Goal: Information Seeking & Learning: Learn about a topic

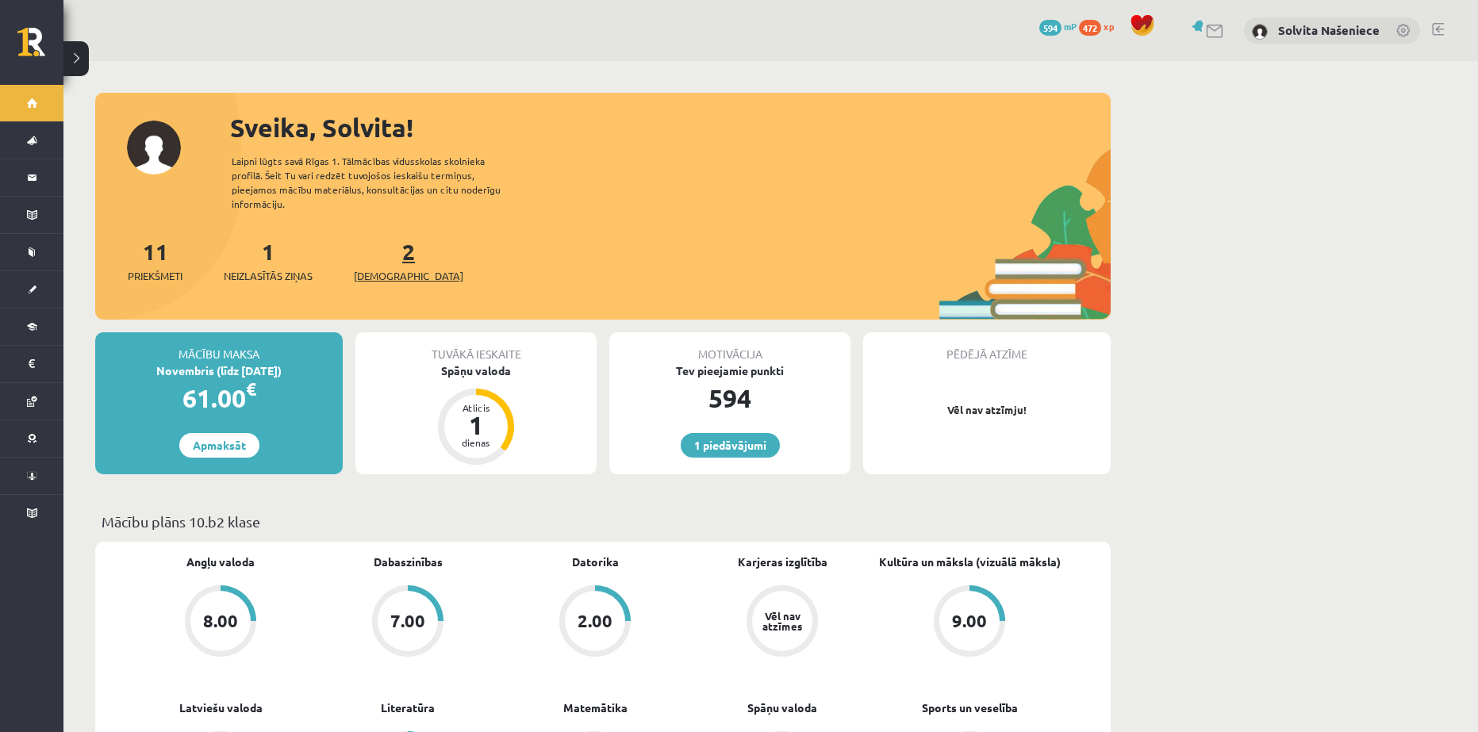
click at [383, 268] on span "[DEMOGRAPHIC_DATA]" at bounding box center [408, 276] width 109 height 16
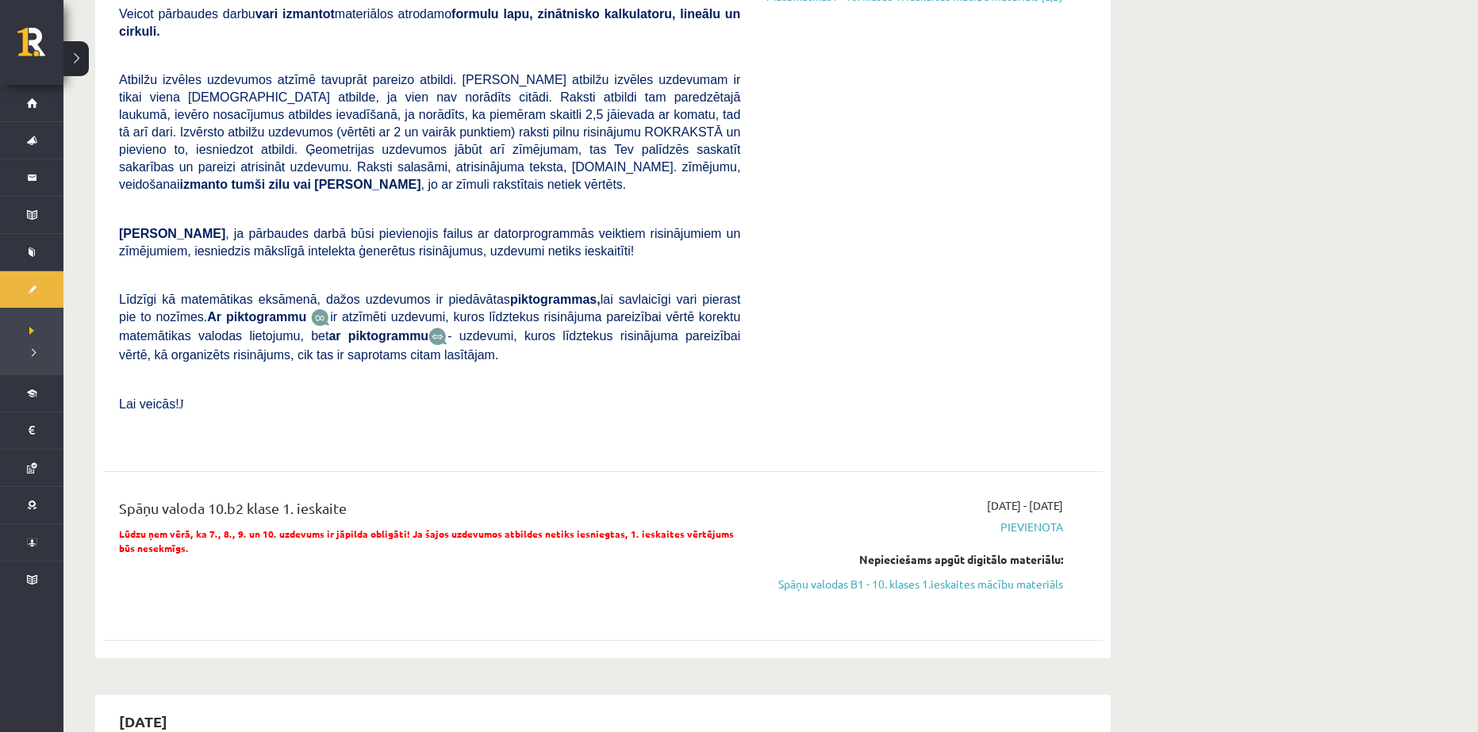
scroll to position [555, 0]
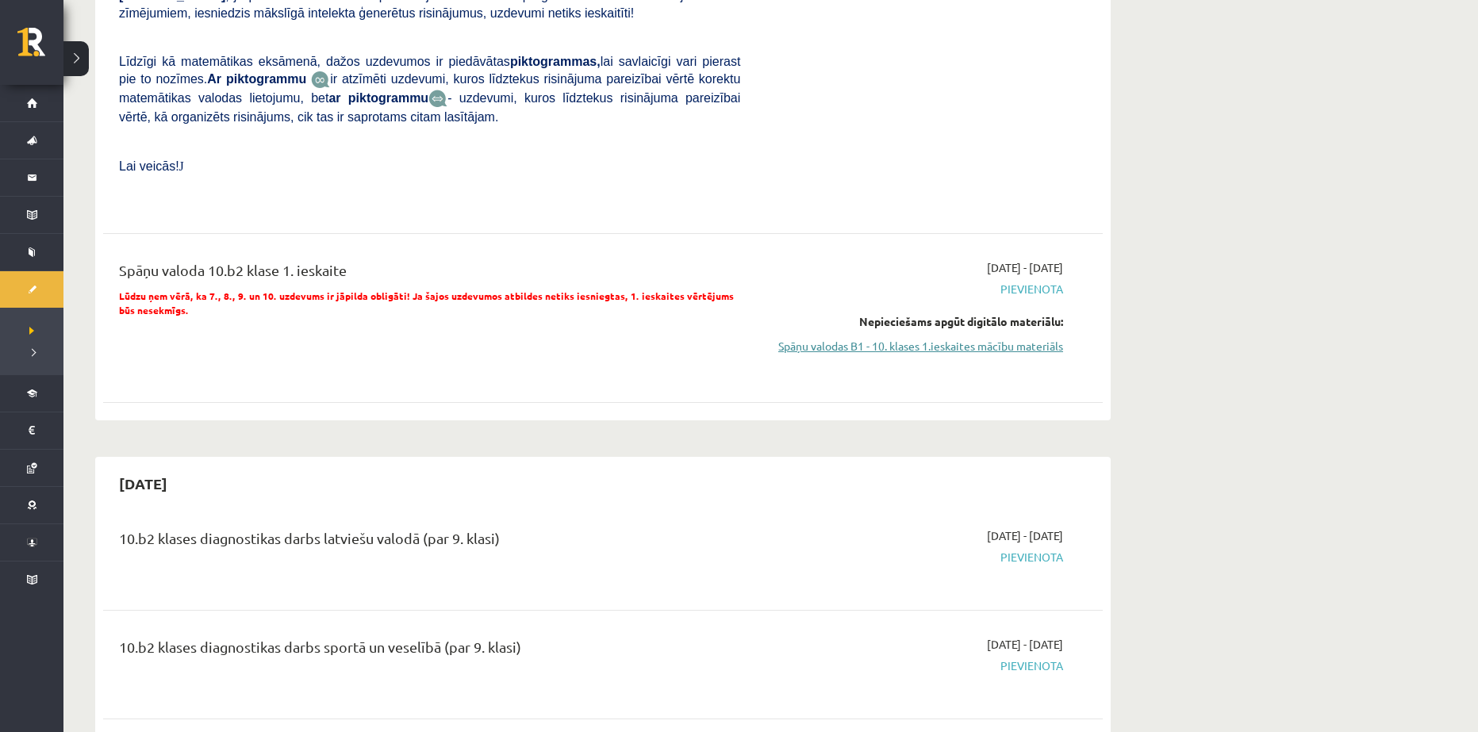
click at [930, 338] on link "Spāņu valodas B1 - 10. klases 1.ieskaites mācību materiāls" at bounding box center [913, 346] width 299 height 17
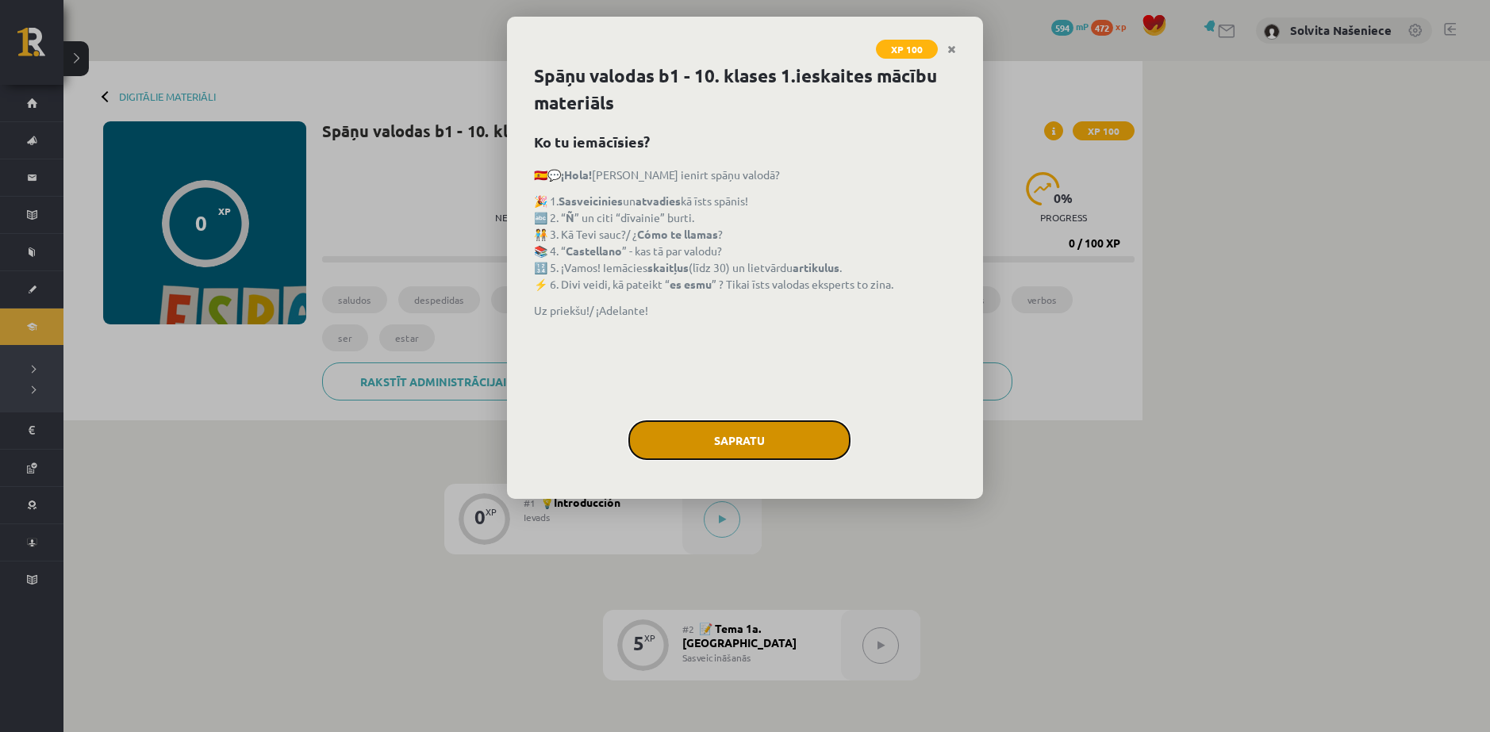
click at [742, 432] on button "Sapratu" at bounding box center [739, 441] width 222 height 40
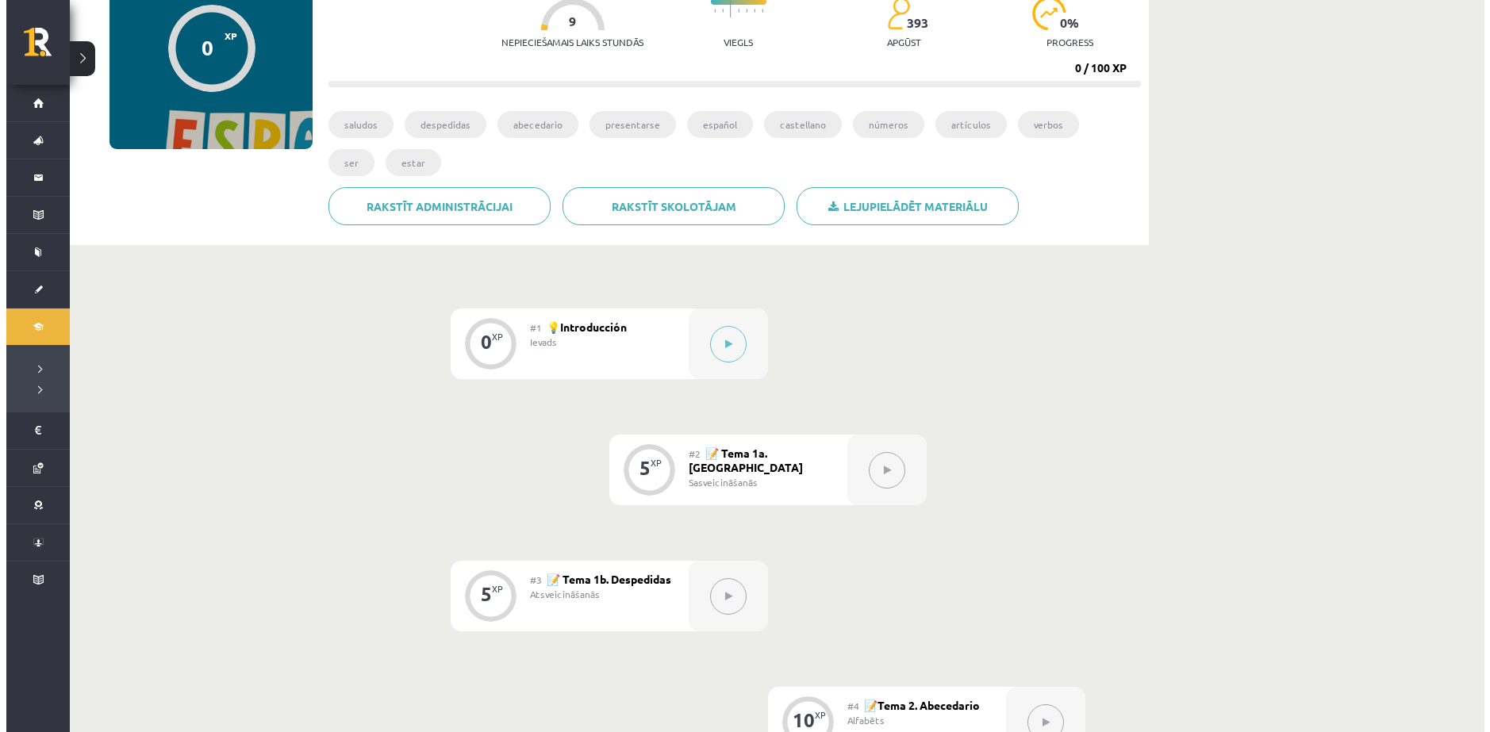
scroll to position [238, 0]
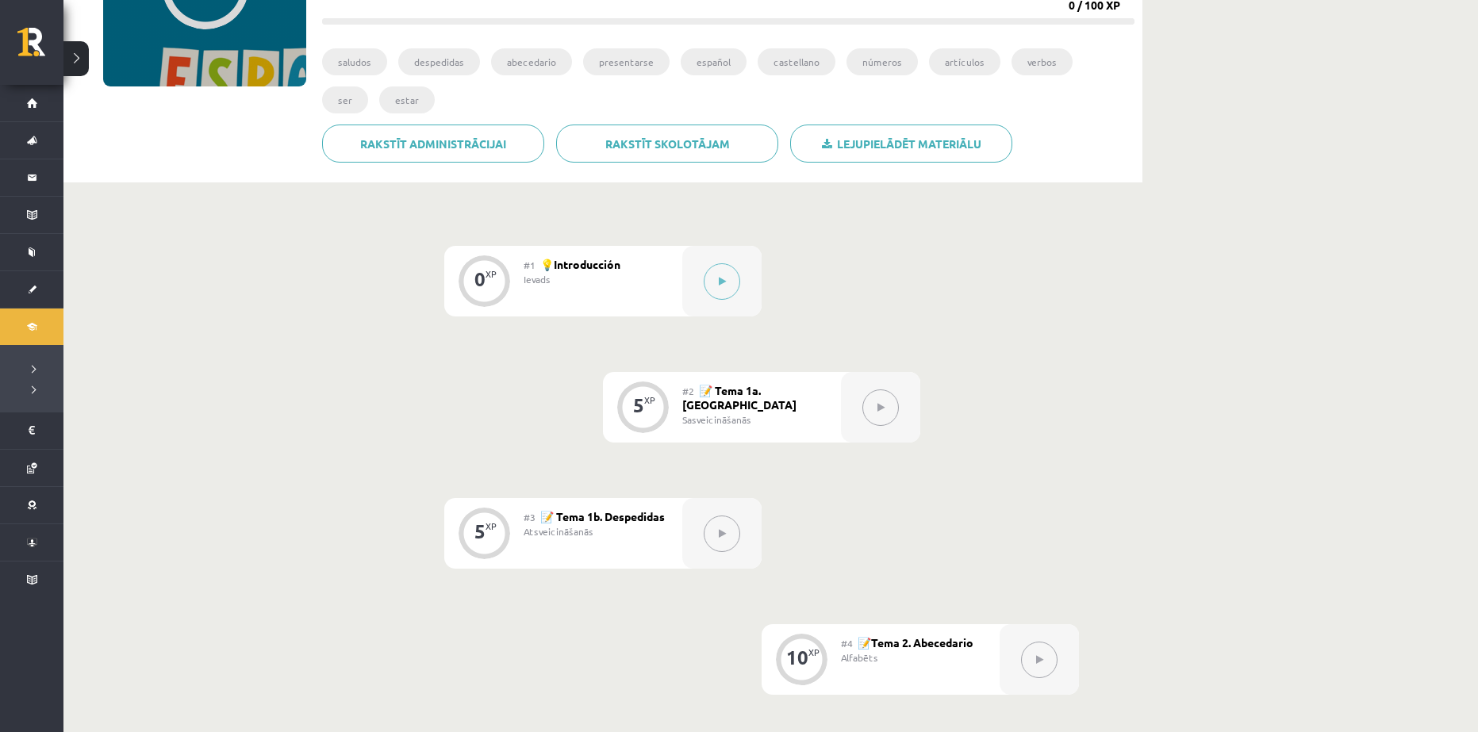
click at [874, 416] on button at bounding box center [880, 408] width 36 height 36
click at [730, 277] on button at bounding box center [722, 281] width 36 height 36
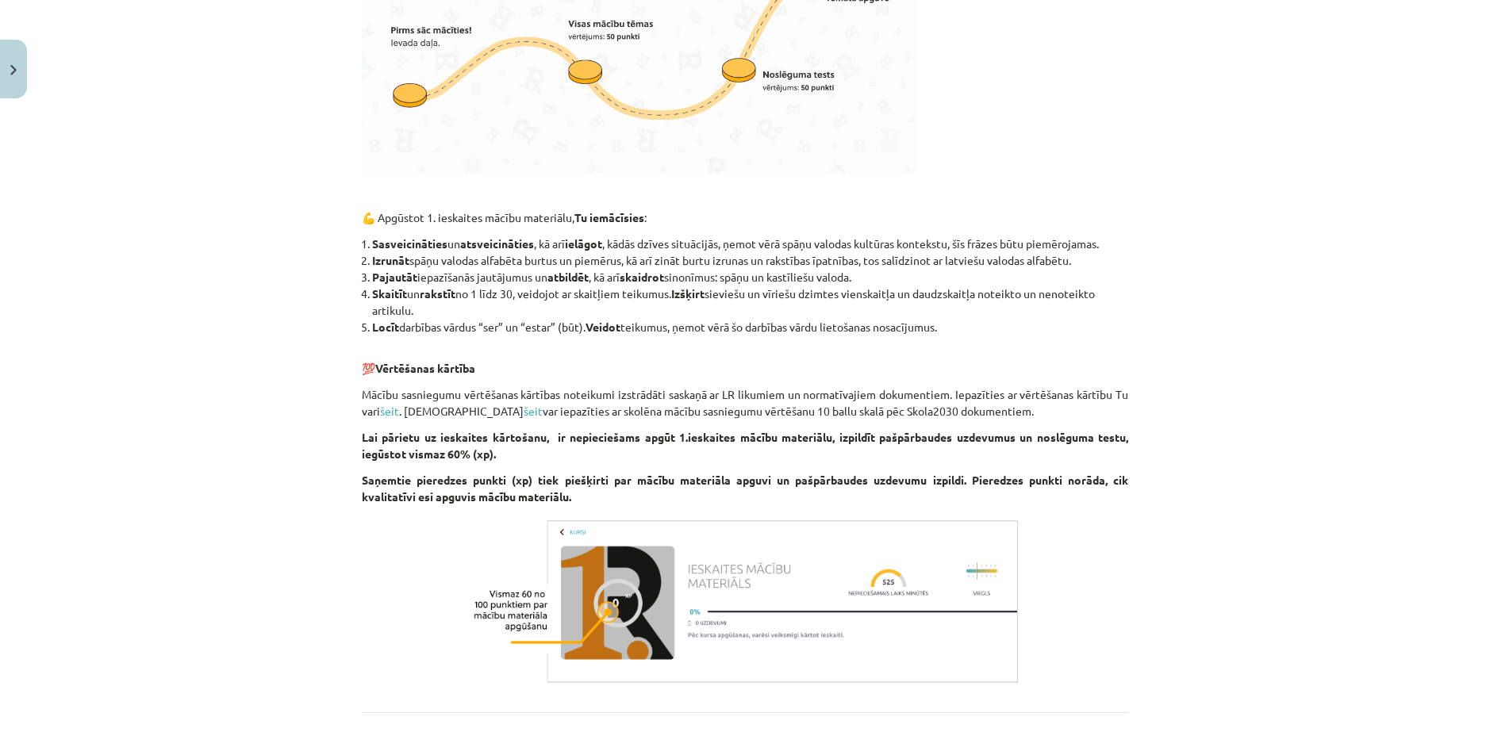
scroll to position [1252, 0]
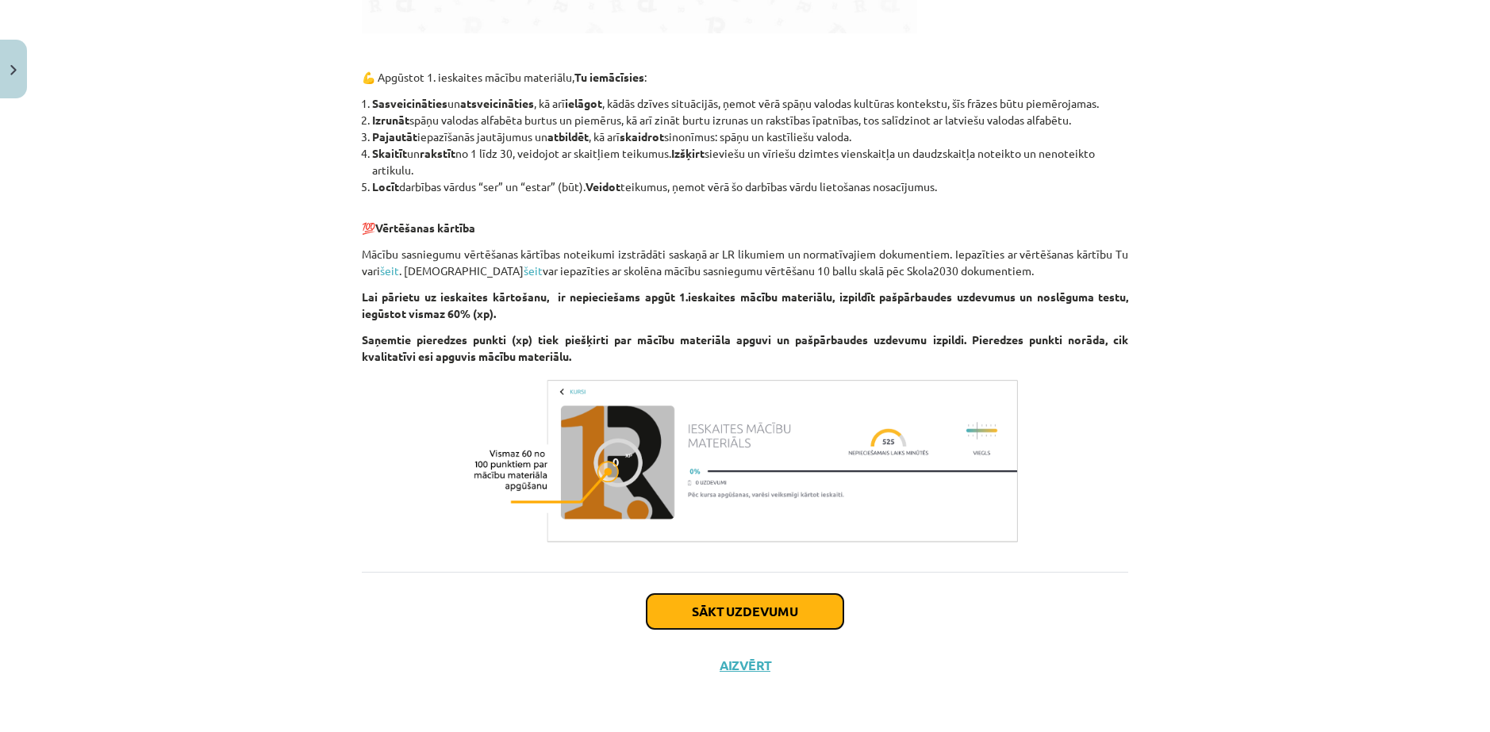
click at [755, 621] on button "Sākt uzdevumu" at bounding box center [745, 611] width 197 height 35
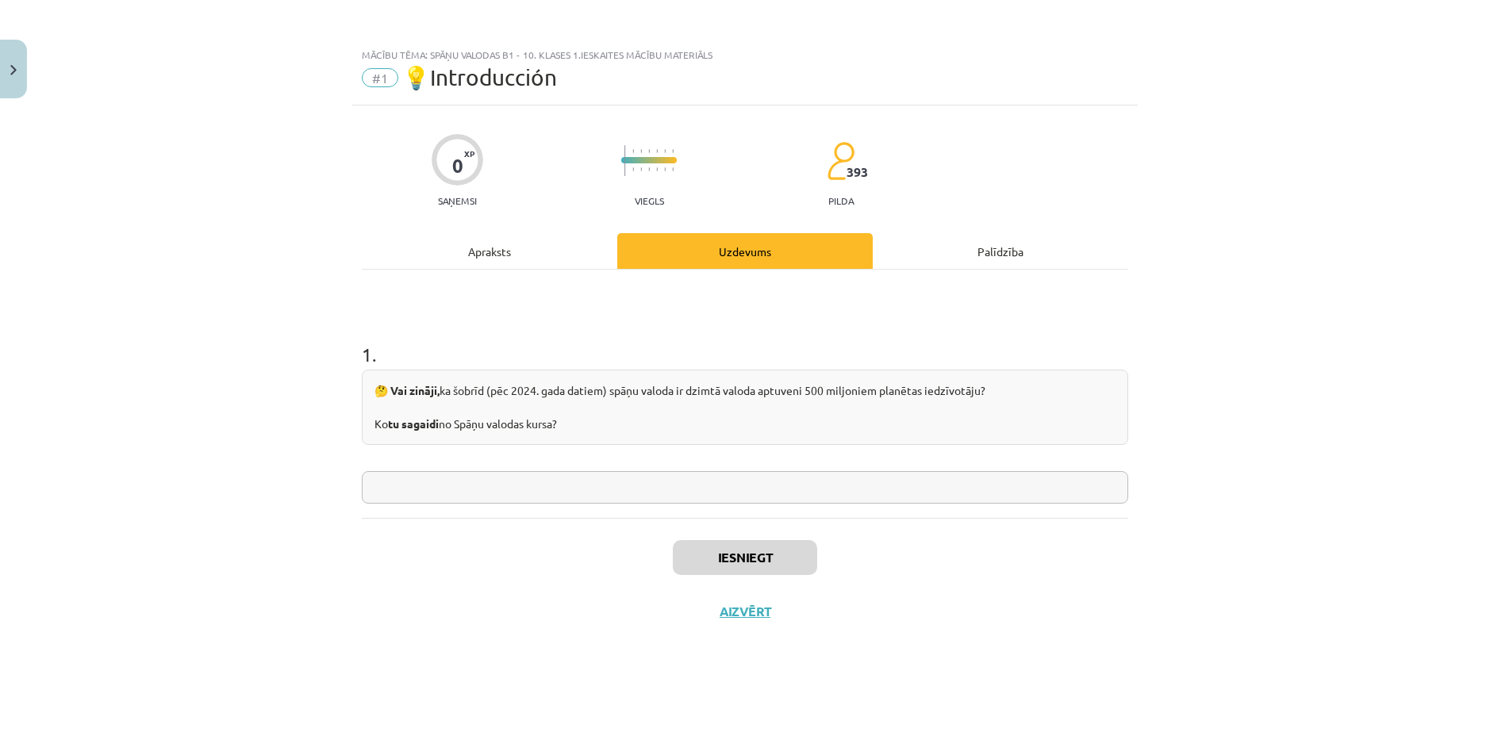
click at [434, 494] on input "text" at bounding box center [745, 487] width 766 height 33
type input "*"
type input "**********"
click at [712, 563] on button "Iesniegt" at bounding box center [745, 557] width 144 height 35
drag, startPoint x: 847, startPoint y: 174, endPoint x: 876, endPoint y: 165, distance: 30.6
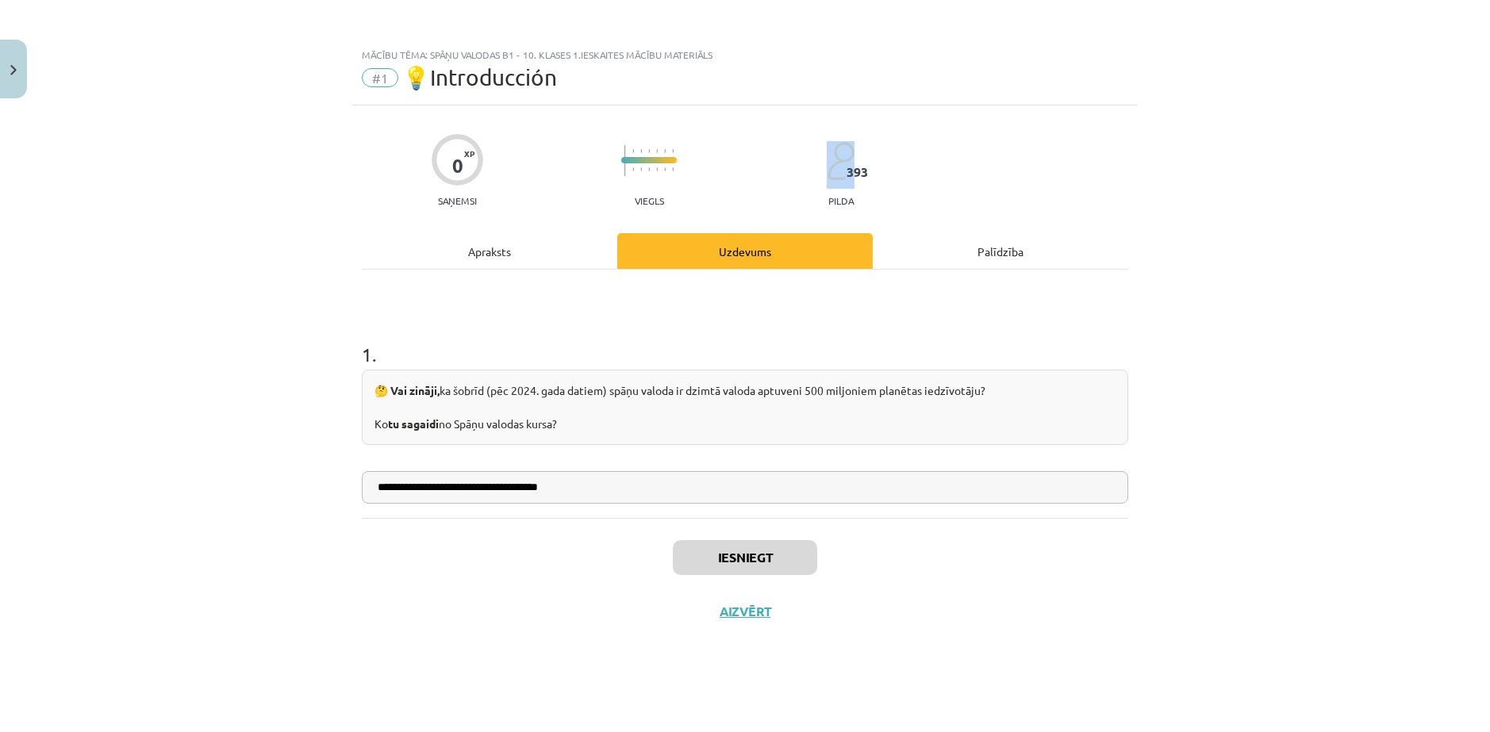
click at [876, 165] on div "0 XP Saņemsi Viegls 393 pilda" at bounding box center [745, 166] width 766 height 82
click at [788, 624] on button "Nākamā nodarbība" at bounding box center [745, 622] width 156 height 36
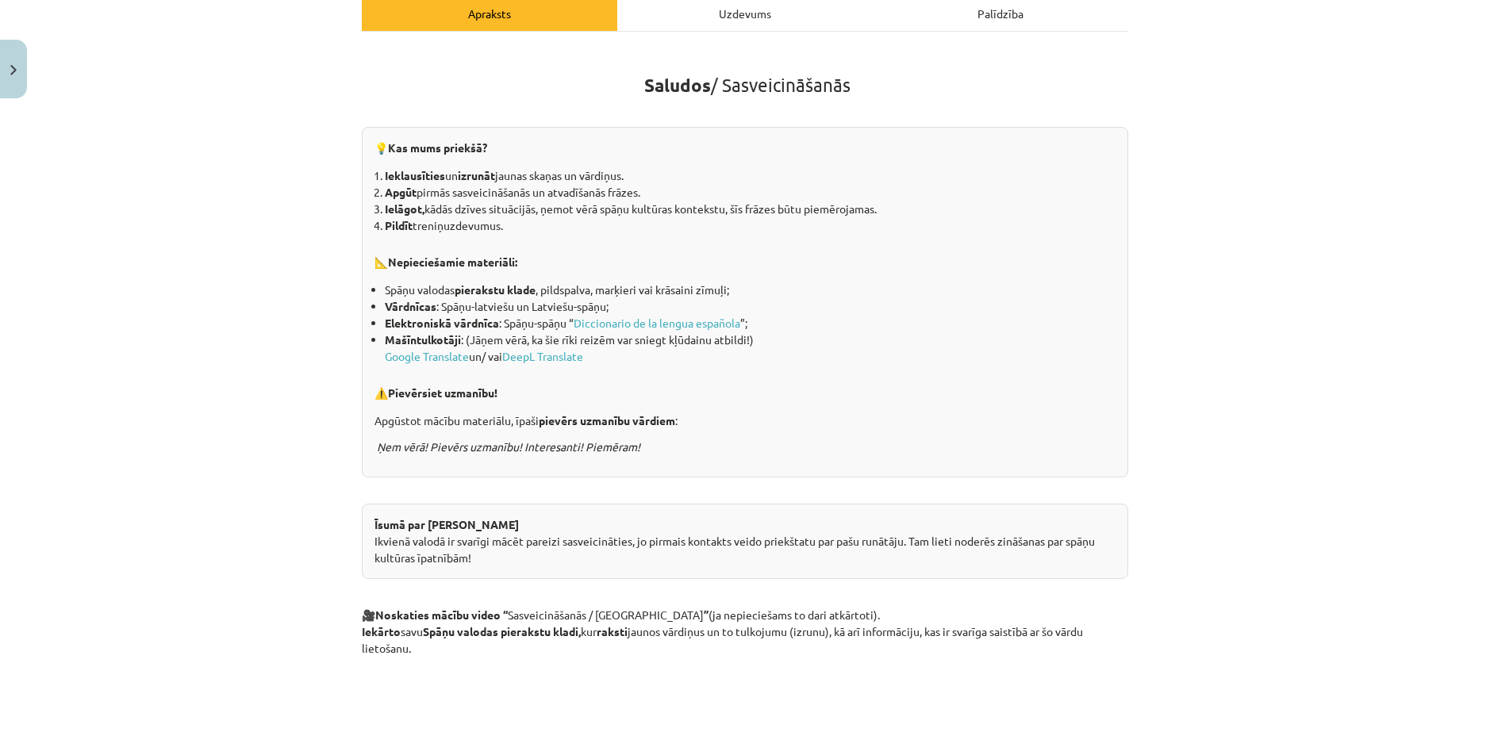
scroll to position [317, 0]
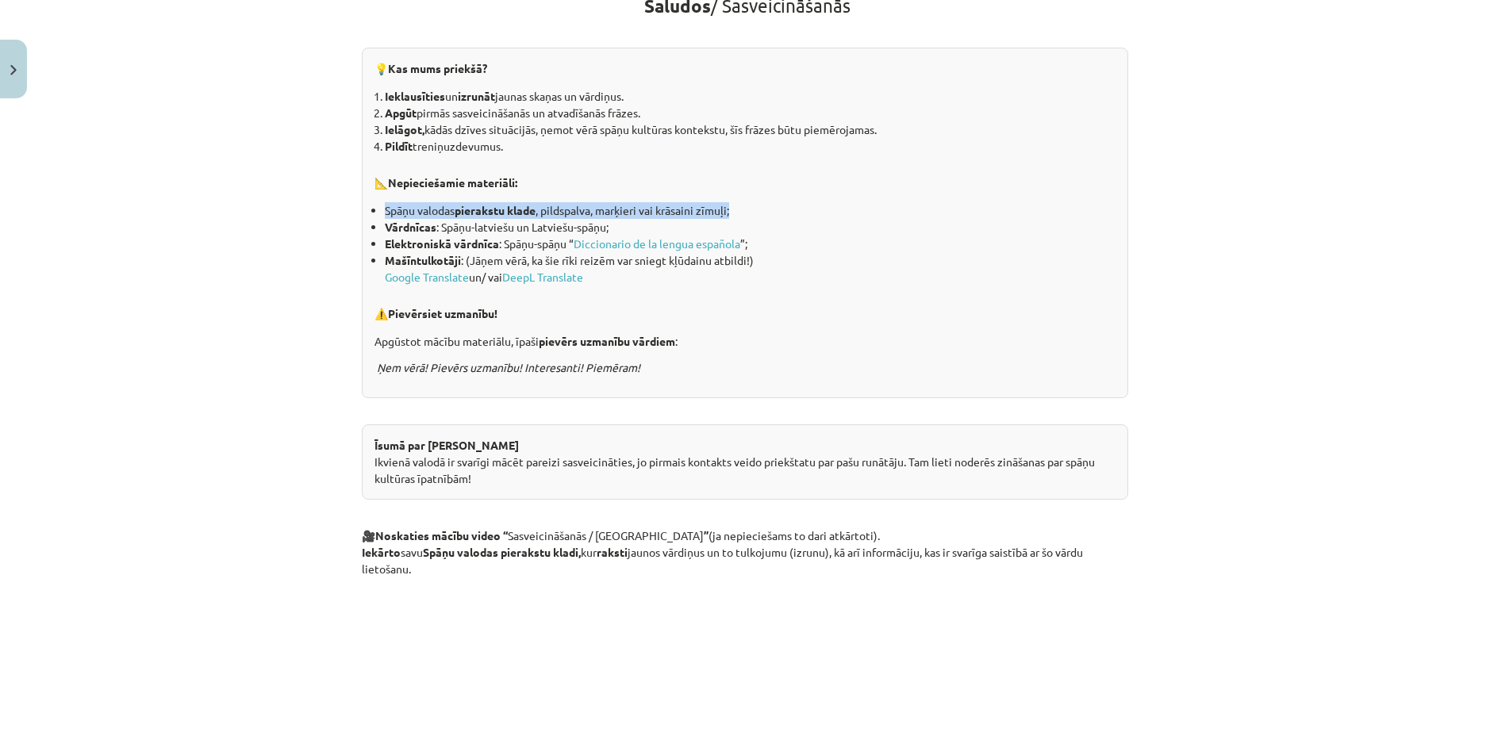
drag, startPoint x: 378, startPoint y: 213, endPoint x: 740, endPoint y: 215, distance: 362.6
click at [740, 215] on ul "Spāņu valodas pierakstu klade , pildspalva, marķieri vai krāsaini zīmuļi; Vārdn…" at bounding box center [744, 243] width 741 height 83
click at [756, 209] on li "Spāņu valodas pierakstu klade , pildspalva, marķieri vai krāsaini zīmuļi;" at bounding box center [750, 210] width 731 height 17
drag, startPoint x: 435, startPoint y: 225, endPoint x: 612, endPoint y: 221, distance: 177.0
click at [612, 221] on li "Vārdnīcas : Spāņu-latviešu un Latviešu-spāņu;" at bounding box center [750, 227] width 731 height 17
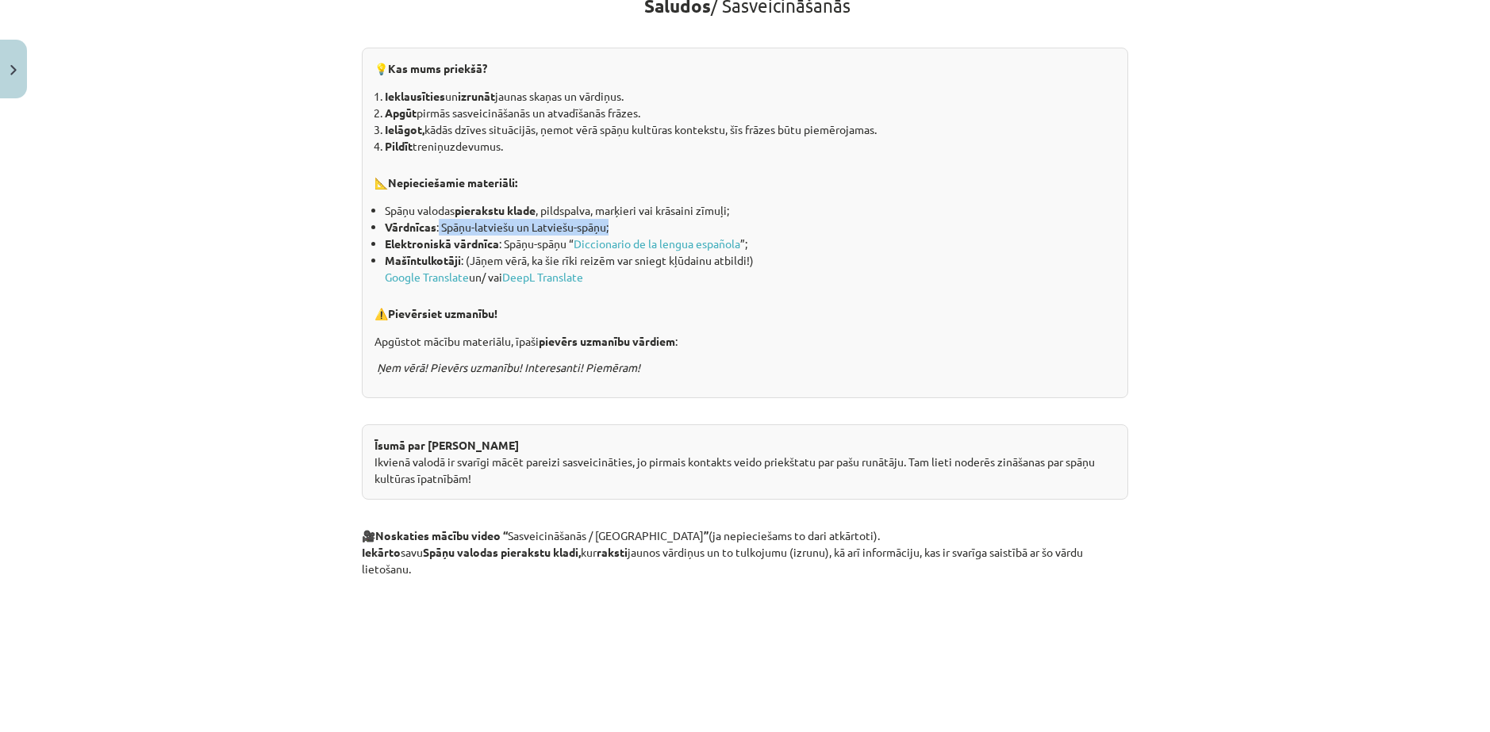
click at [721, 230] on li "Vārdnīcas : Spāņu-latviešu un Latviešu-spāņu;" at bounding box center [750, 227] width 731 height 17
drag, startPoint x: 508, startPoint y: 244, endPoint x: 575, endPoint y: 247, distance: 67.5
click at [573, 246] on li "Elektroniskā vārdnīca : Spāņu-spāņu “ Diccionario de la lengua española ”;" at bounding box center [750, 244] width 731 height 17
click at [835, 251] on li "Elektroniskā vārdnīca : Spāņu-spāņu “ Diccionario de la lengua española ”;" at bounding box center [750, 244] width 731 height 17
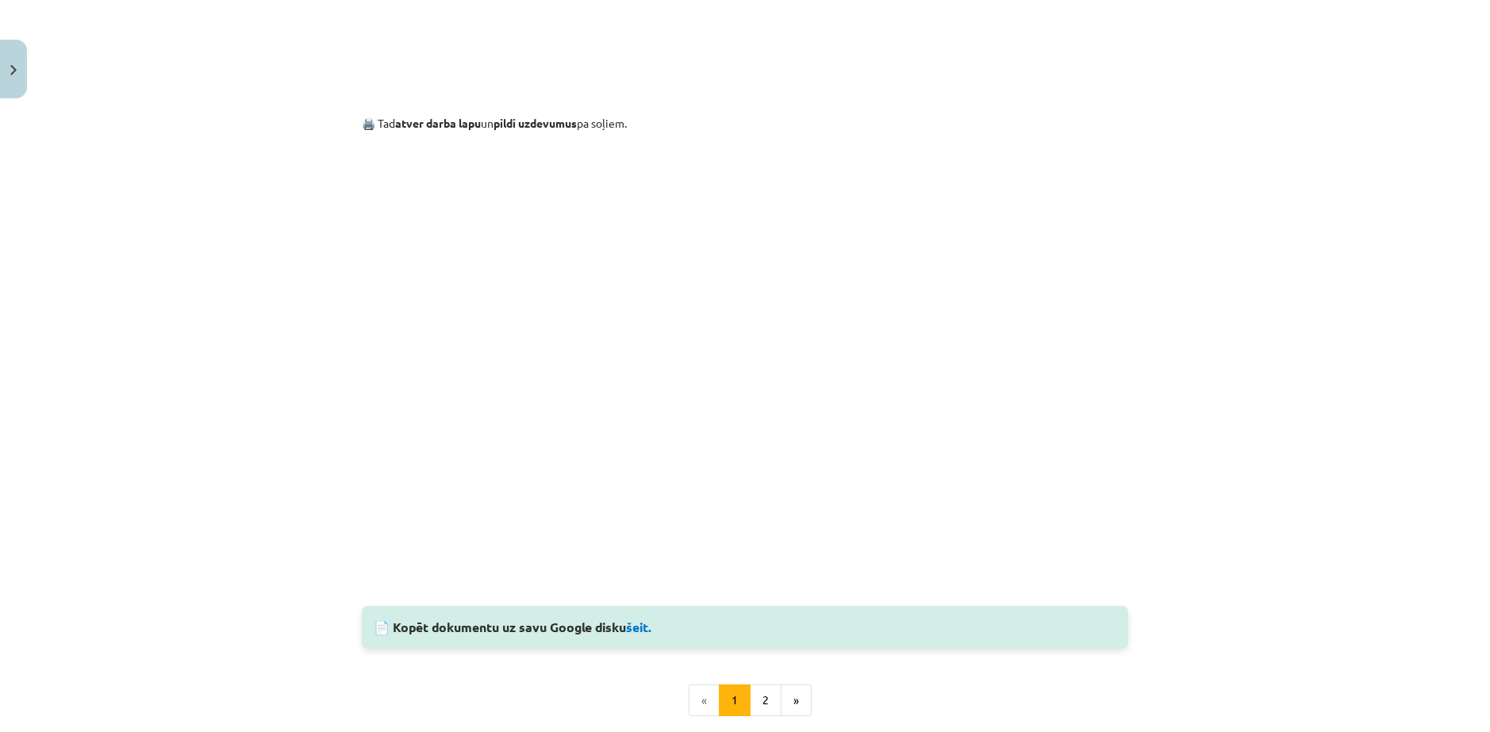
scroll to position [1190, 0]
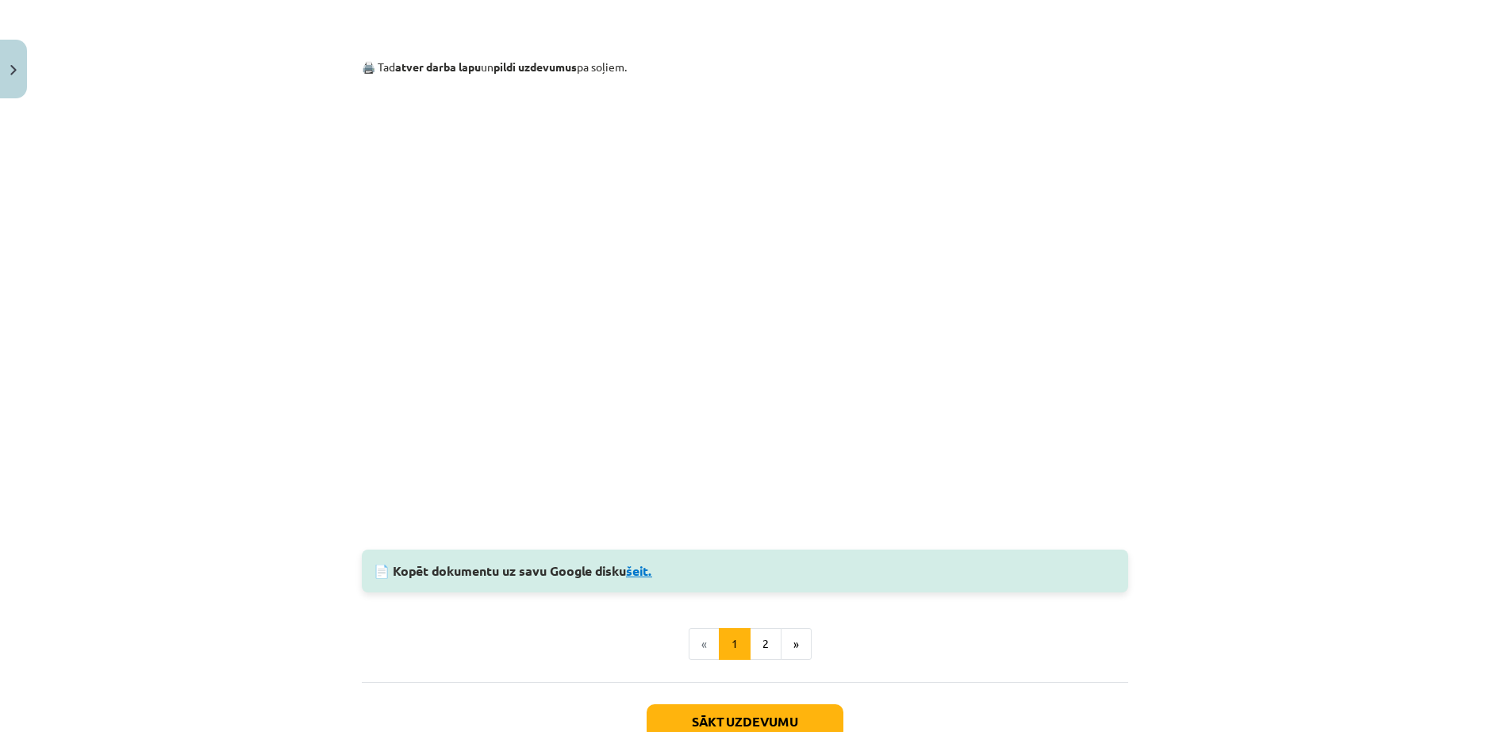
click at [646, 568] on link "šeit." at bounding box center [639, 571] width 26 height 17
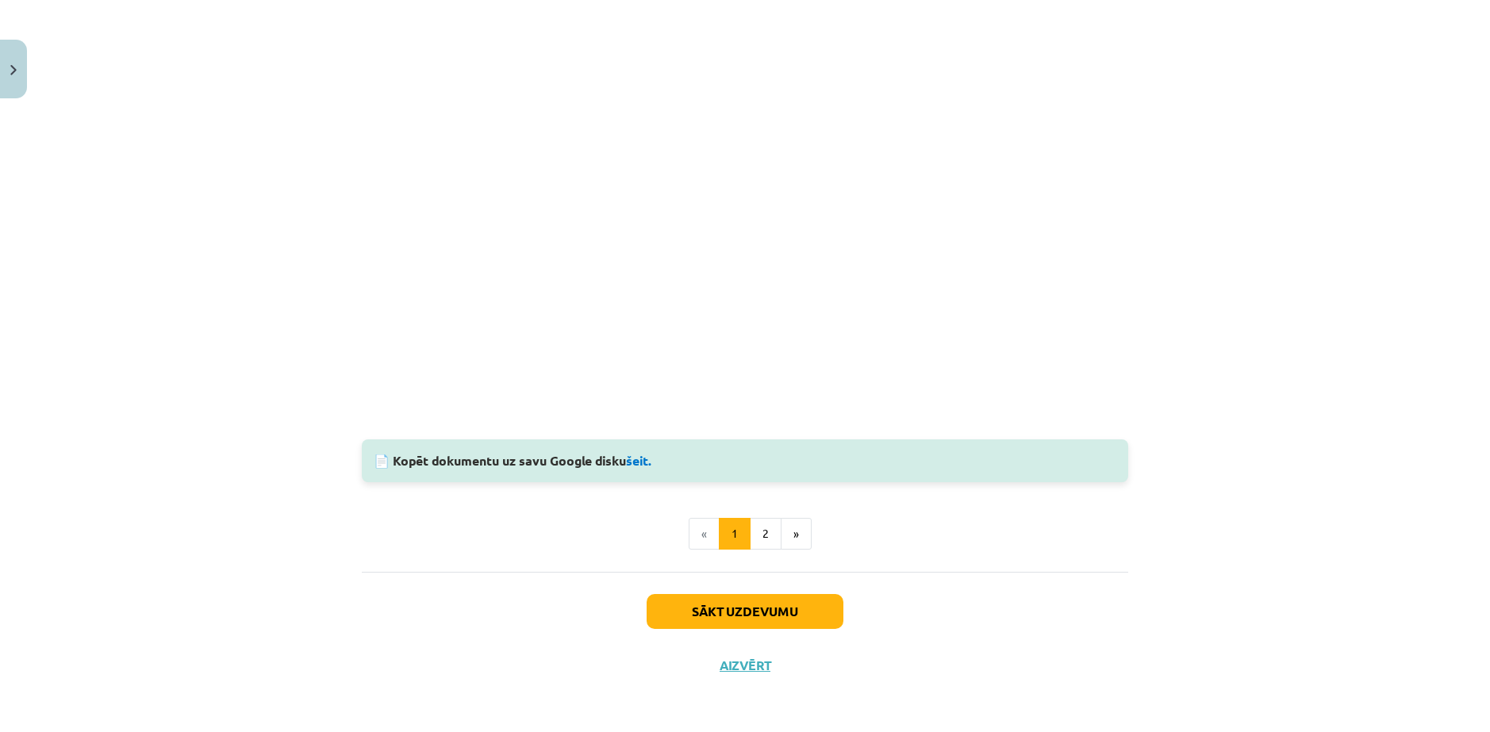
scroll to position [1301, 0]
click at [747, 607] on button "Sākt uzdevumu" at bounding box center [745, 611] width 197 height 35
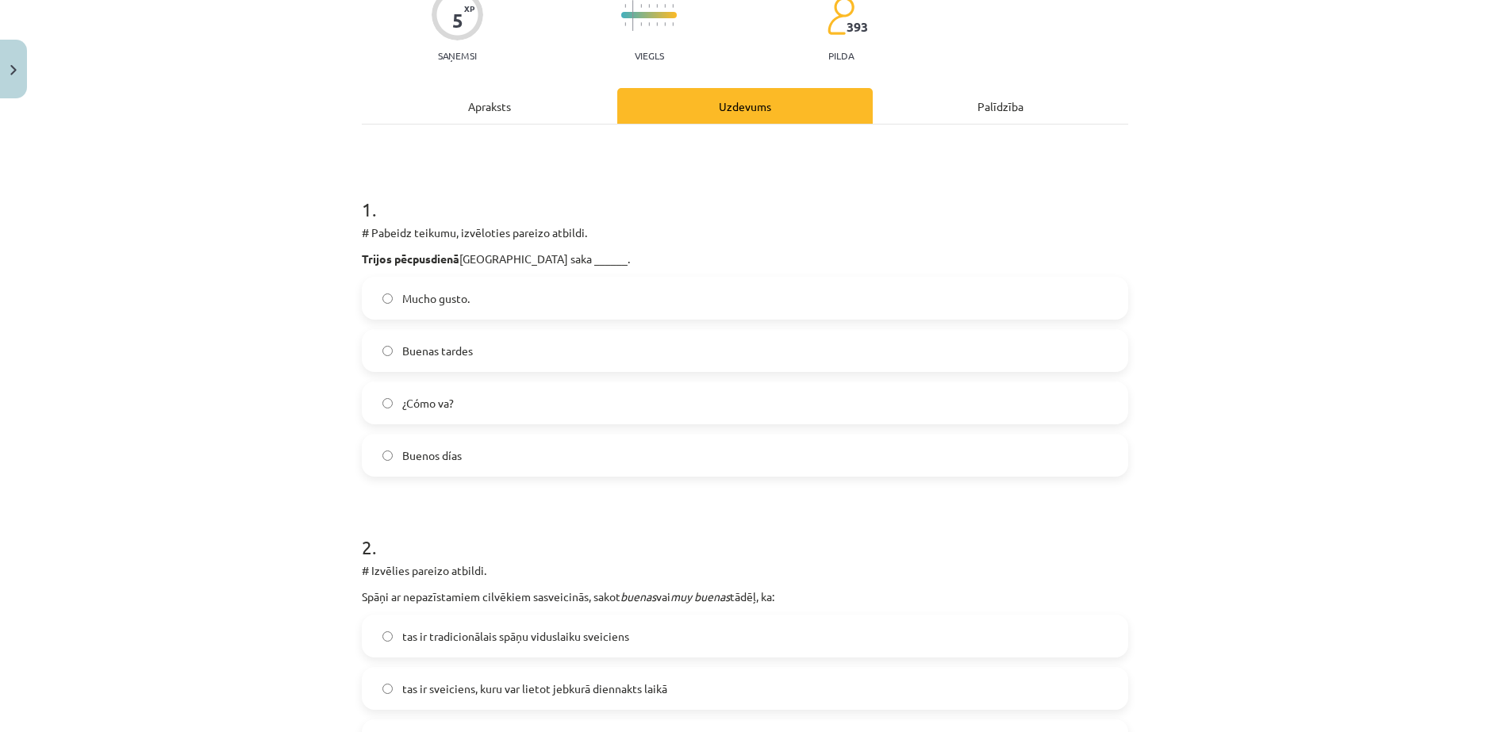
scroll to position [159, 0]
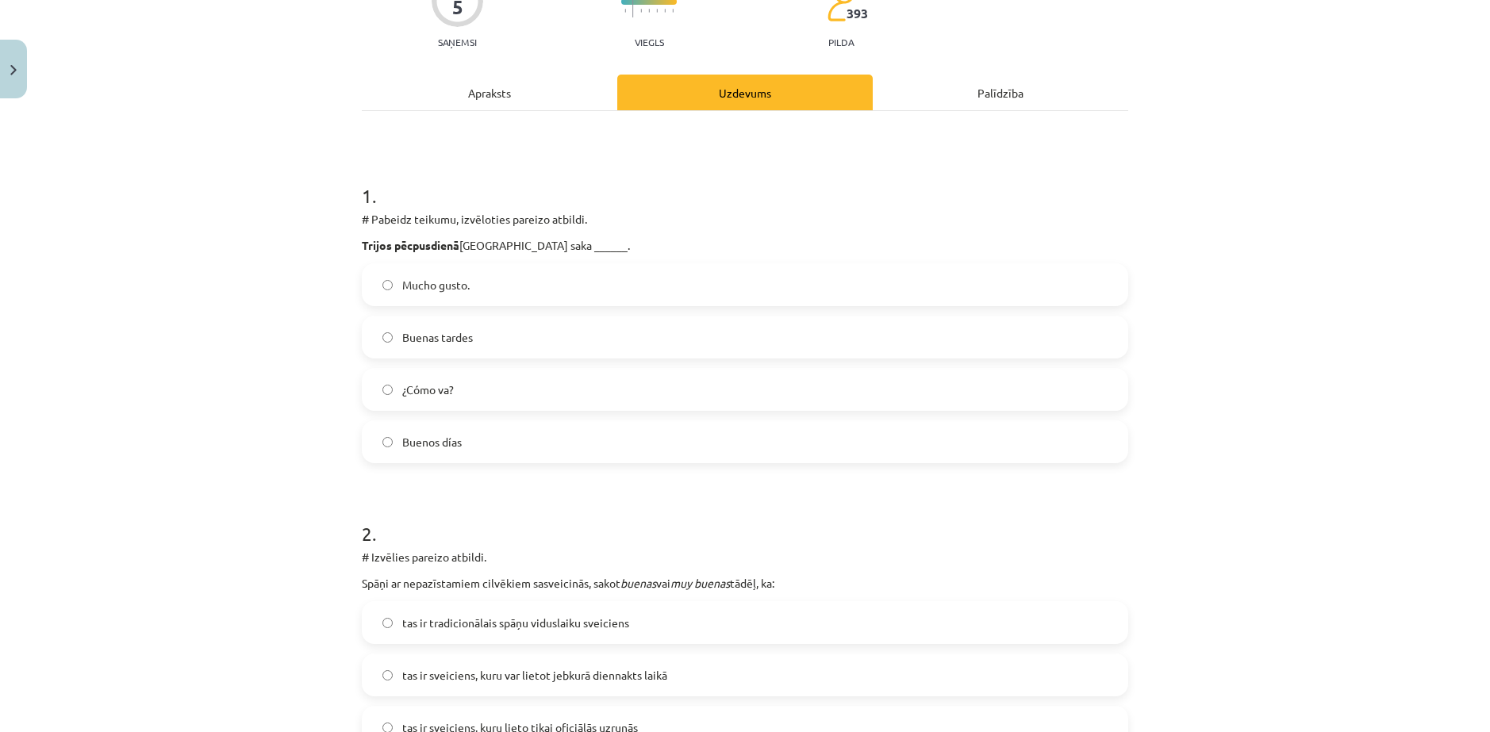
click at [499, 333] on label "Buenas tardes" at bounding box center [744, 337] width 763 height 40
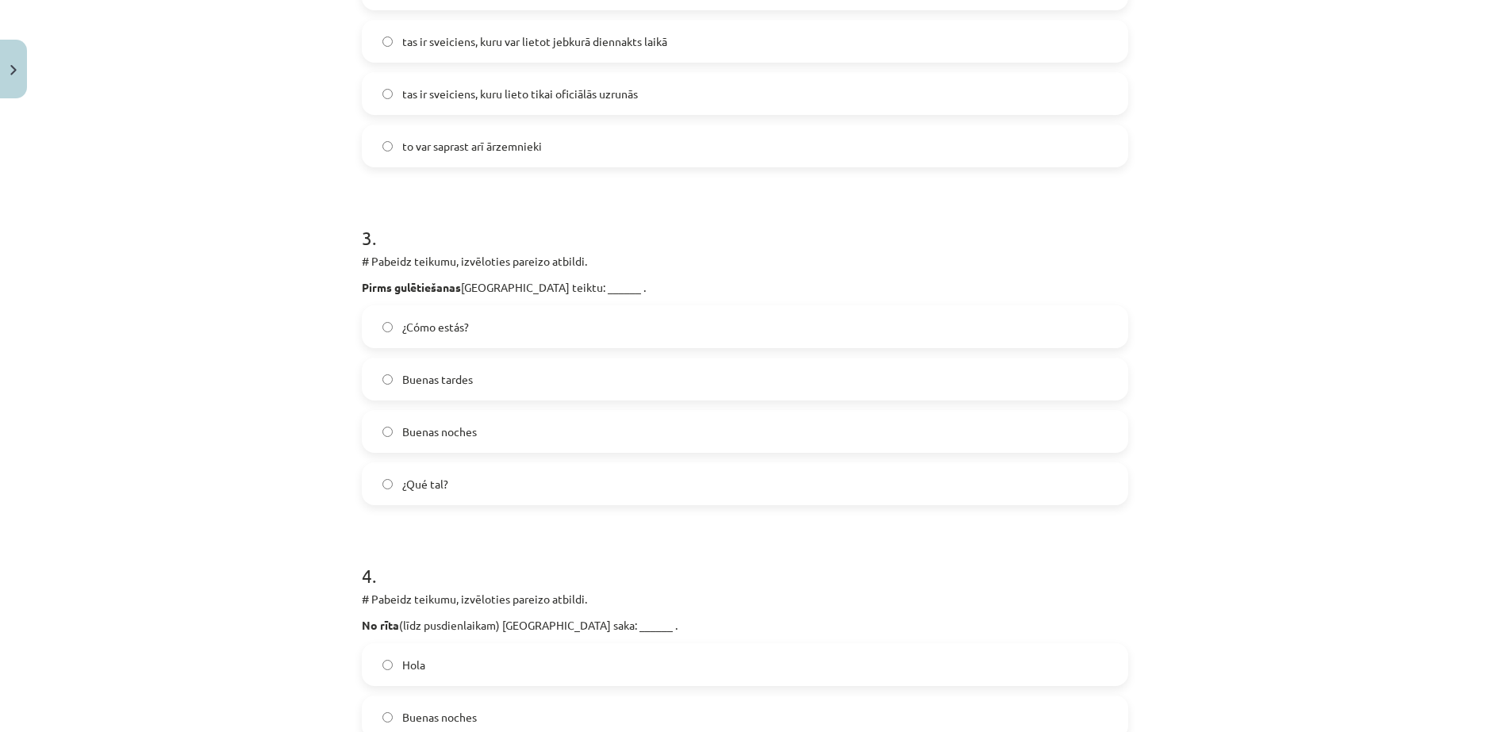
scroll to position [793, 0]
click at [517, 430] on label "Buenas noches" at bounding box center [744, 431] width 763 height 40
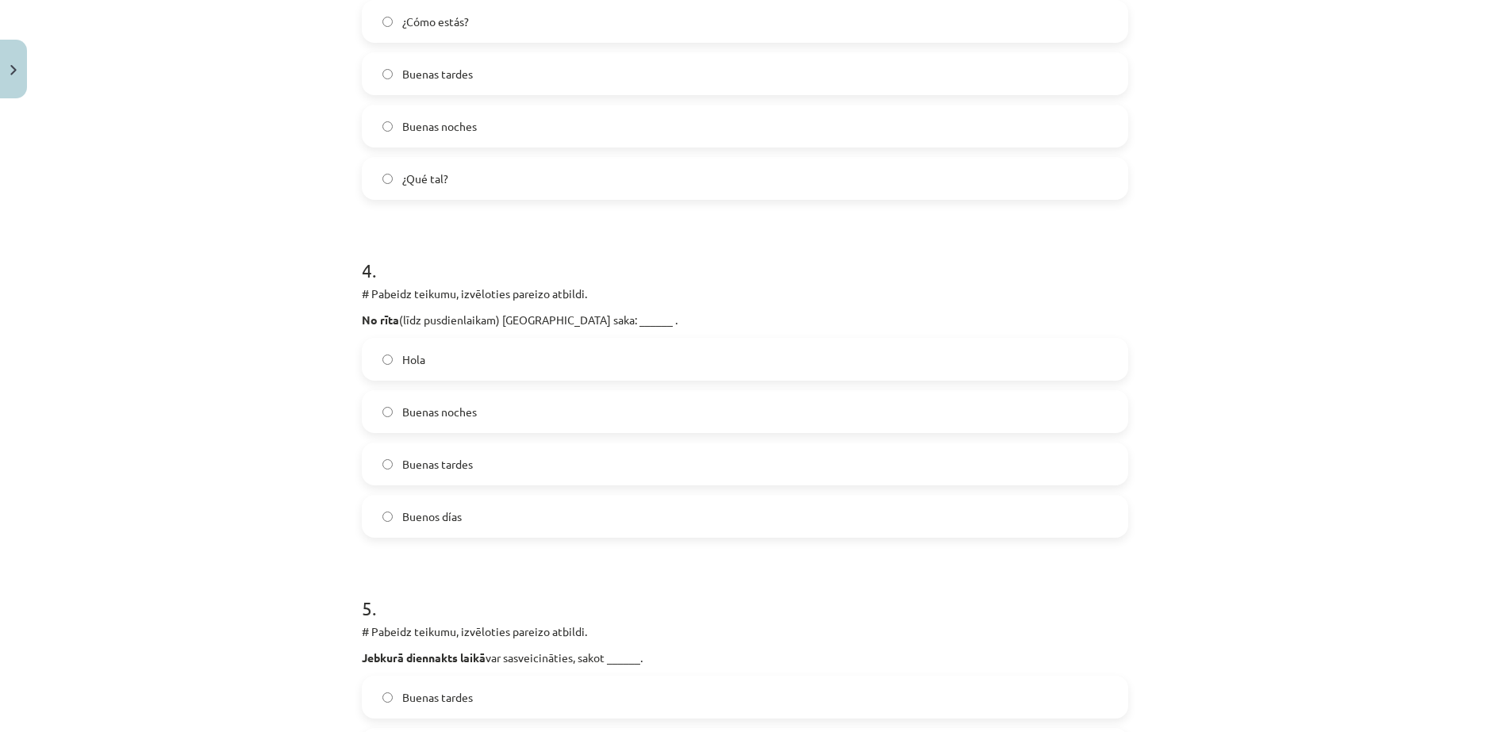
scroll to position [1111, 0]
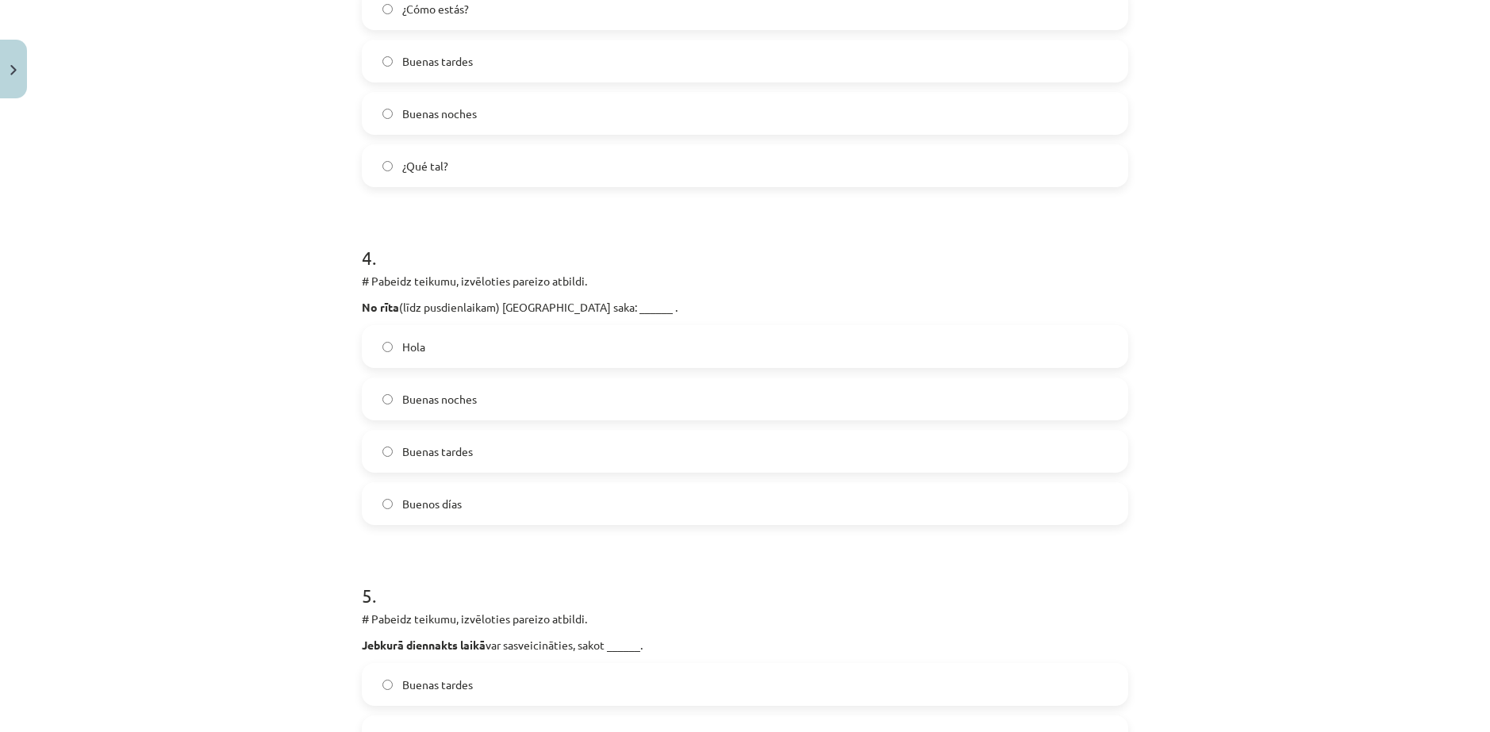
click at [523, 498] on label "Buenos días" at bounding box center [744, 504] width 763 height 40
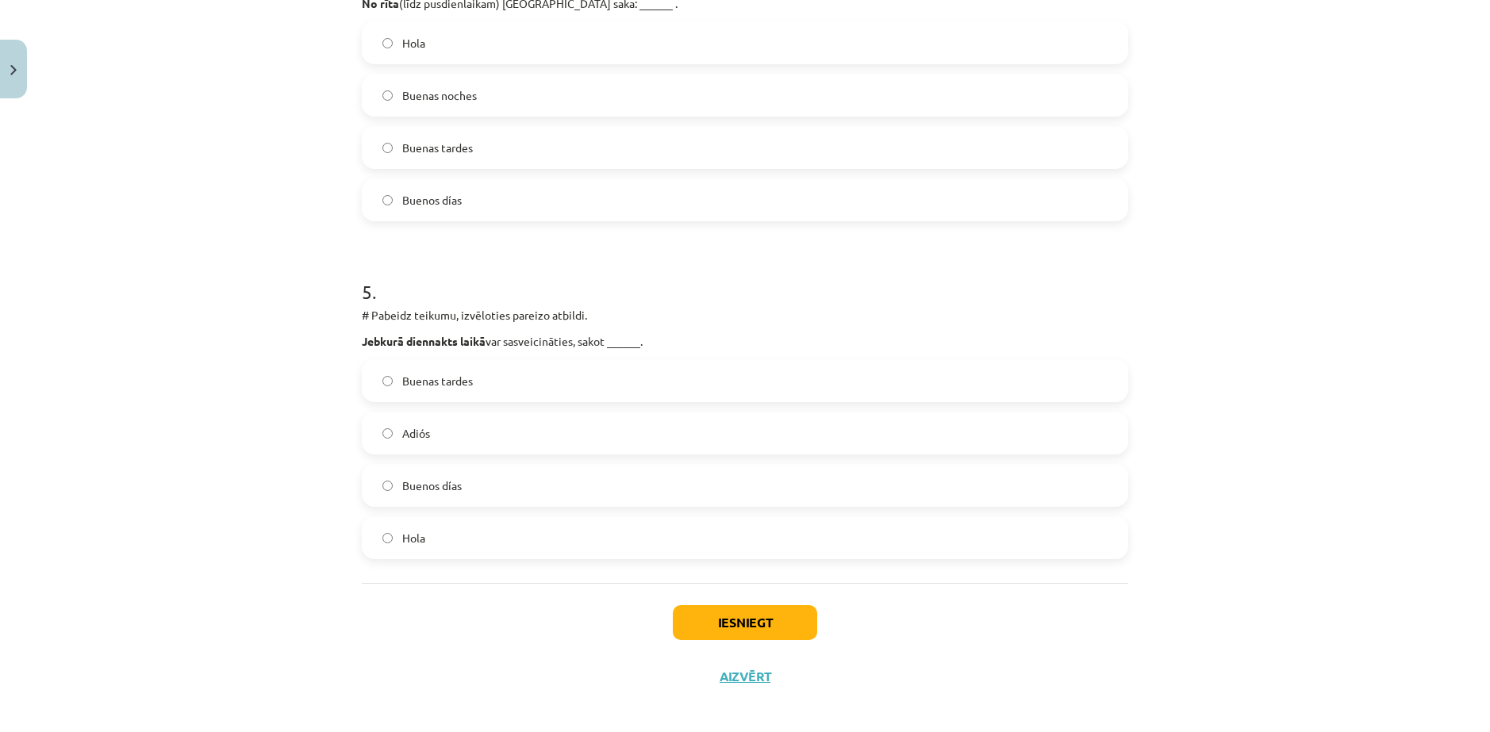
scroll to position [1426, 0]
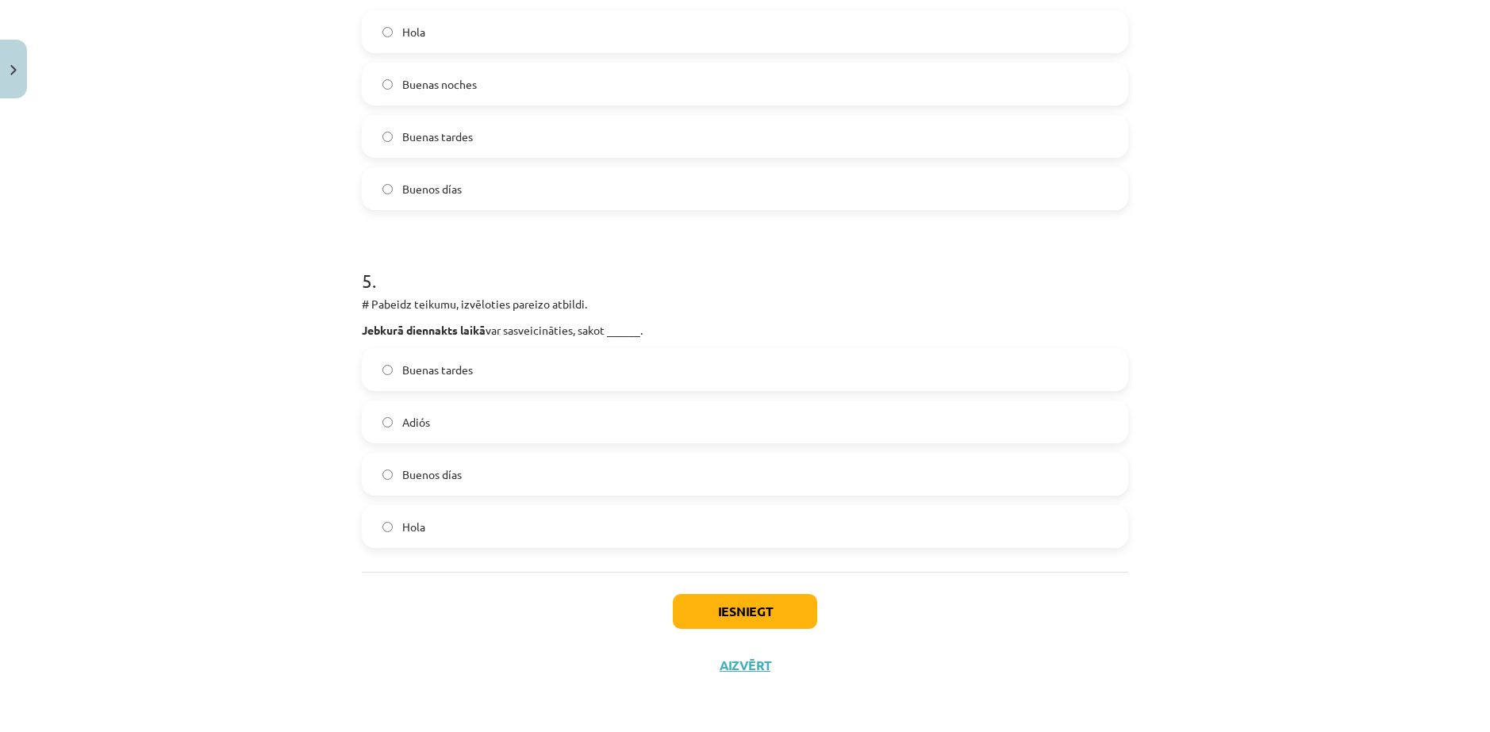
click at [552, 524] on label "Hola" at bounding box center [744, 527] width 763 height 40
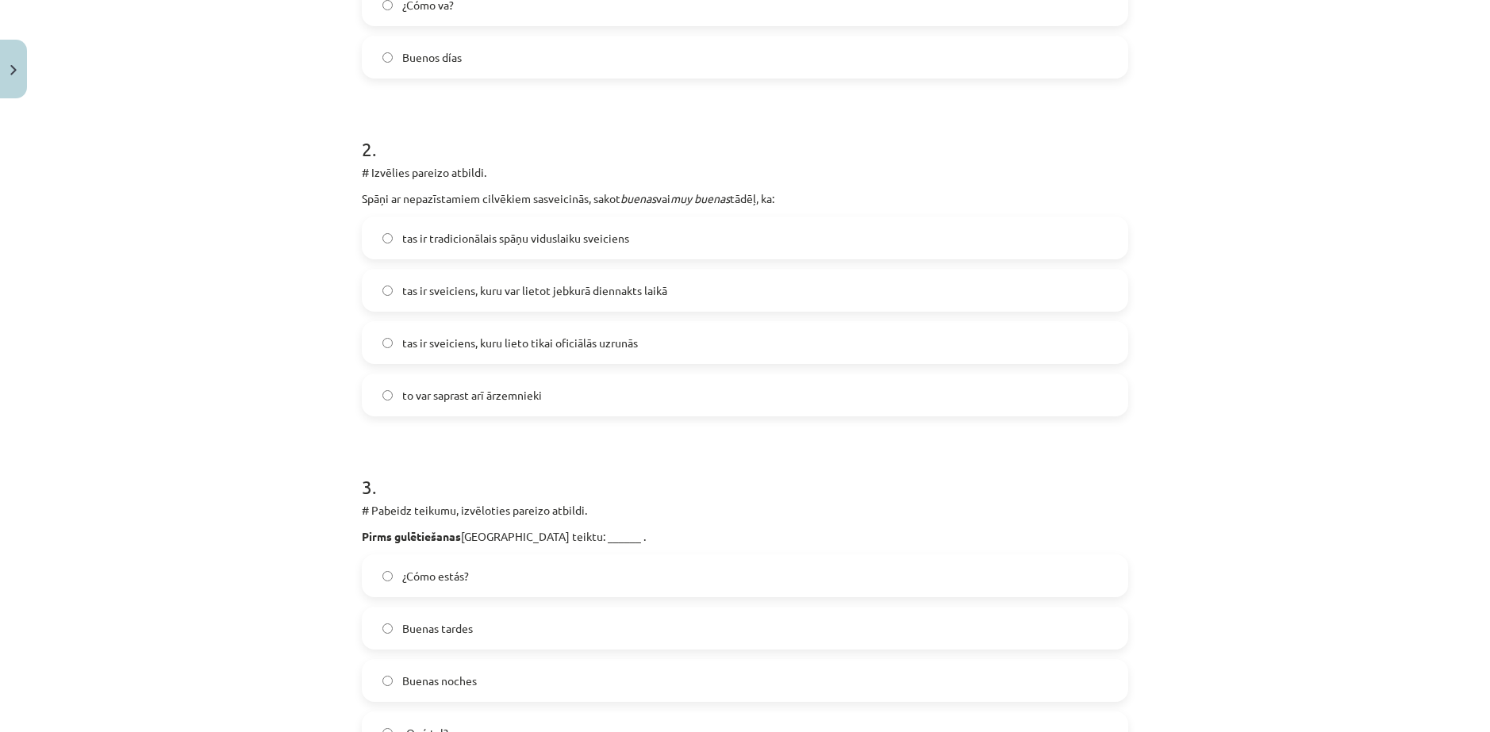
scroll to position [474, 0]
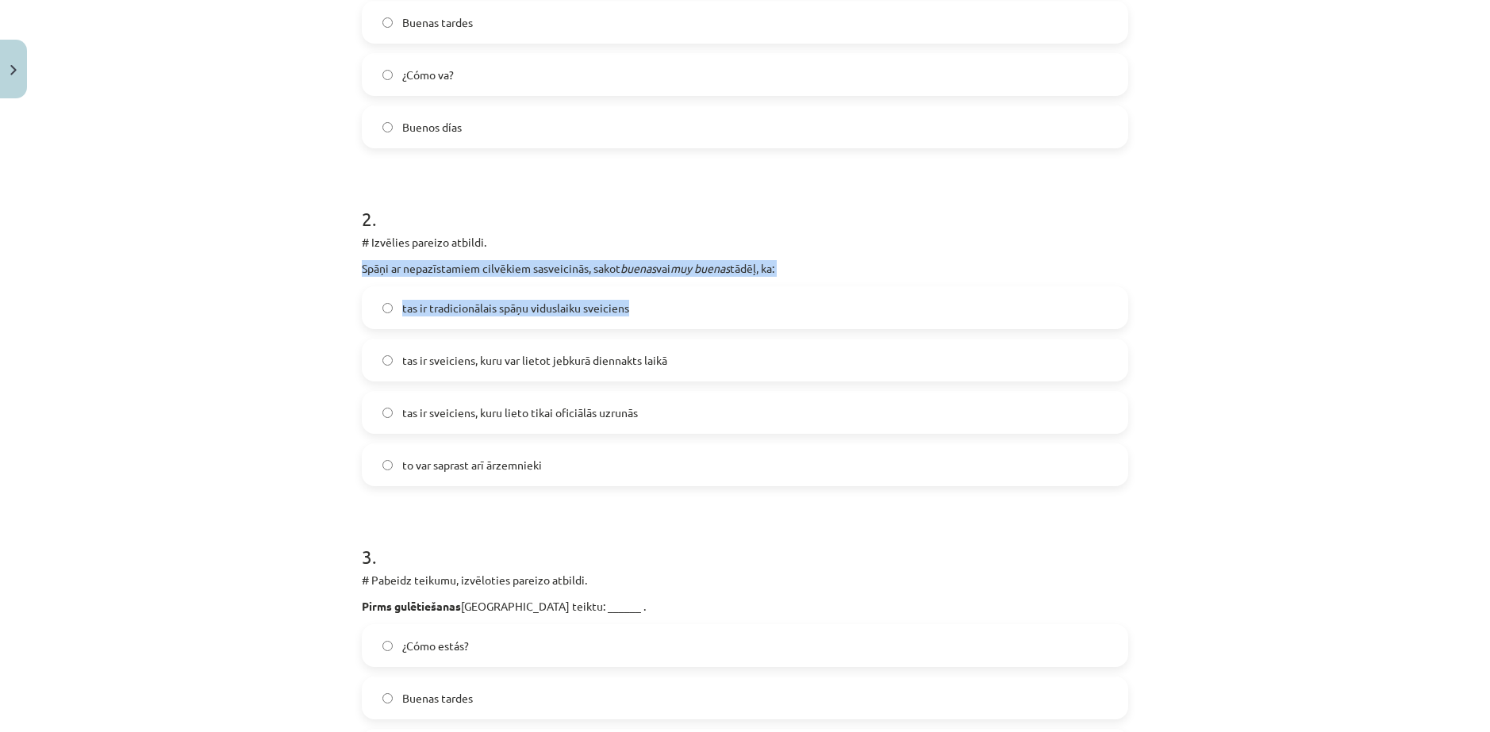
drag, startPoint x: 358, startPoint y: 266, endPoint x: 624, endPoint y: 313, distance: 269.9
click at [624, 313] on div "2 . # Izvēlies pareizo atbildi. Spāņi ar nepazīstamiem cilvēkiem sasveicinās, s…" at bounding box center [745, 333] width 766 height 306
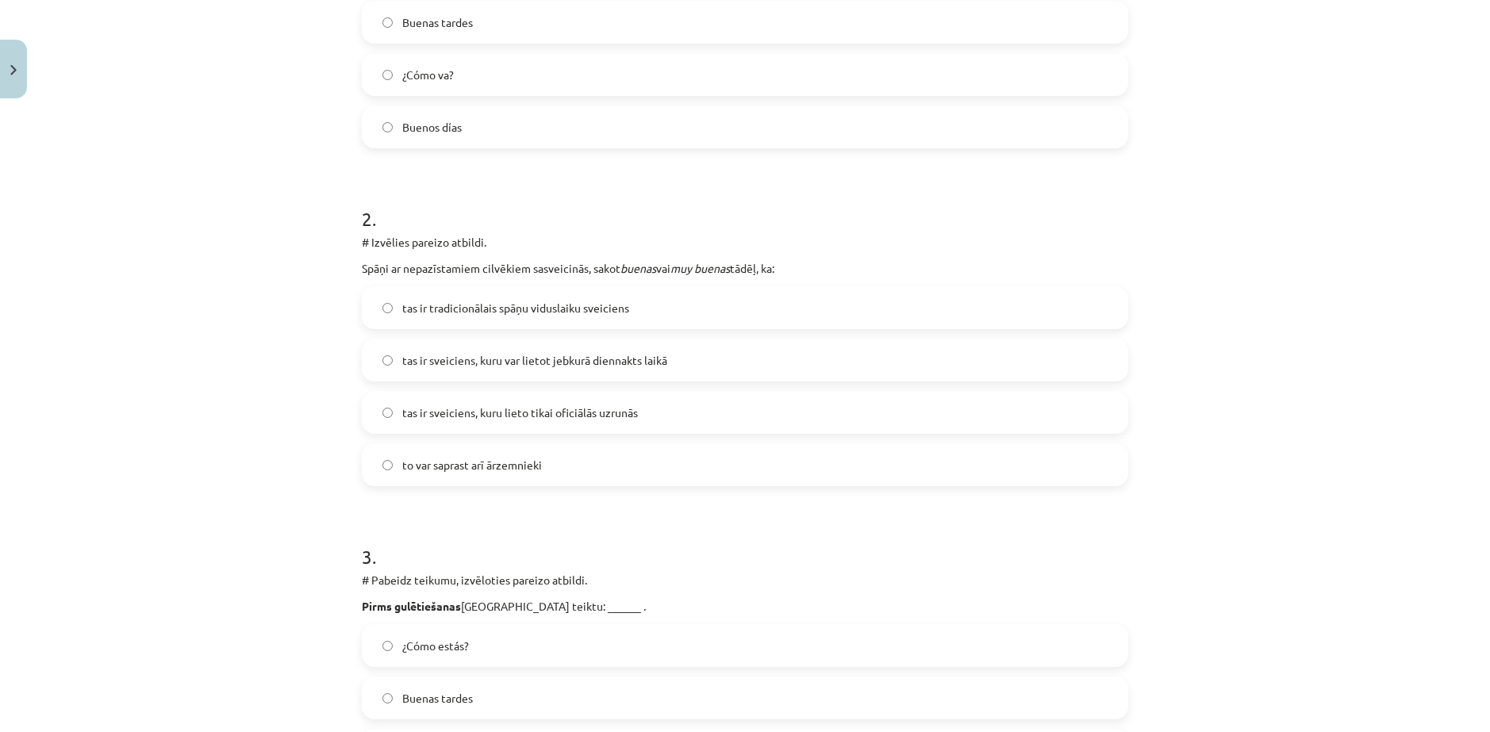
click at [1183, 394] on div "Mācību tēma: Spāņu valodas b1 - 10. klases 1.ieskaites mācību materiāls #2 📝 Te…" at bounding box center [745, 366] width 1490 height 732
click at [548, 301] on span "tas ir tradicionālais spāņu viduslaiku sveiciens" at bounding box center [515, 308] width 227 height 17
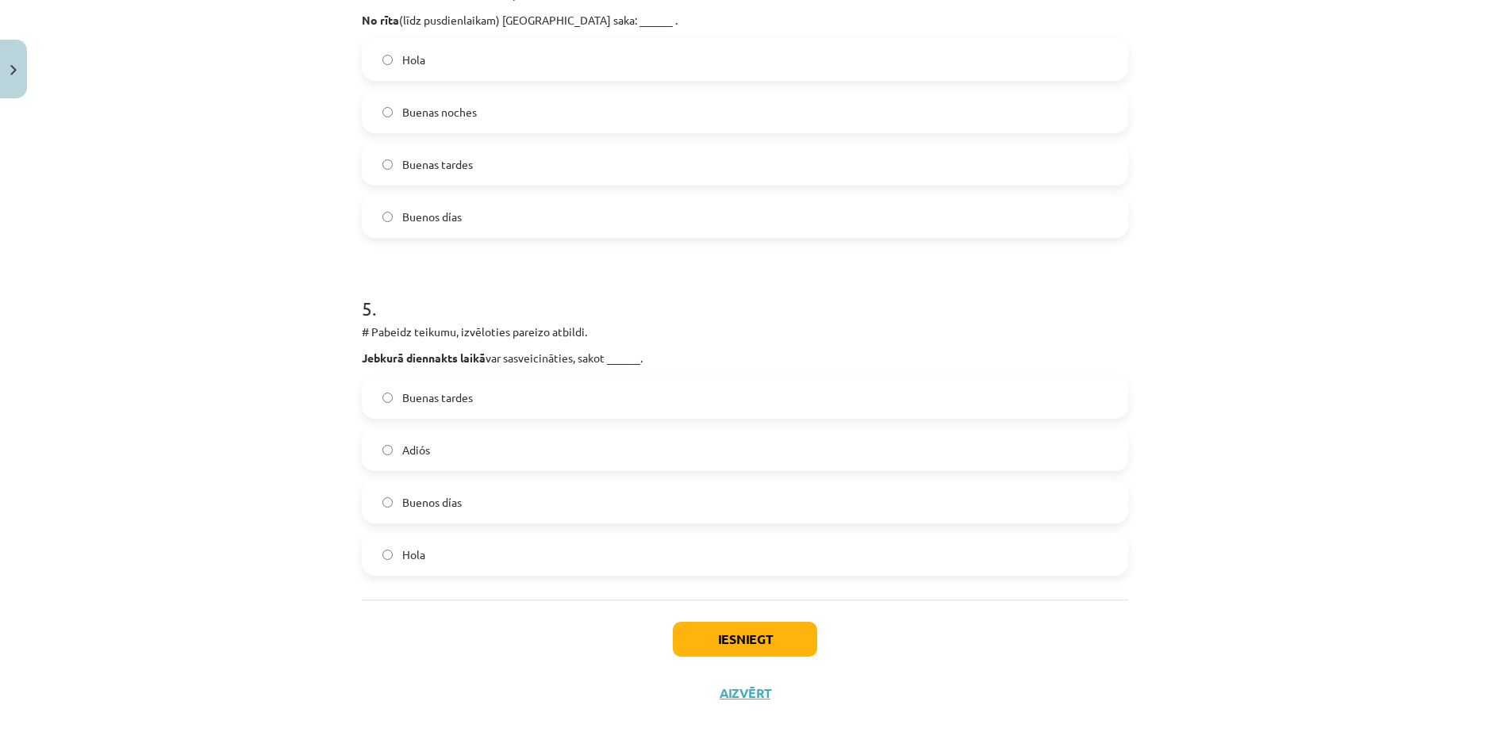
scroll to position [1426, 0]
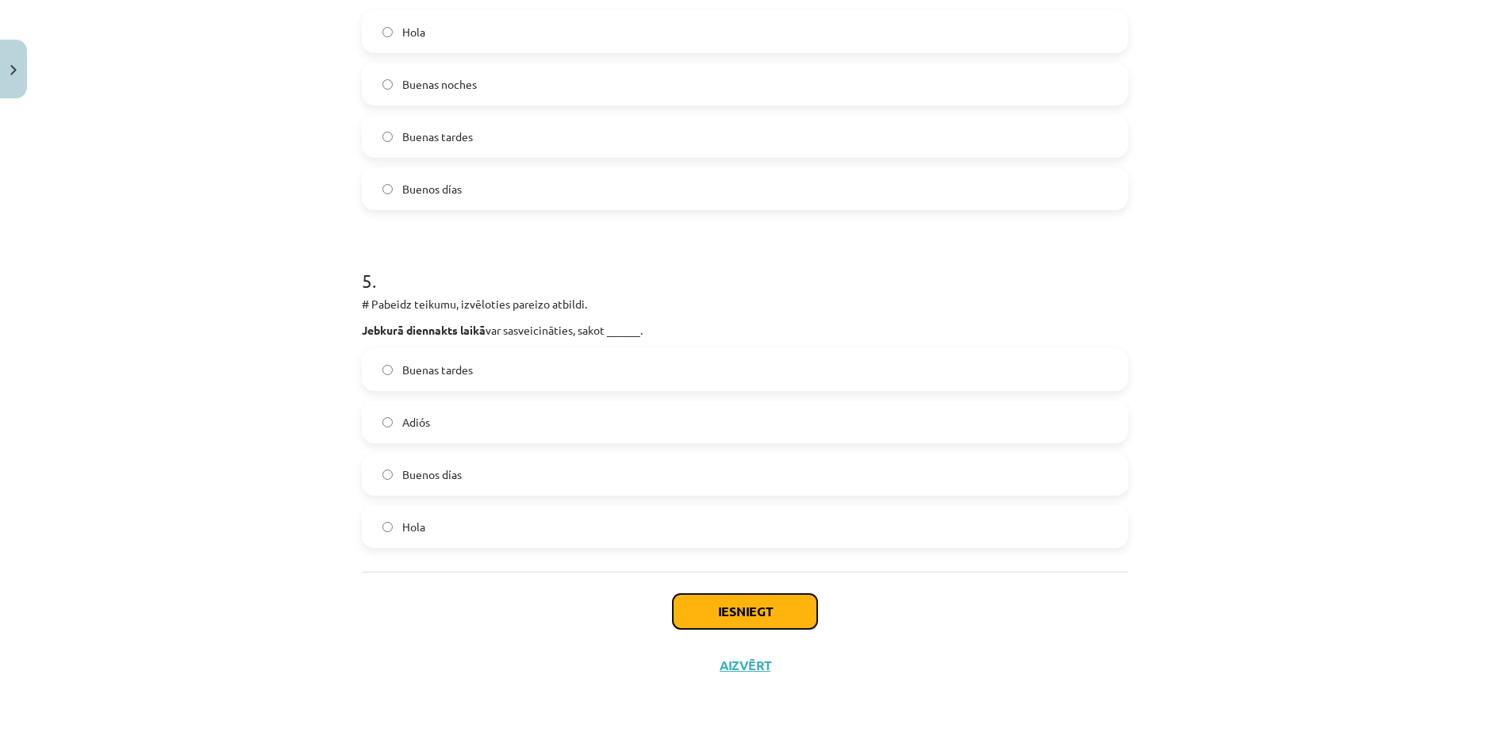
click at [743, 613] on button "Iesniegt" at bounding box center [745, 611] width 144 height 35
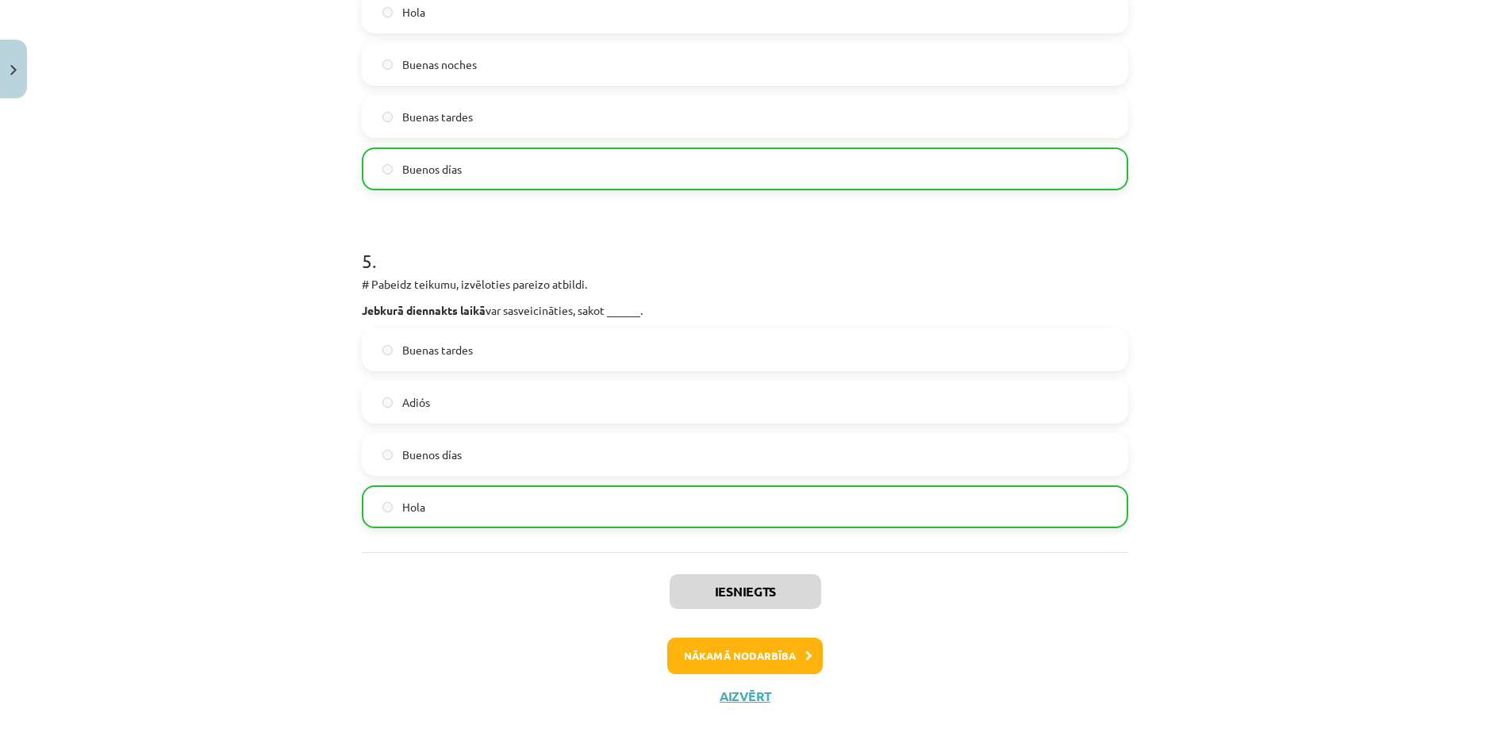
scroll to position [1477, 0]
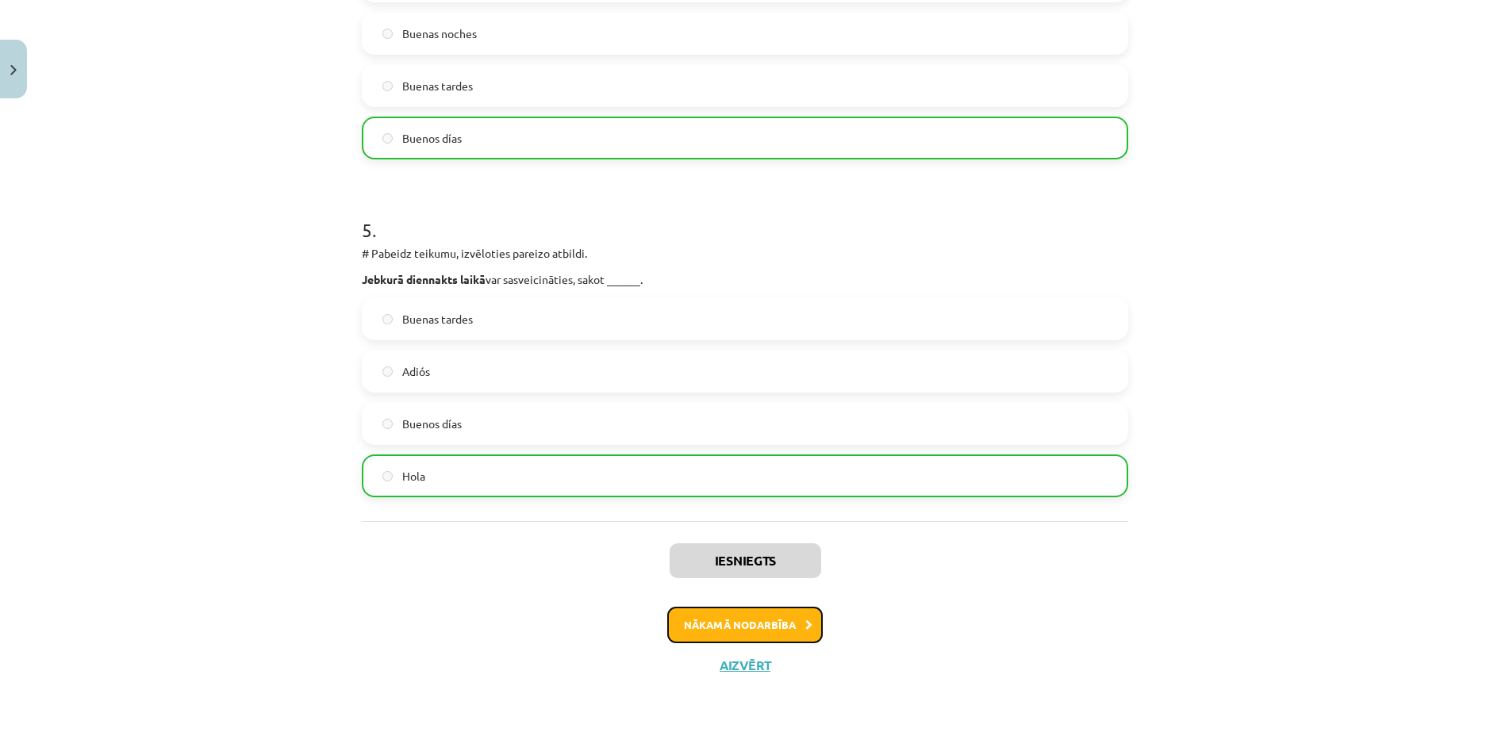
click at [788, 622] on button "Nākamā nodarbība" at bounding box center [745, 625] width 156 height 36
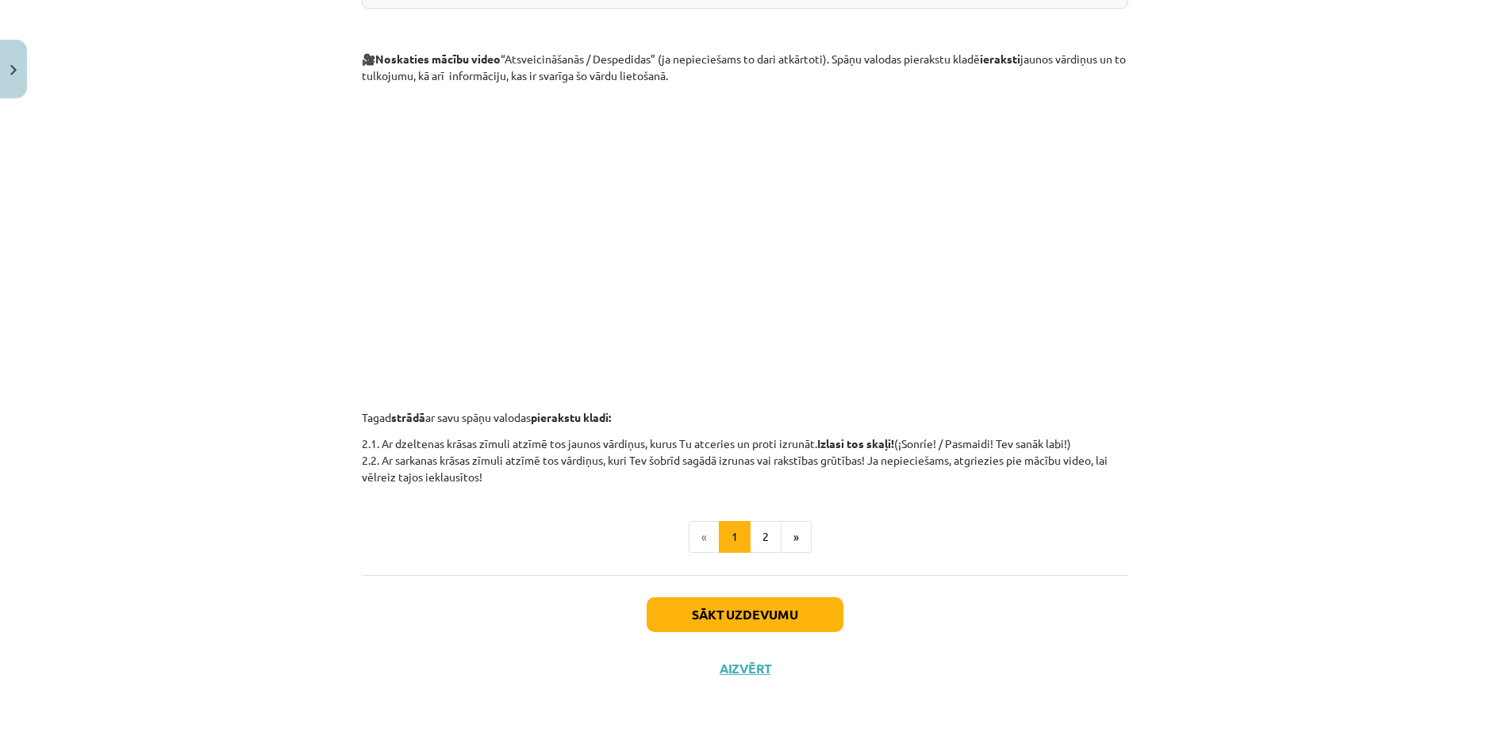
scroll to position [411, 0]
click at [735, 610] on button "Sākt uzdevumu" at bounding box center [745, 611] width 197 height 35
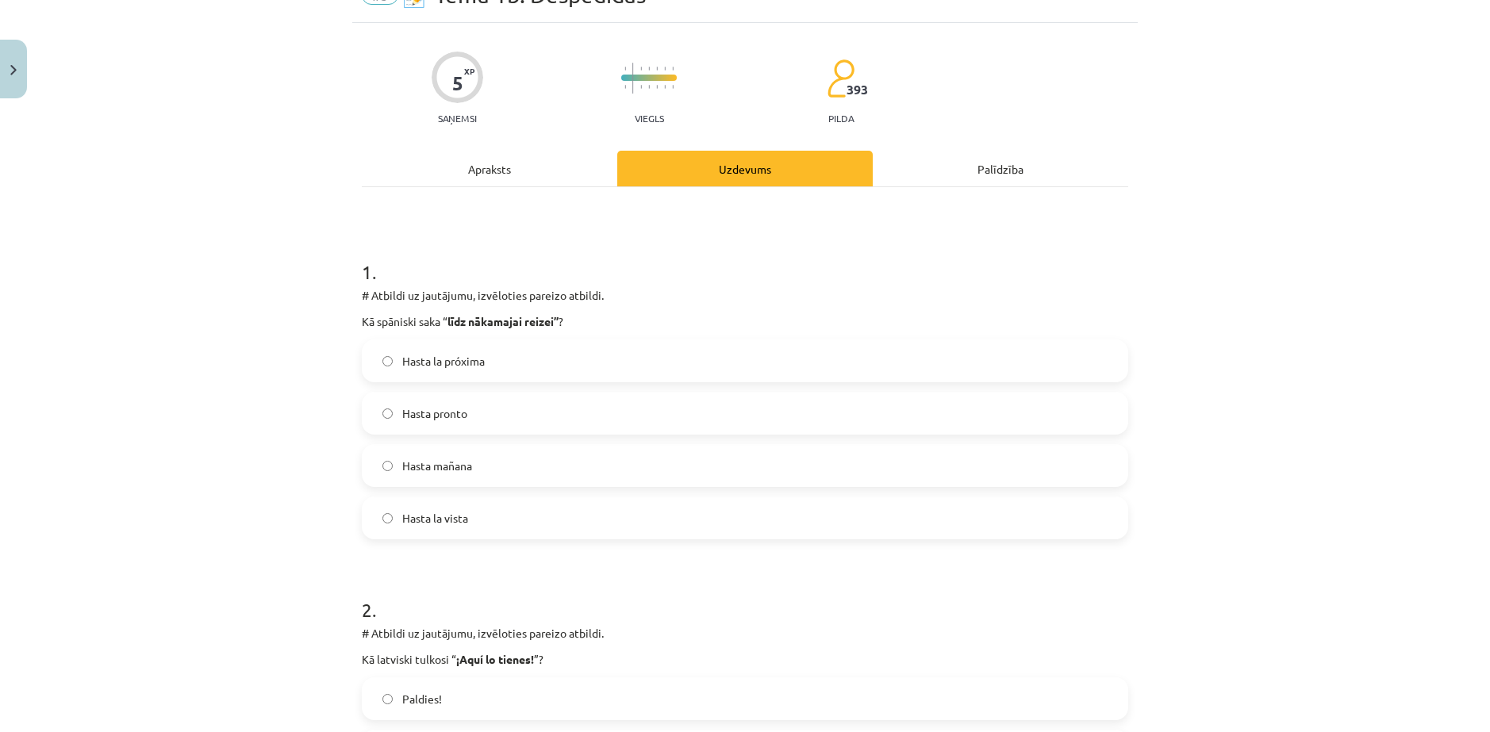
scroll to position [40, 0]
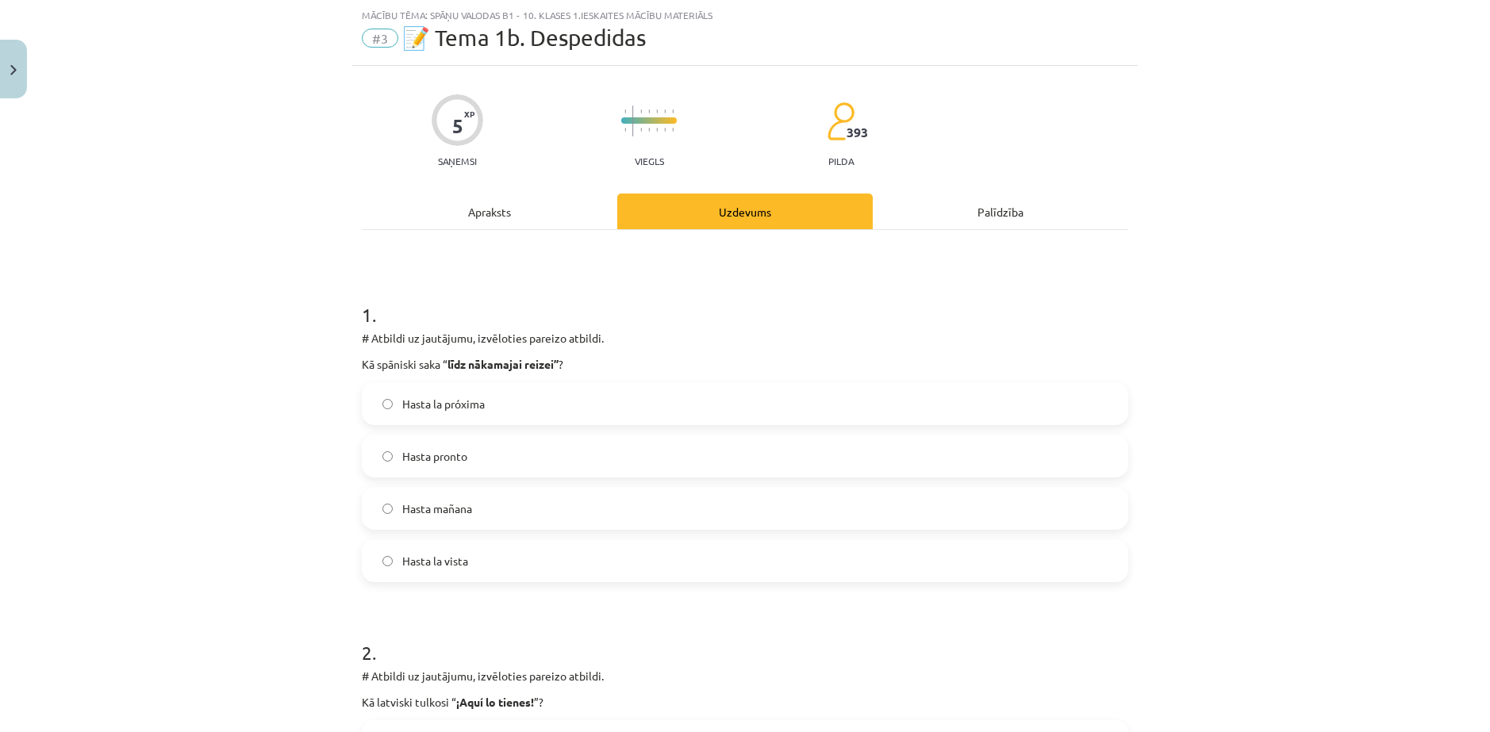
click at [485, 455] on label "Hasta pronto" at bounding box center [744, 456] width 763 height 40
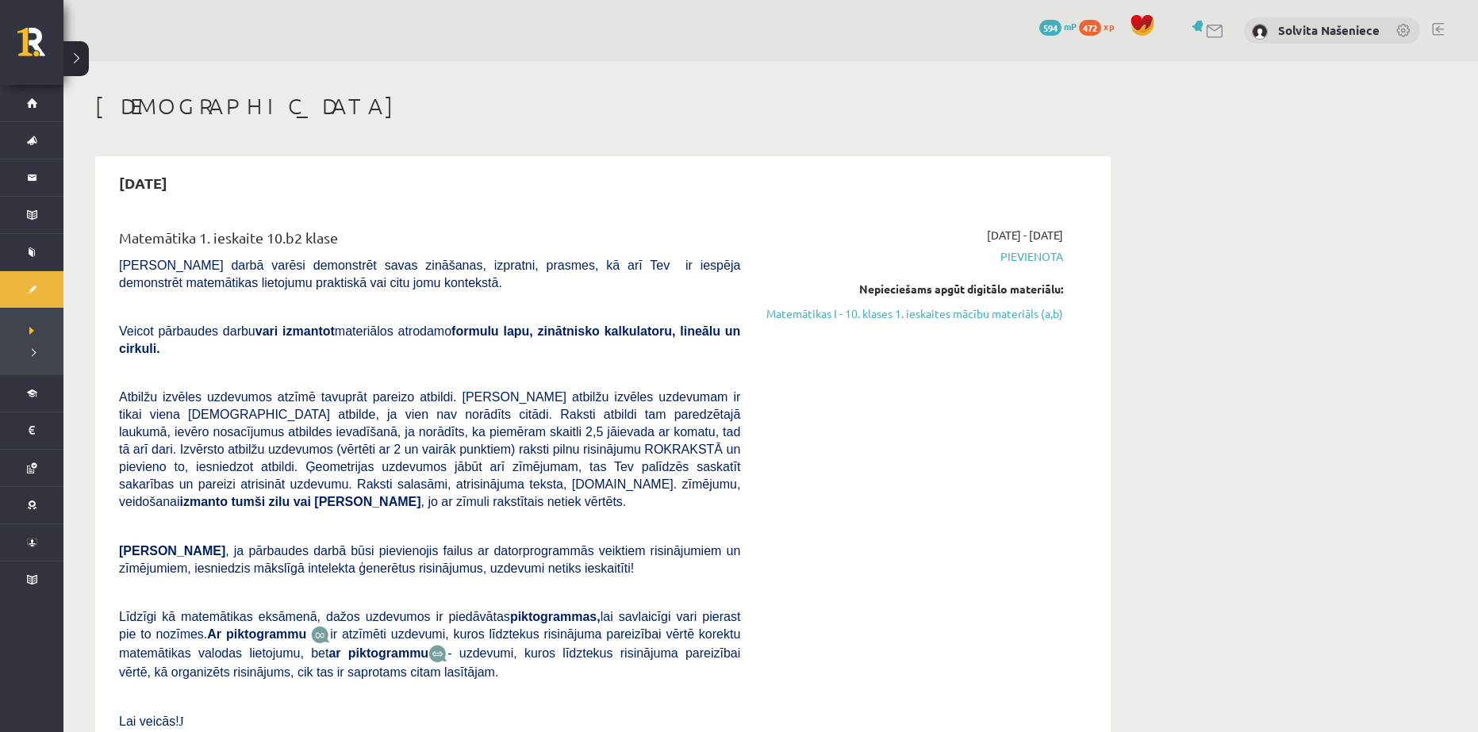
scroll to position [554, 0]
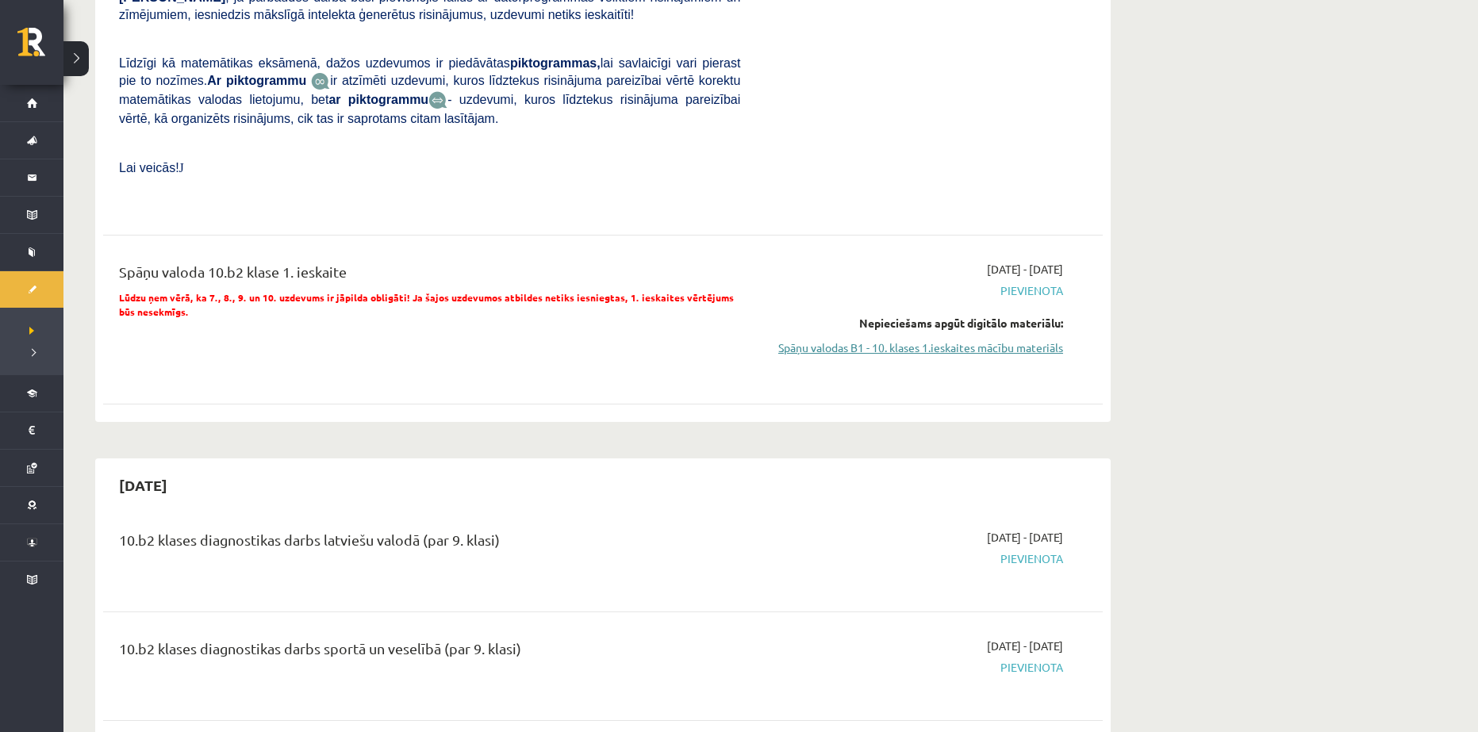
click at [912, 340] on link "Spāņu valodas B1 - 10. klases 1.ieskaites mācību materiāls" at bounding box center [913, 348] width 299 height 17
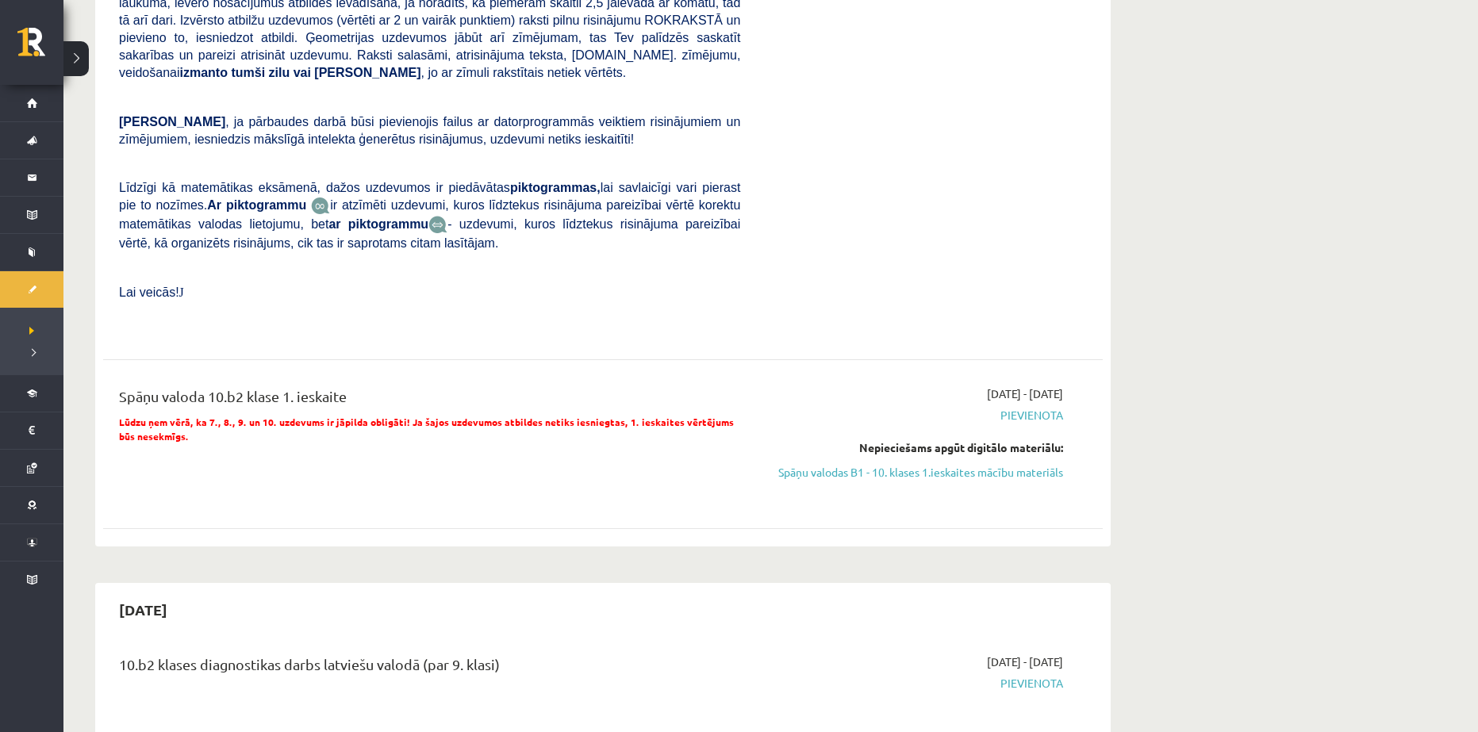
scroll to position [395, 0]
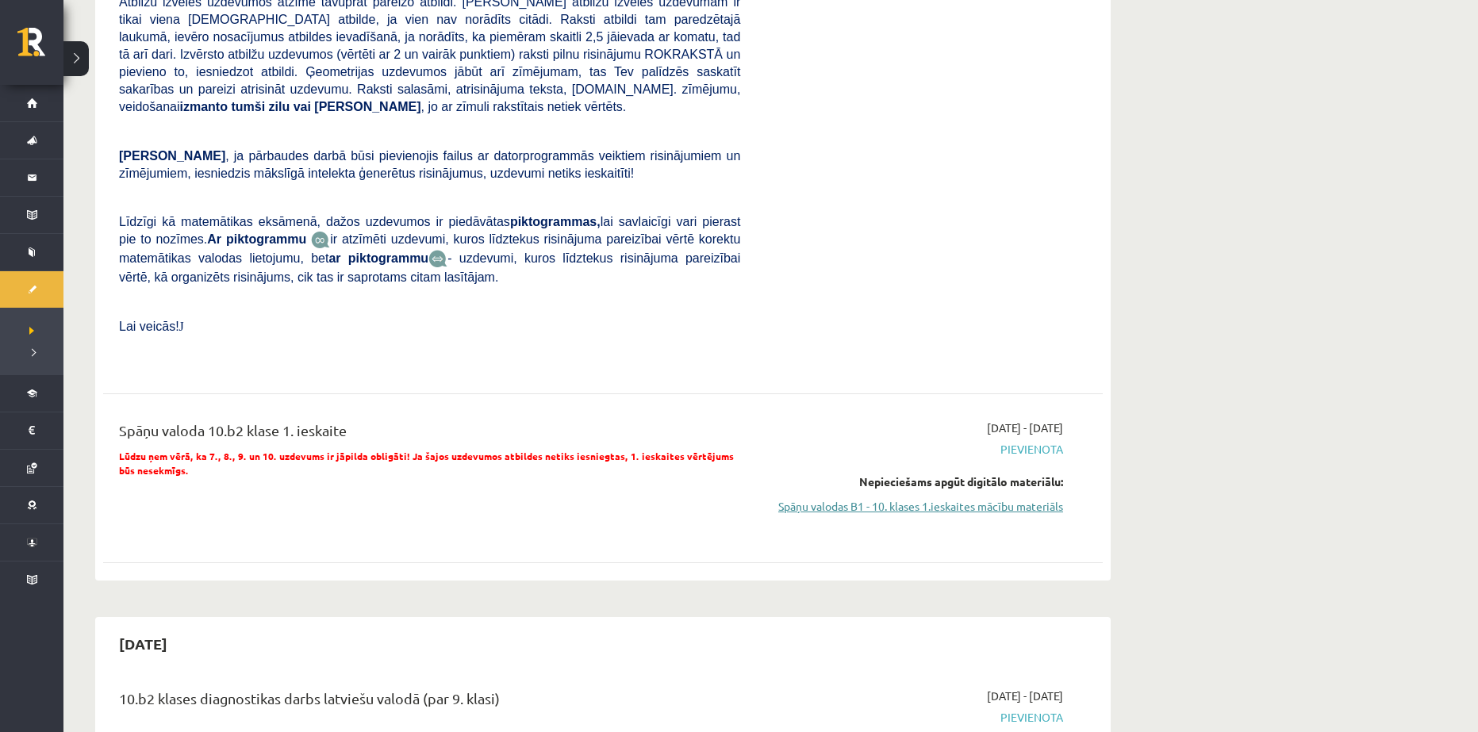
click at [970, 498] on link "Spāņu valodas B1 - 10. klases 1.ieskaites mācību materiāls" at bounding box center [913, 506] width 299 height 17
click at [928, 498] on link "Spāņu valodas B1 - 10. klases 1.ieskaites mācību materiāls" at bounding box center [913, 506] width 299 height 17
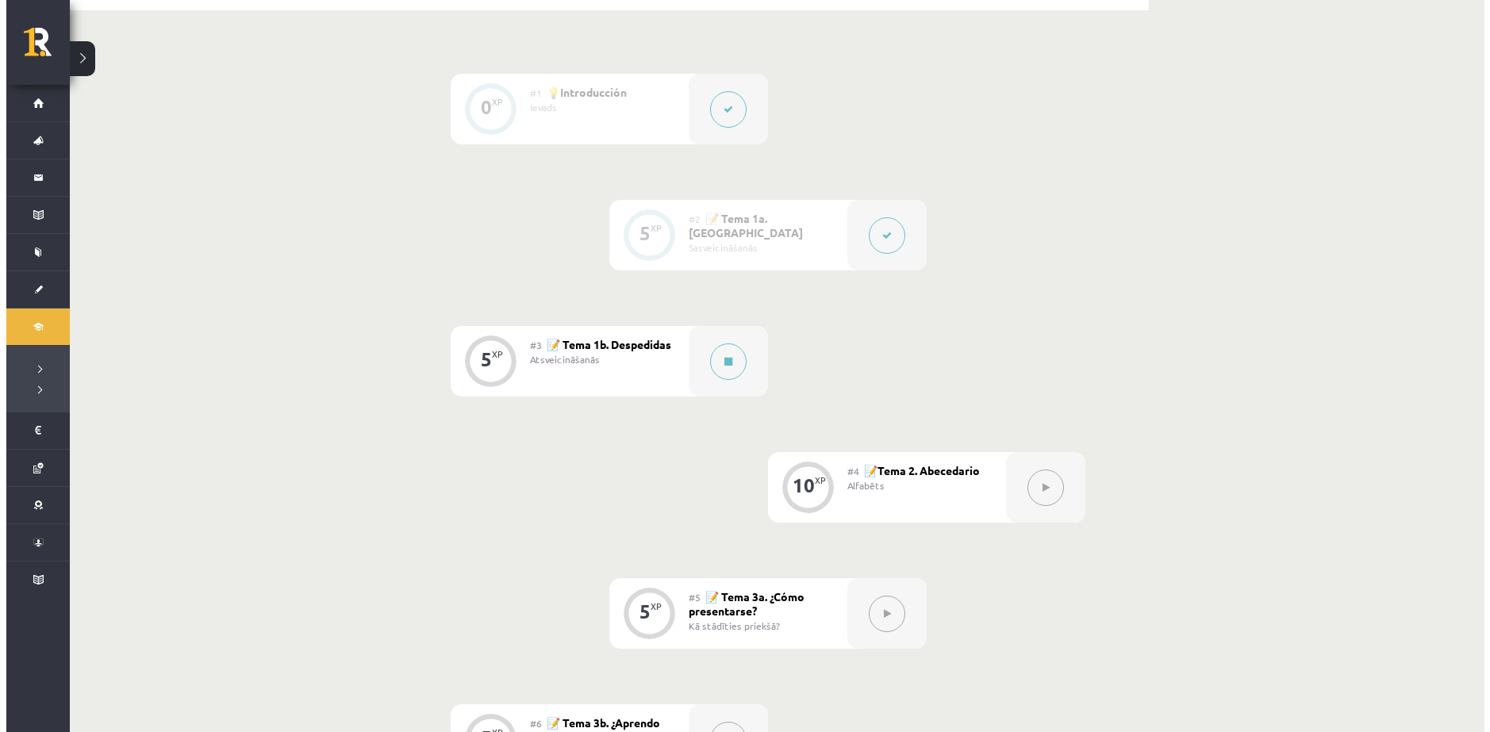
scroll to position [476, 0]
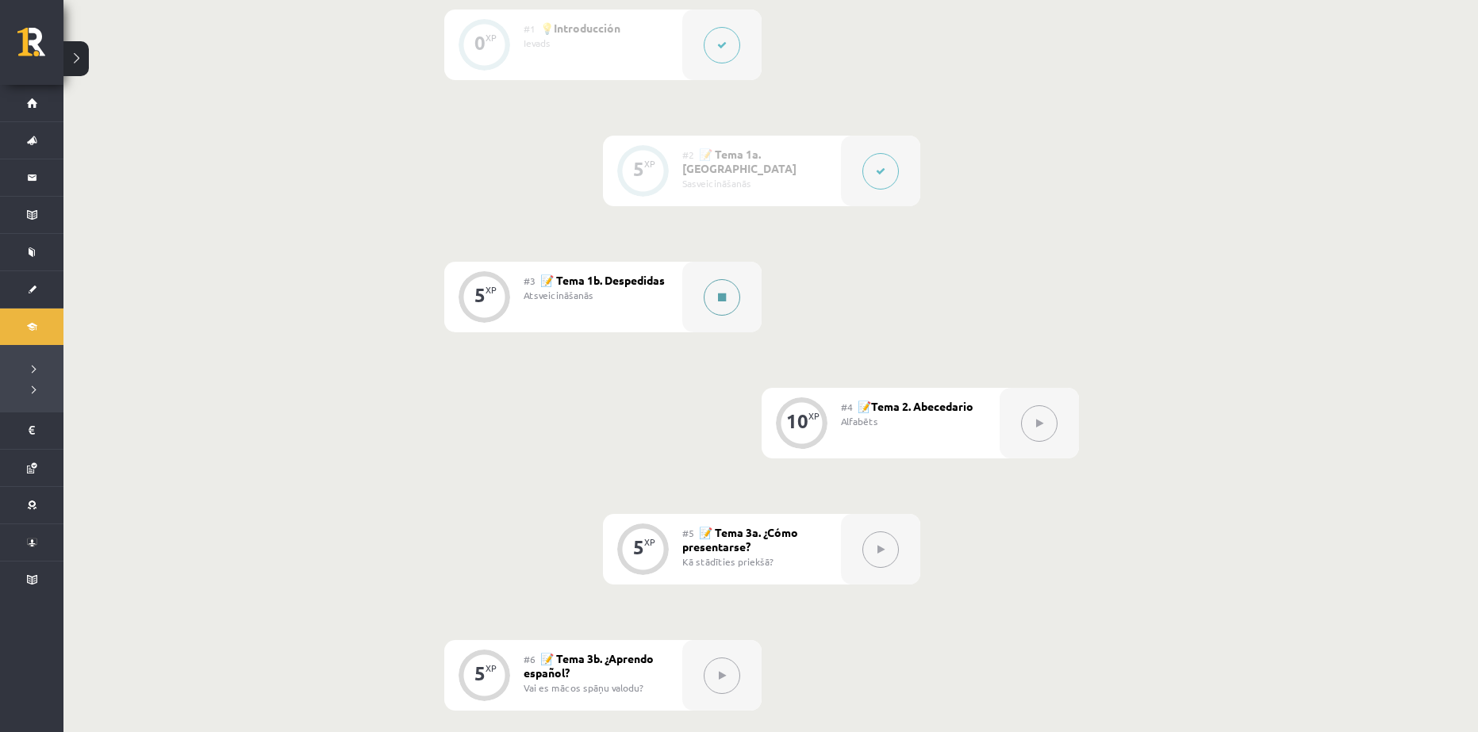
click at [714, 292] on button at bounding box center [722, 297] width 36 height 36
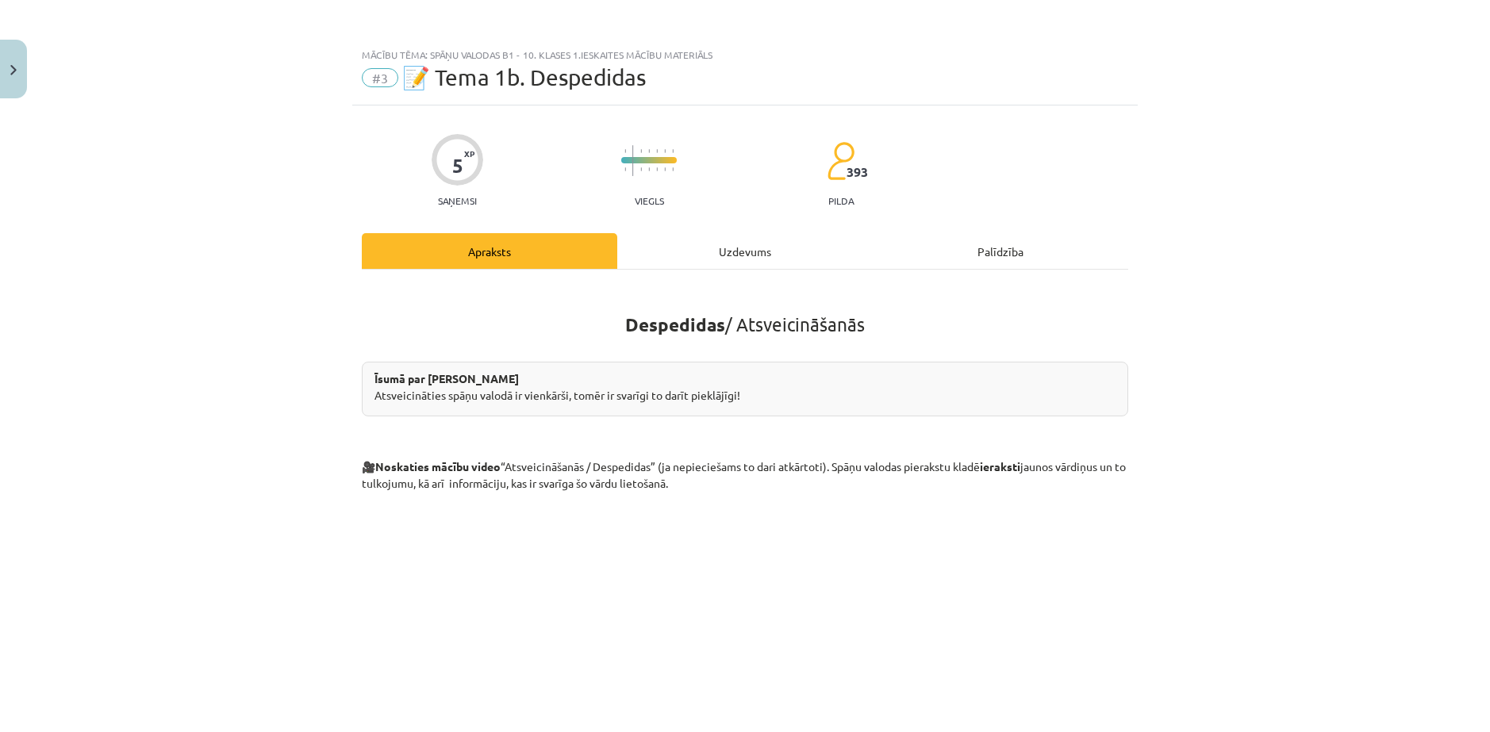
click at [721, 245] on div "Uzdevums" at bounding box center [744, 251] width 255 height 36
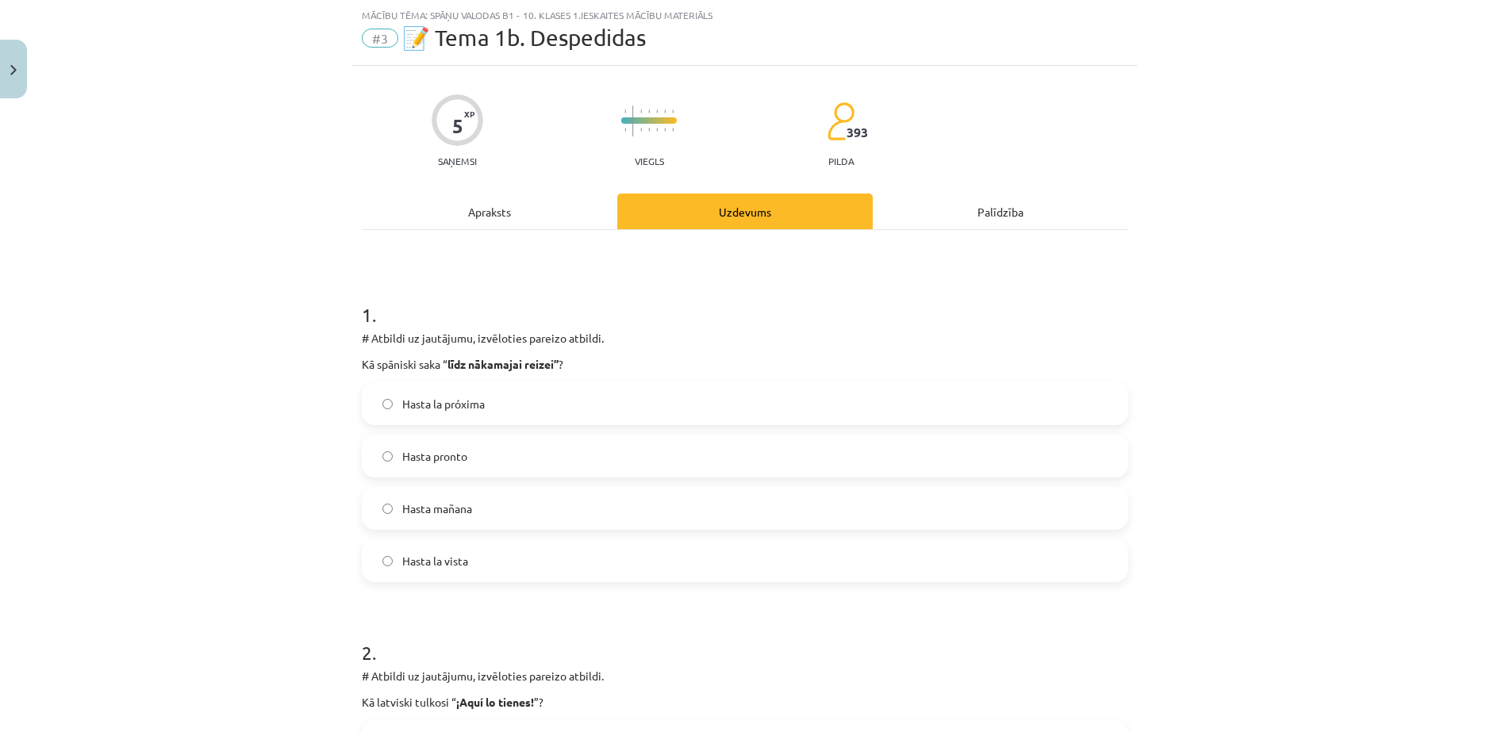
click at [470, 208] on div "Apraksts" at bounding box center [489, 212] width 255 height 36
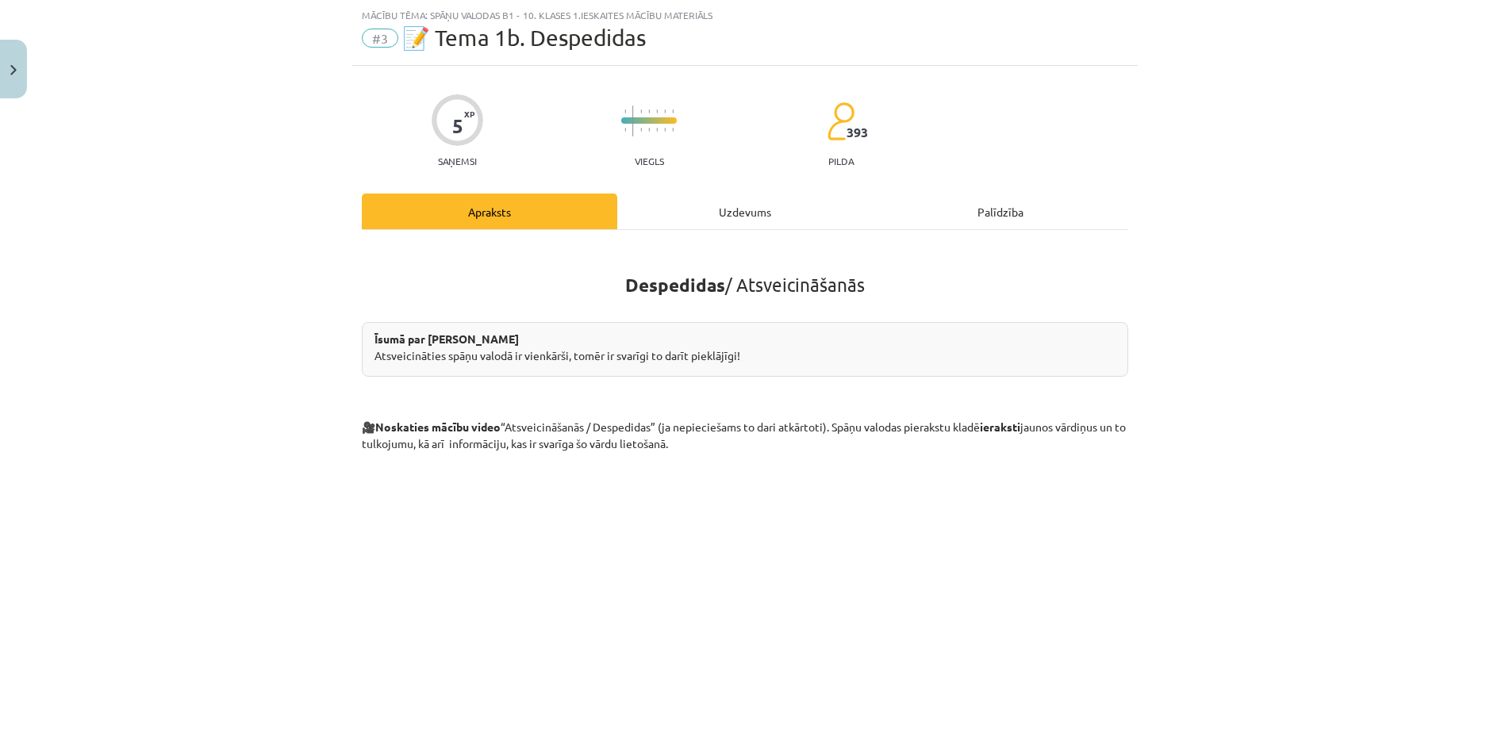
click at [685, 218] on div "Uzdevums" at bounding box center [744, 212] width 255 height 36
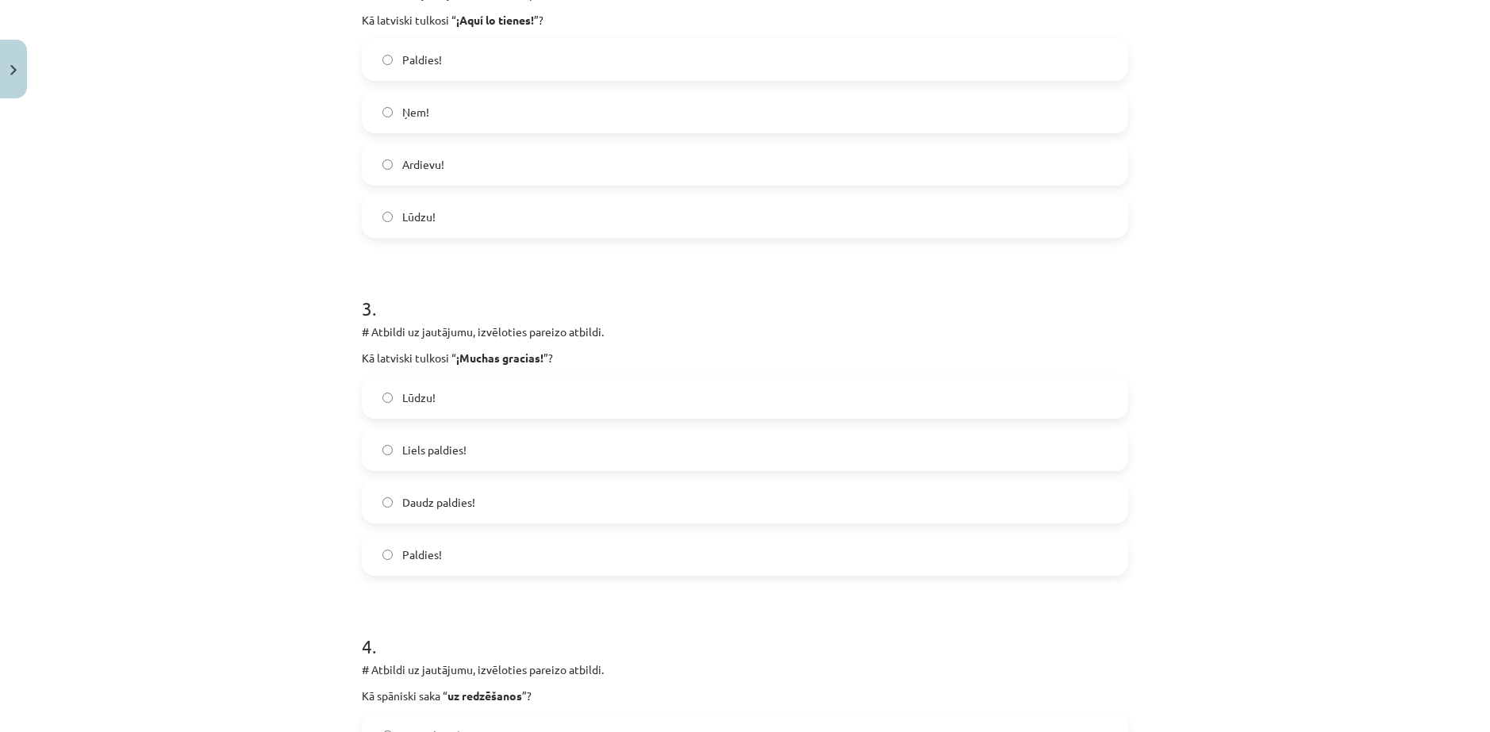
scroll to position [754, 0]
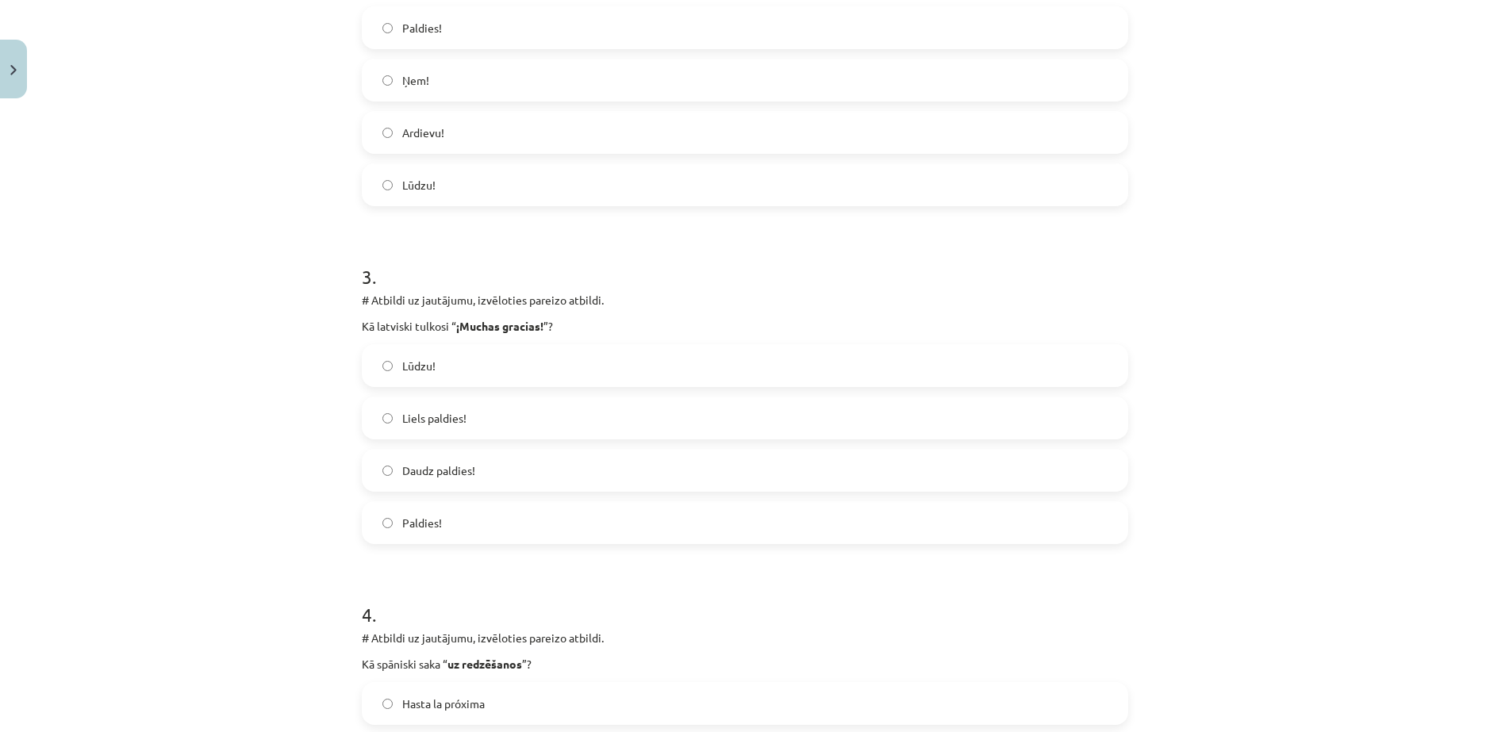
click at [428, 412] on span "Liels paldies!" at bounding box center [434, 418] width 64 height 17
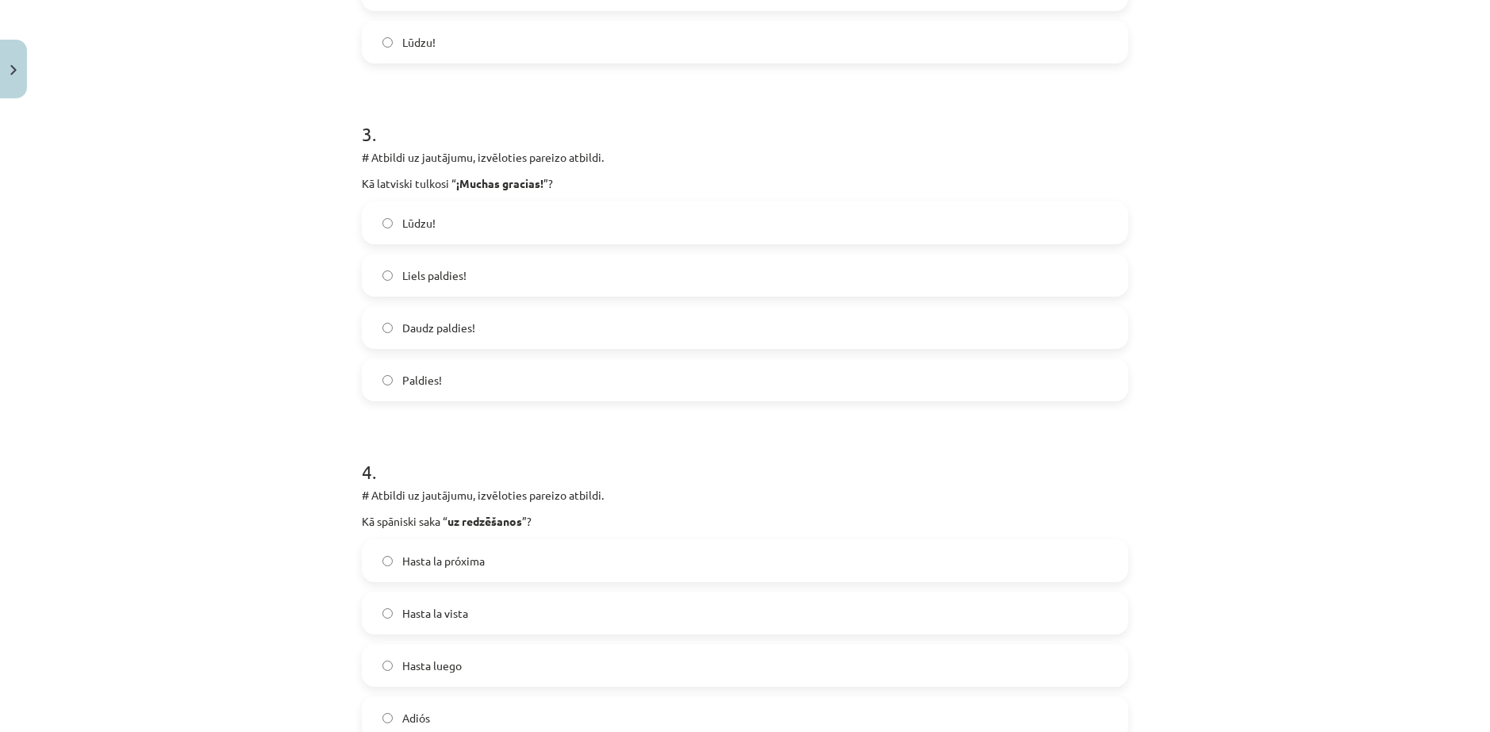
scroll to position [912, 0]
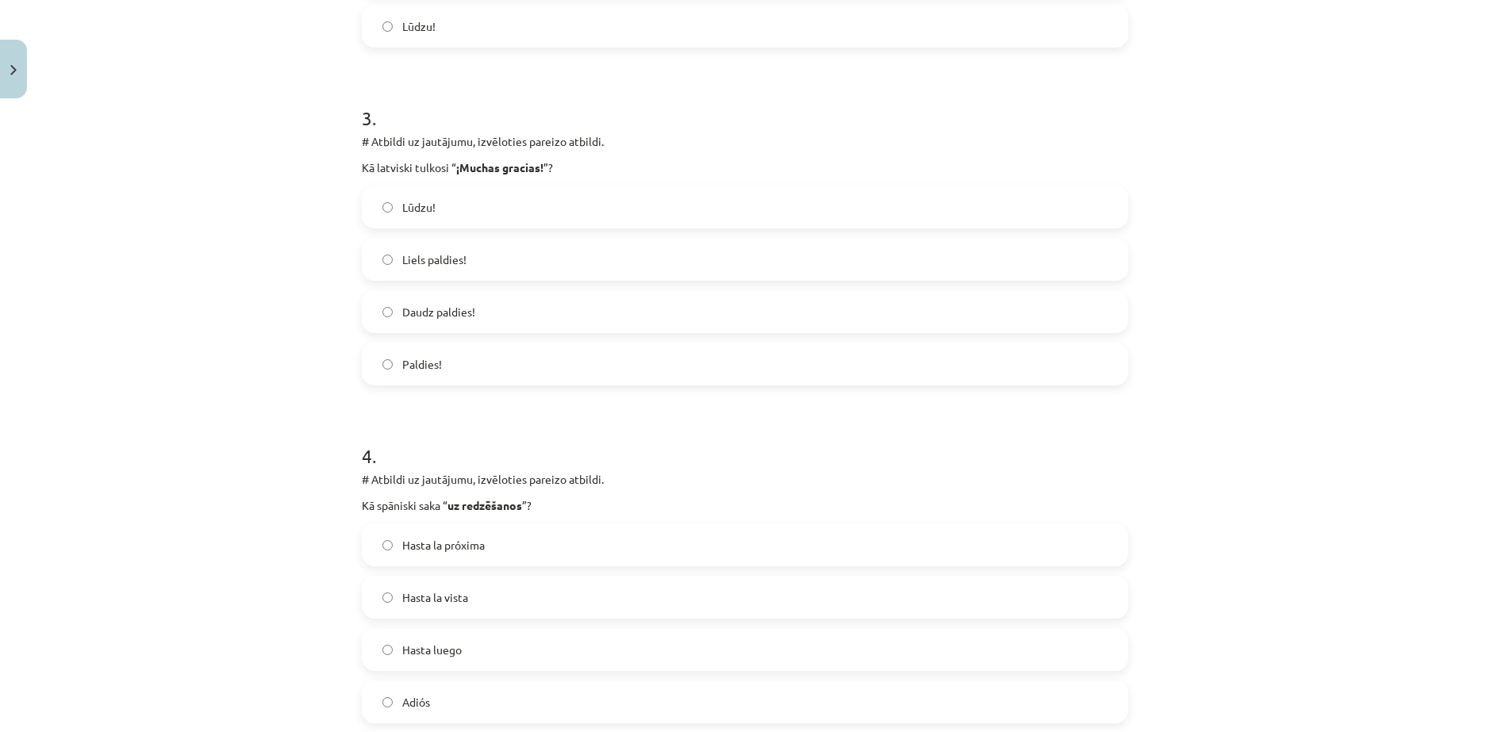
drag, startPoint x: 323, startPoint y: 432, endPoint x: 234, endPoint y: 443, distance: 89.5
click at [234, 443] on div "Mācību tēma: Spāņu valodas b1 - 10. klases 1.ieskaites mācību materiāls #3 📝 Te…" at bounding box center [745, 366] width 1490 height 732
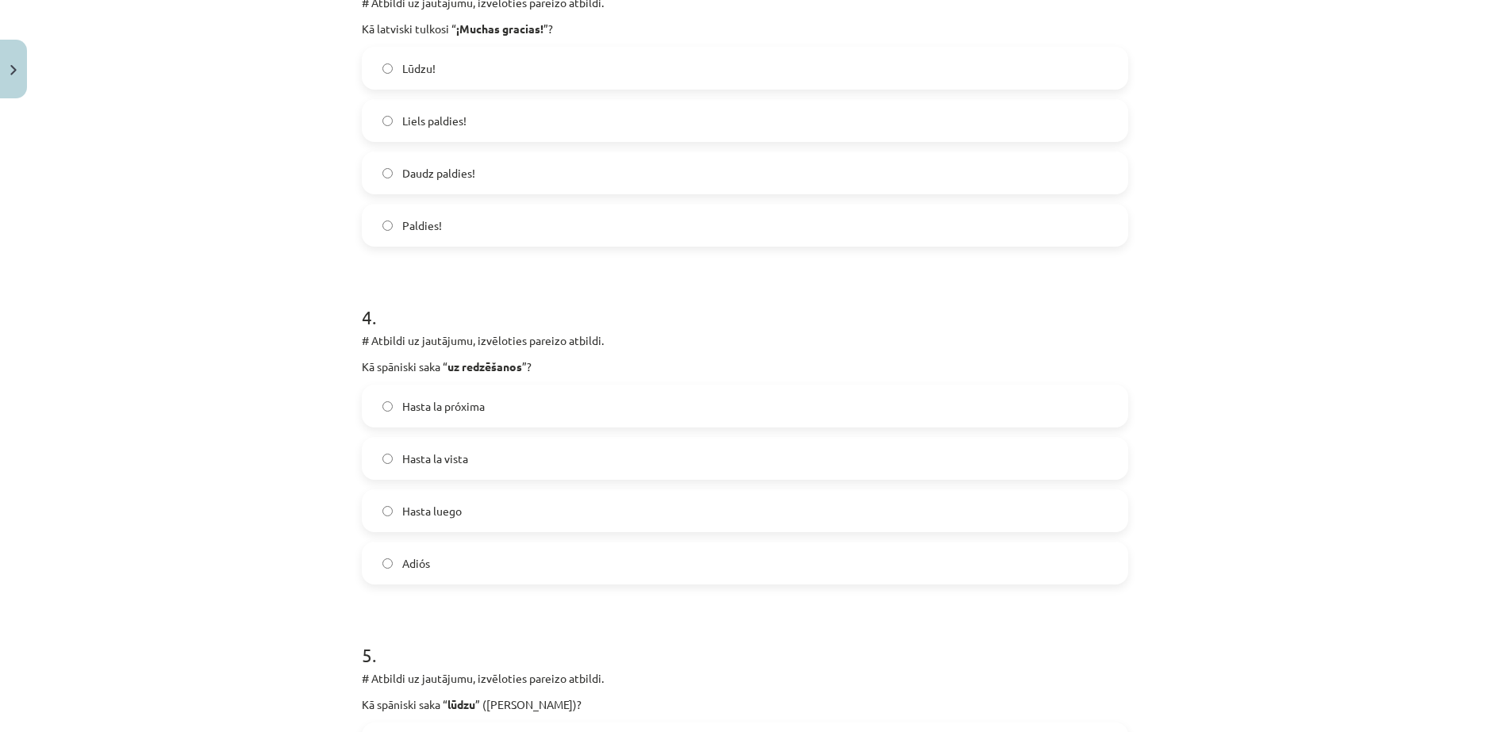
scroll to position [1071, 0]
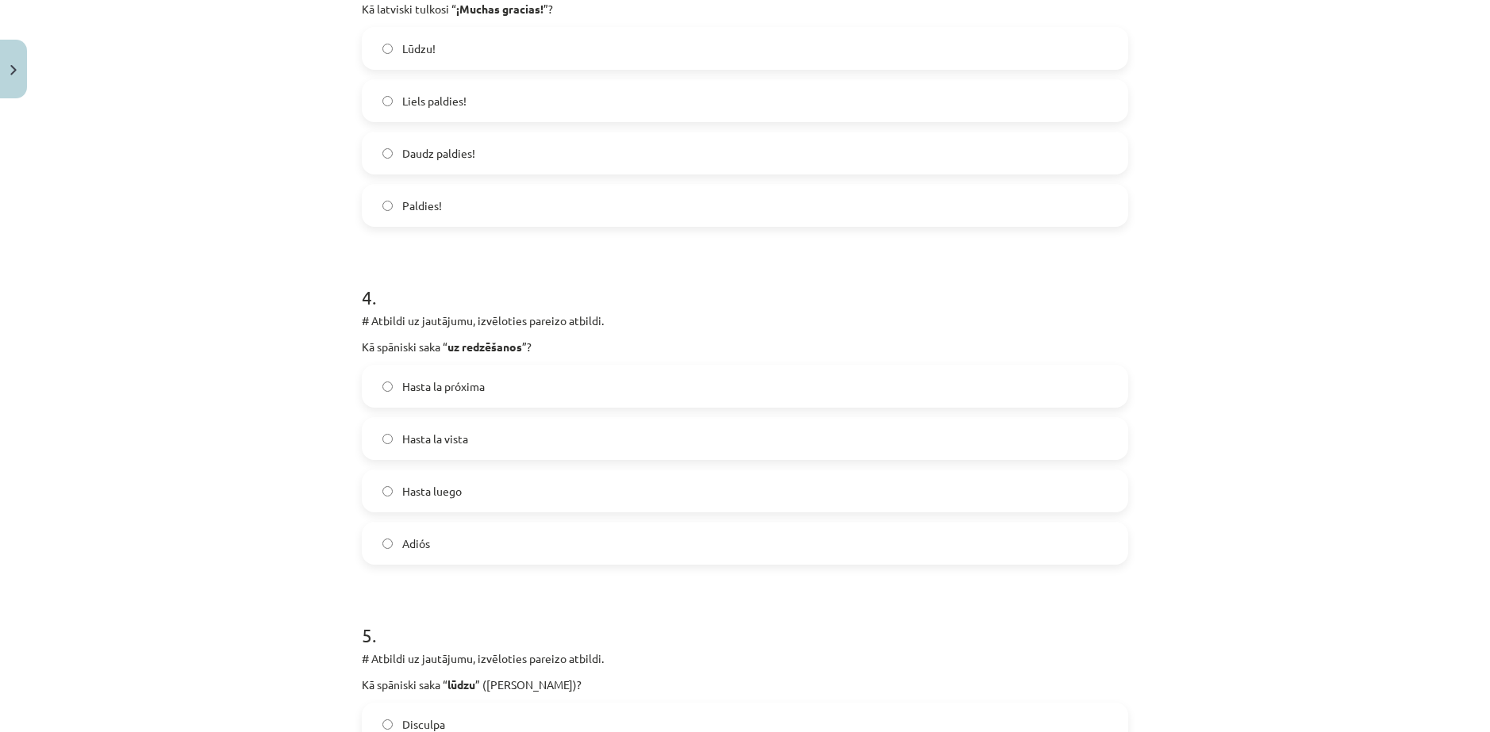
click at [399, 555] on label "Adiós" at bounding box center [744, 544] width 763 height 40
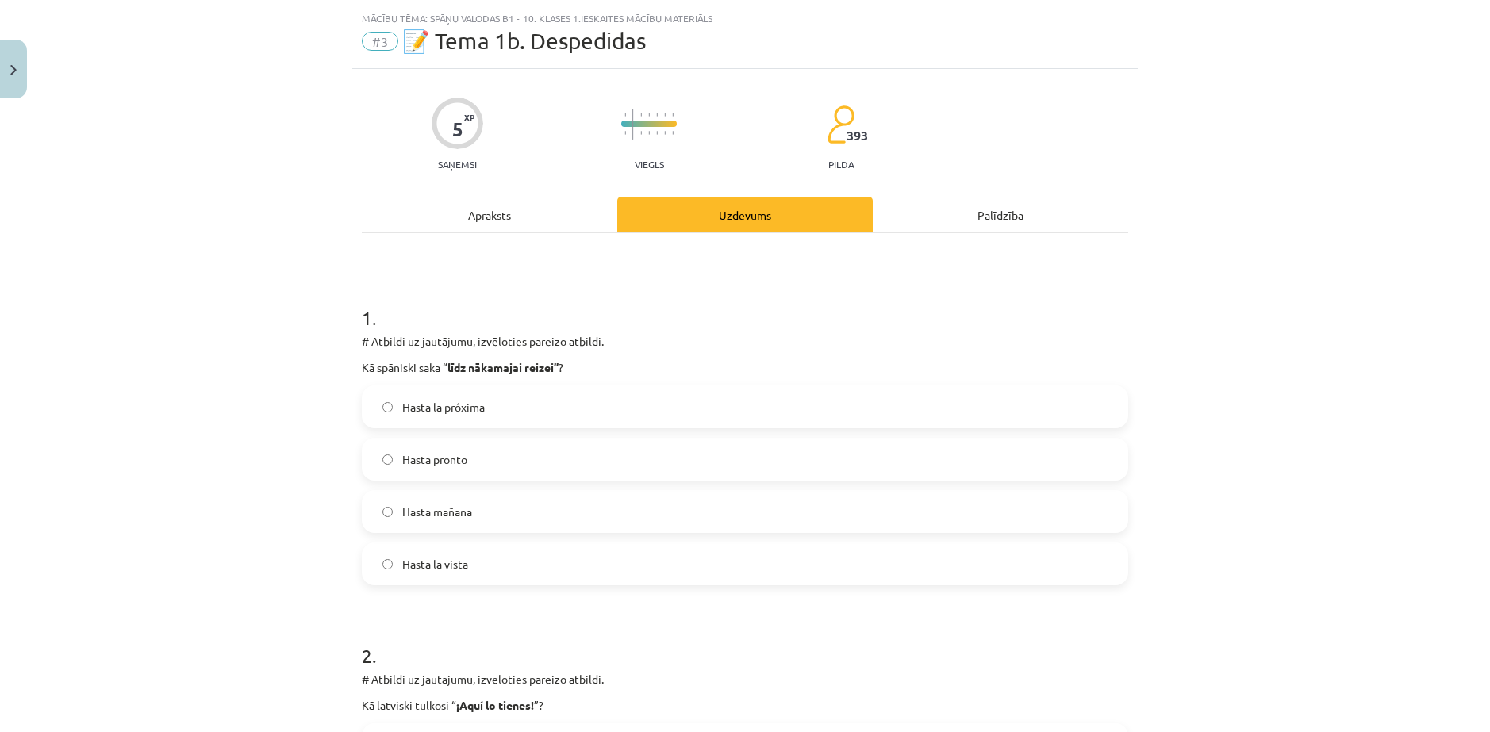
scroll to position [0, 0]
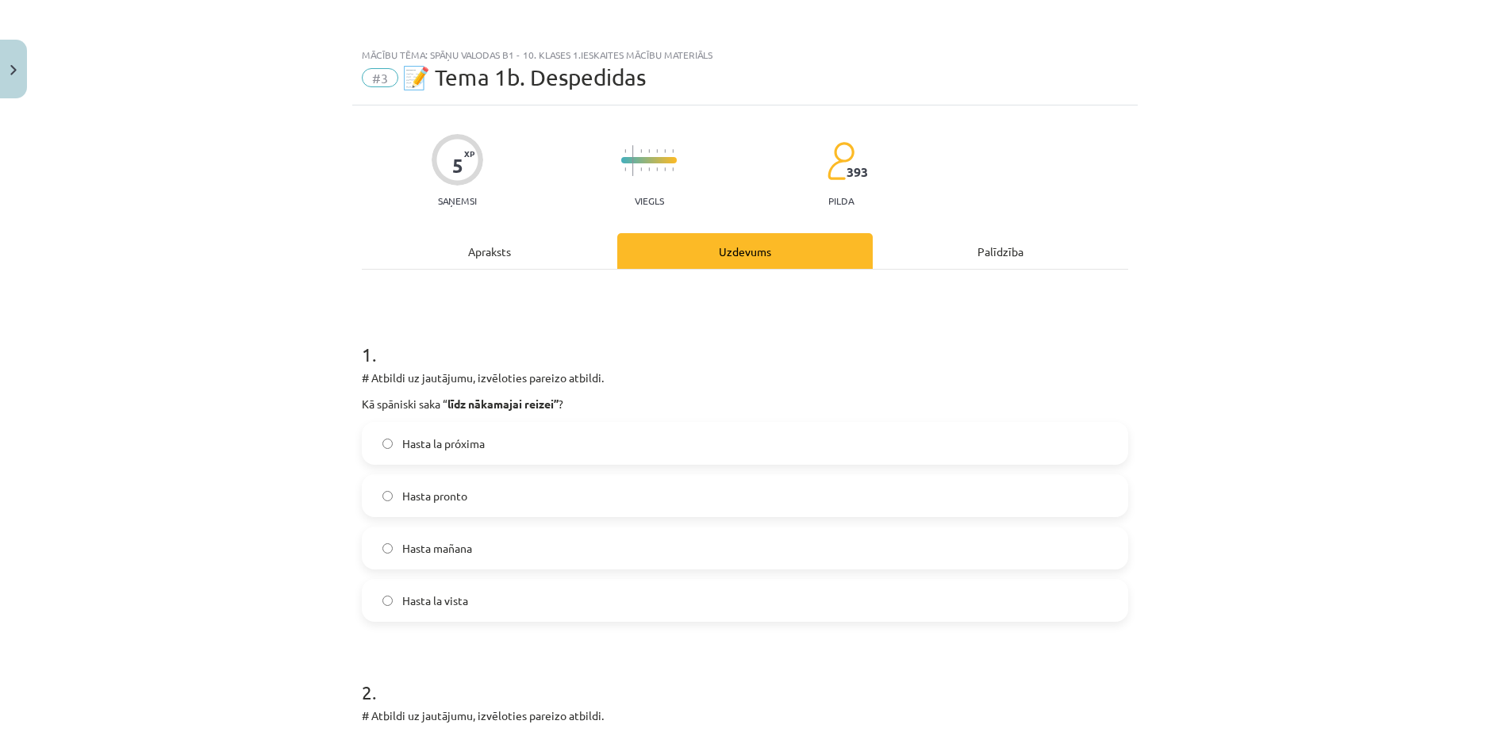
click at [506, 248] on div "Apraksts" at bounding box center [489, 251] width 255 height 36
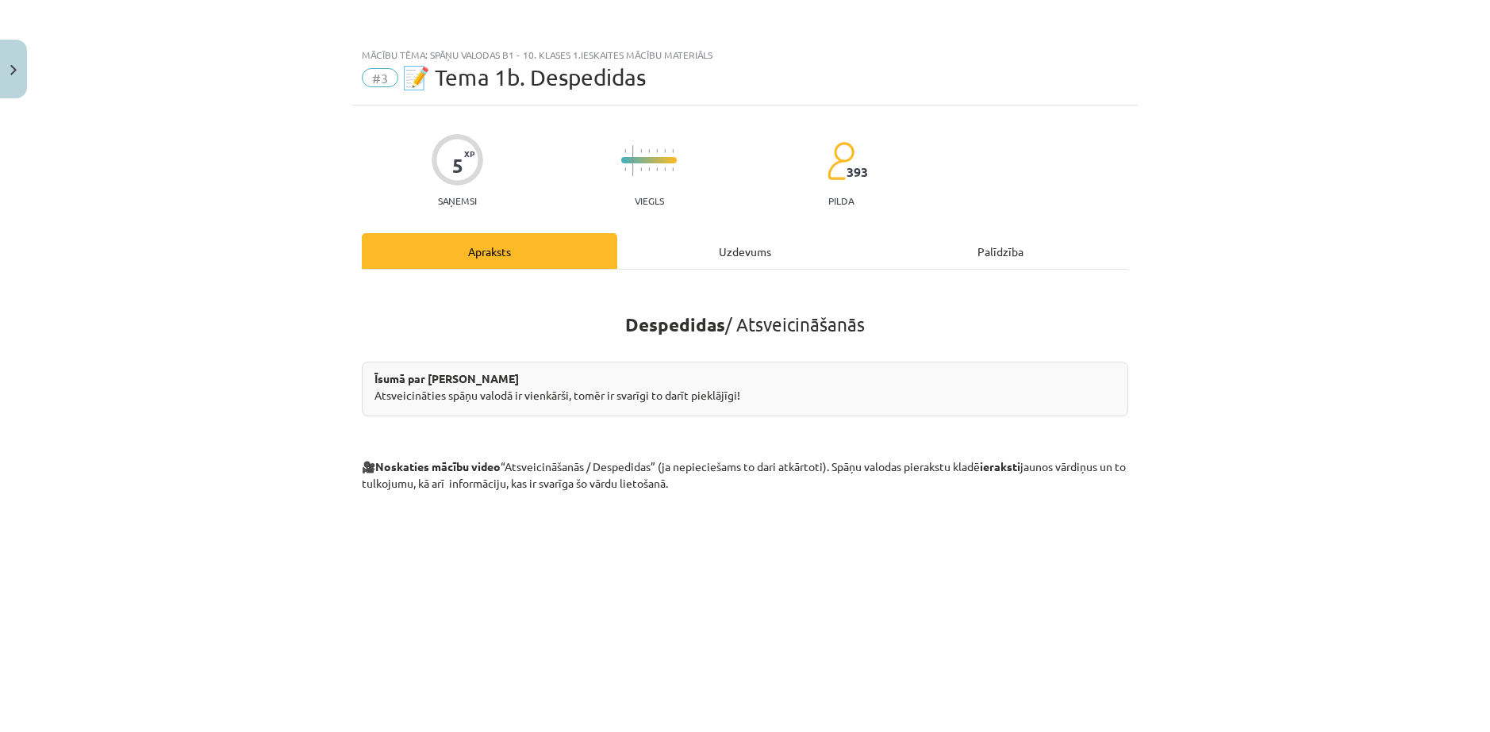
click at [696, 246] on div "Uzdevums" at bounding box center [744, 251] width 255 height 36
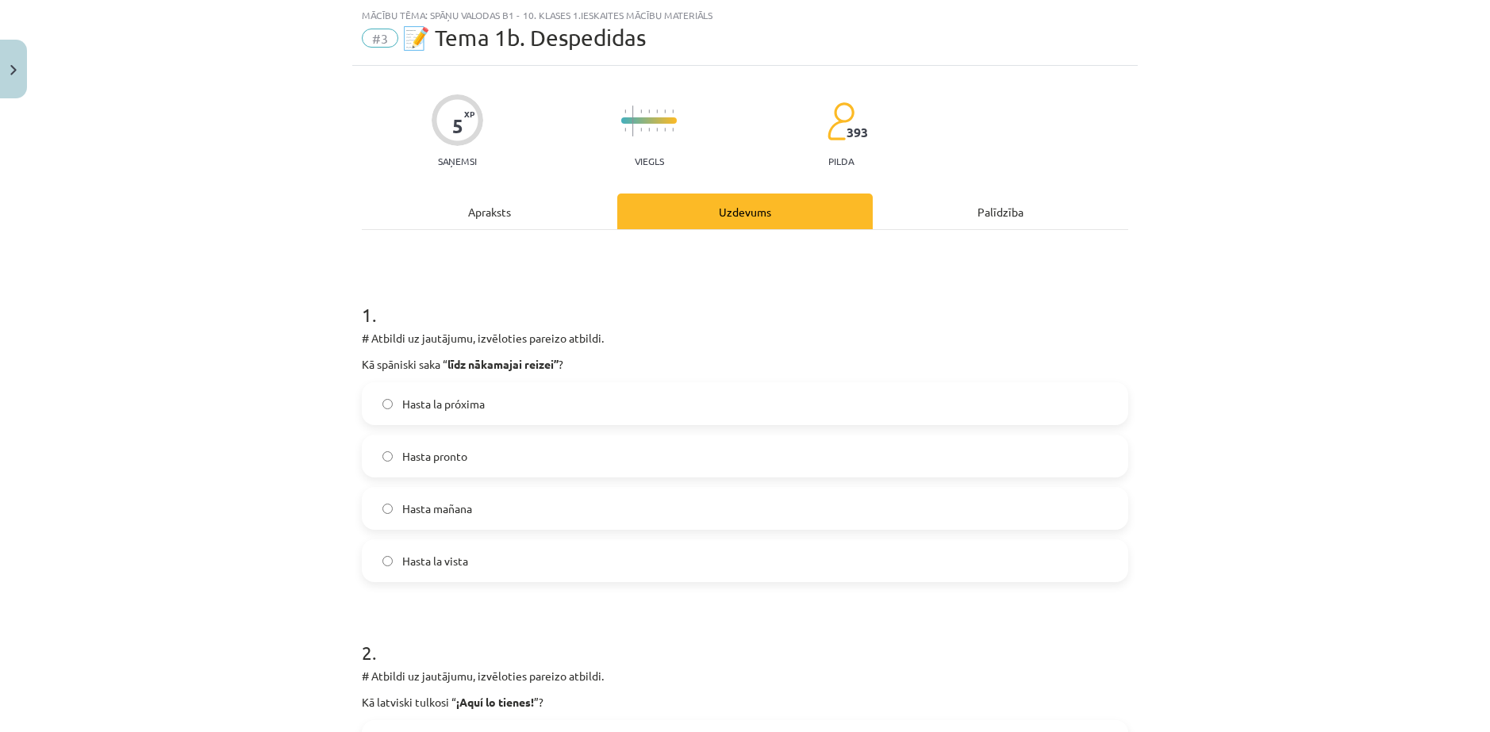
click at [547, 209] on div "Apraksts" at bounding box center [489, 212] width 255 height 36
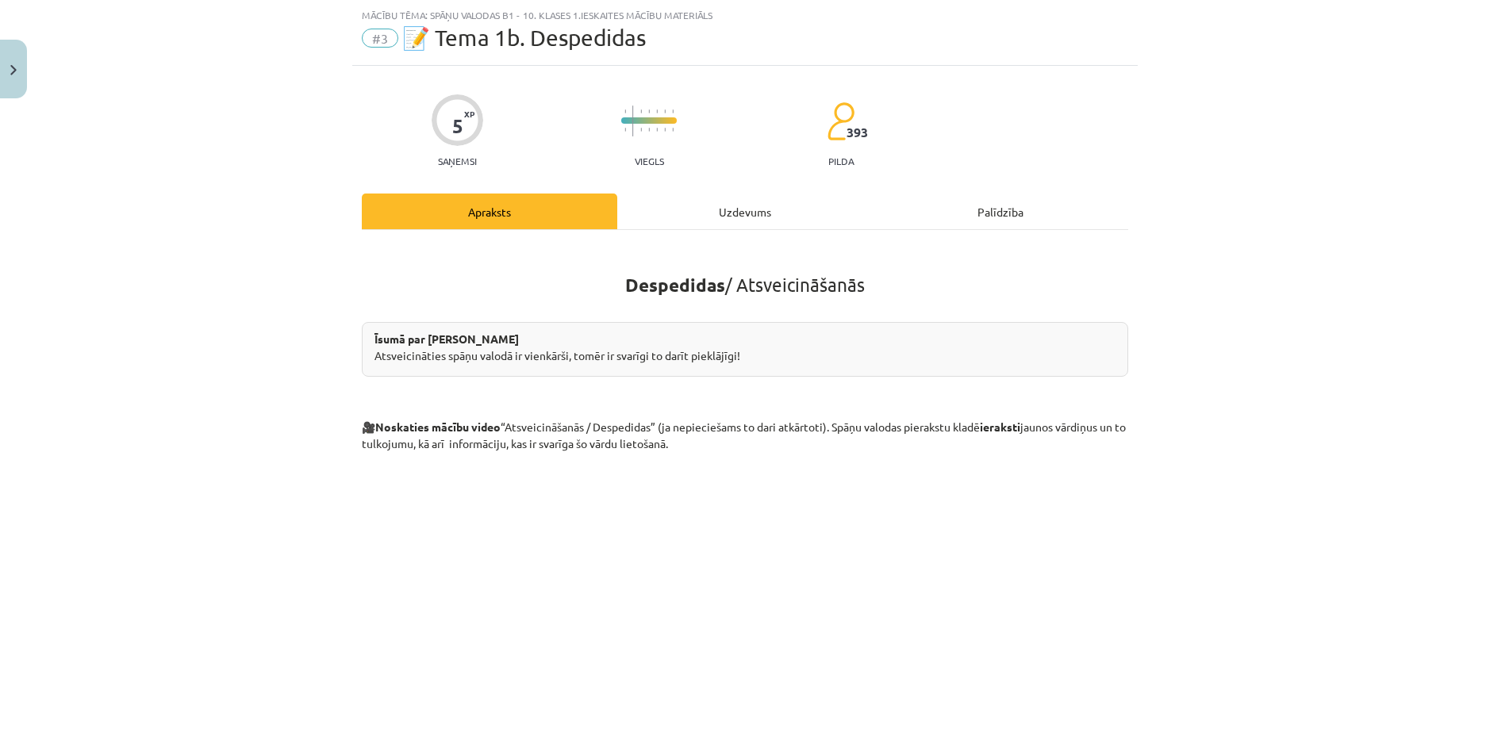
click at [717, 217] on div "Uzdevums" at bounding box center [744, 212] width 255 height 36
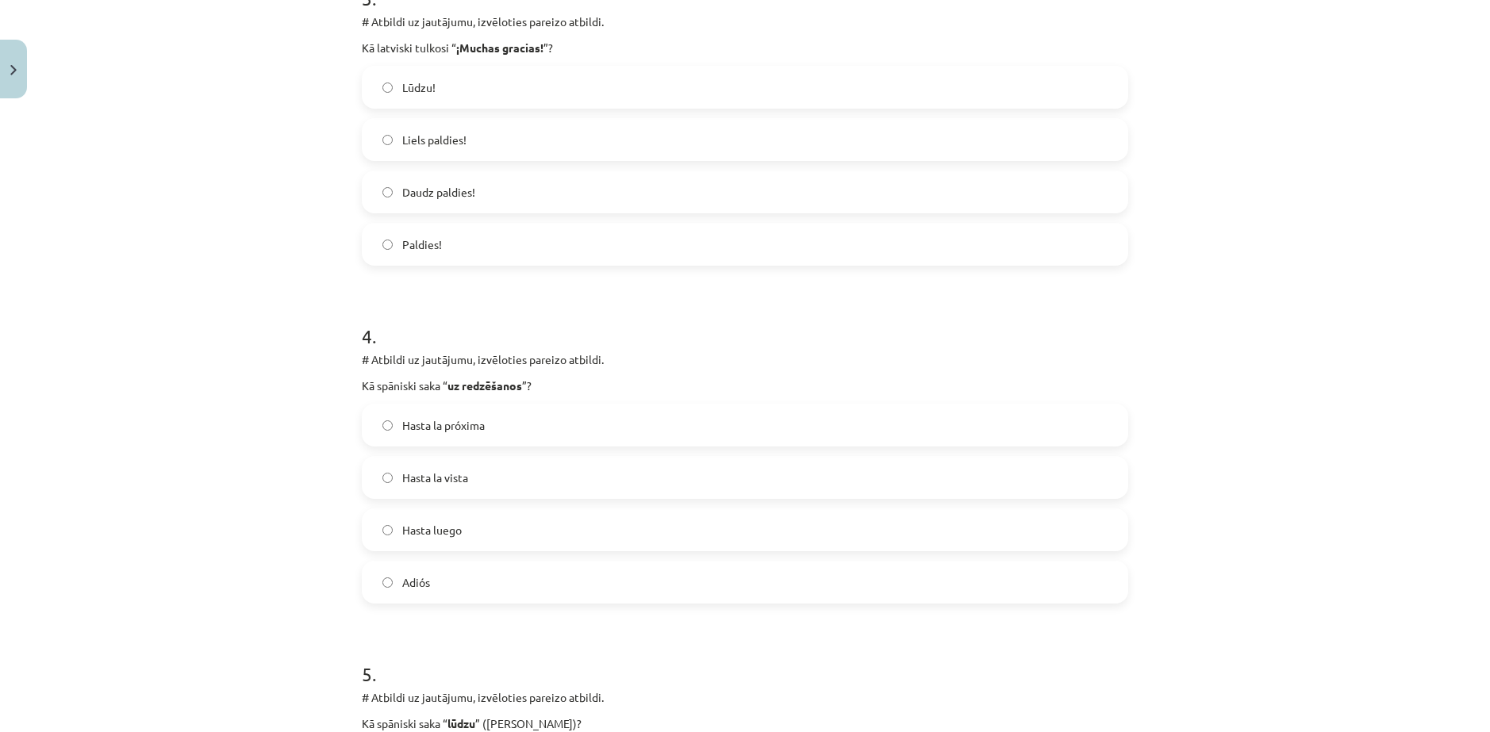
scroll to position [1071, 0]
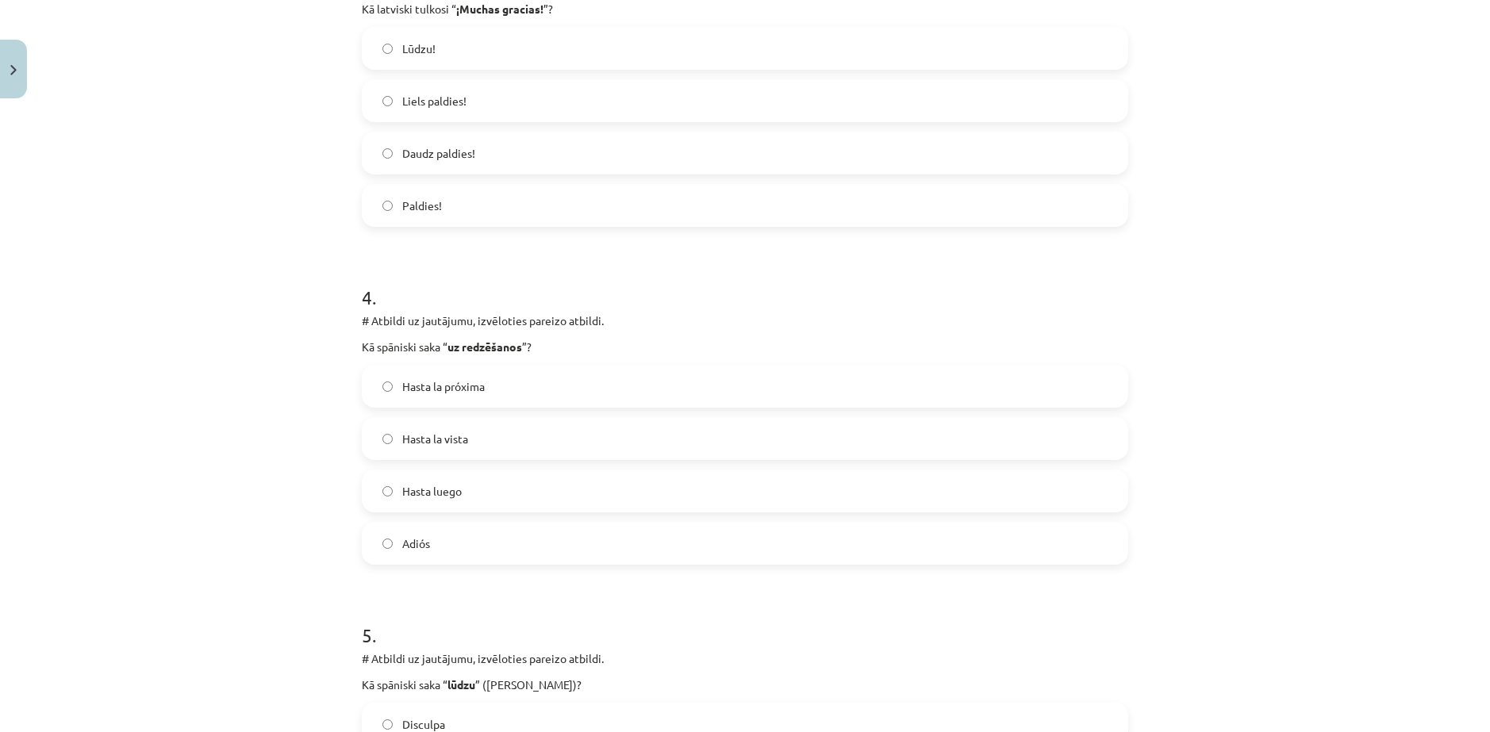
click at [499, 494] on label "Hasta luego" at bounding box center [744, 491] width 763 height 40
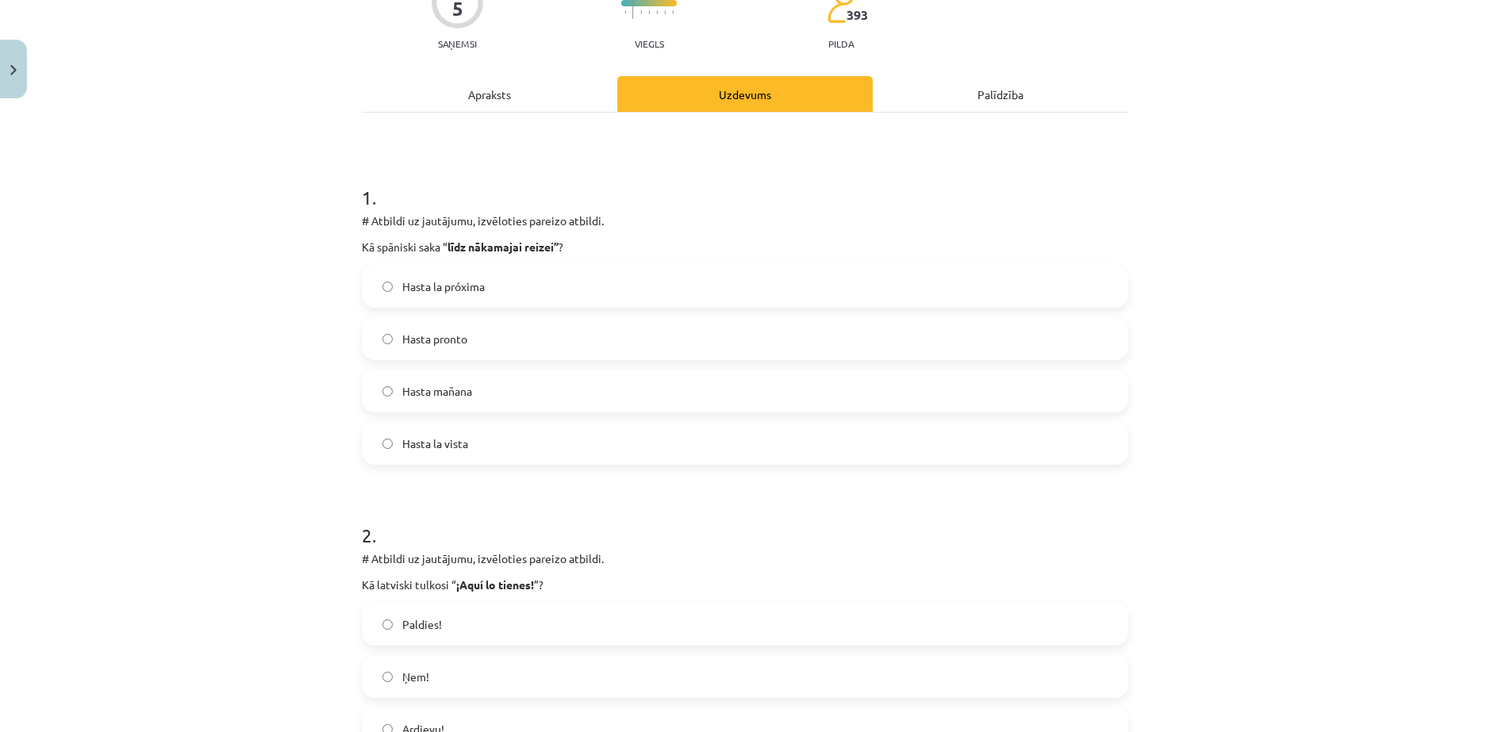
scroll to position [159, 0]
click at [511, 100] on div "Apraksts" at bounding box center [489, 93] width 255 height 36
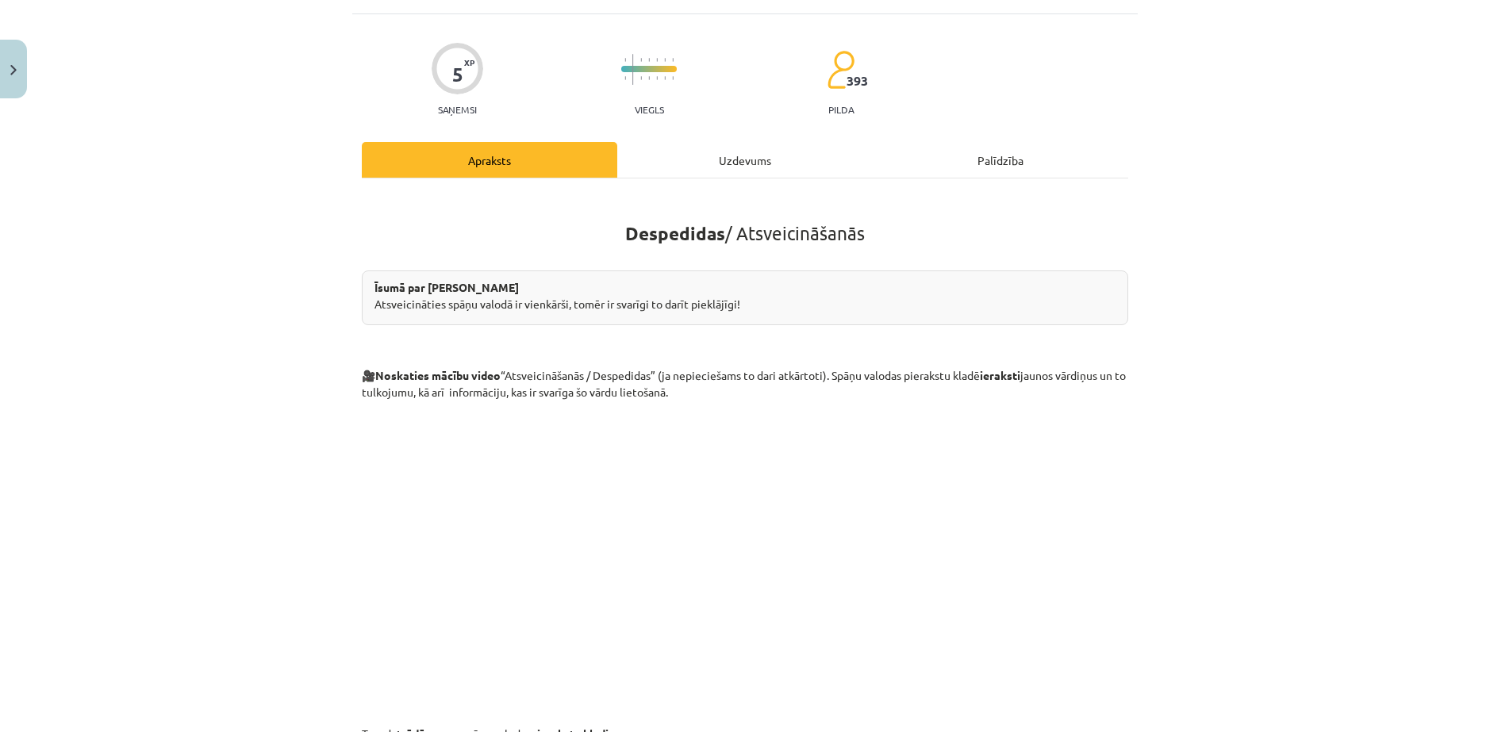
scroll to position [0, 0]
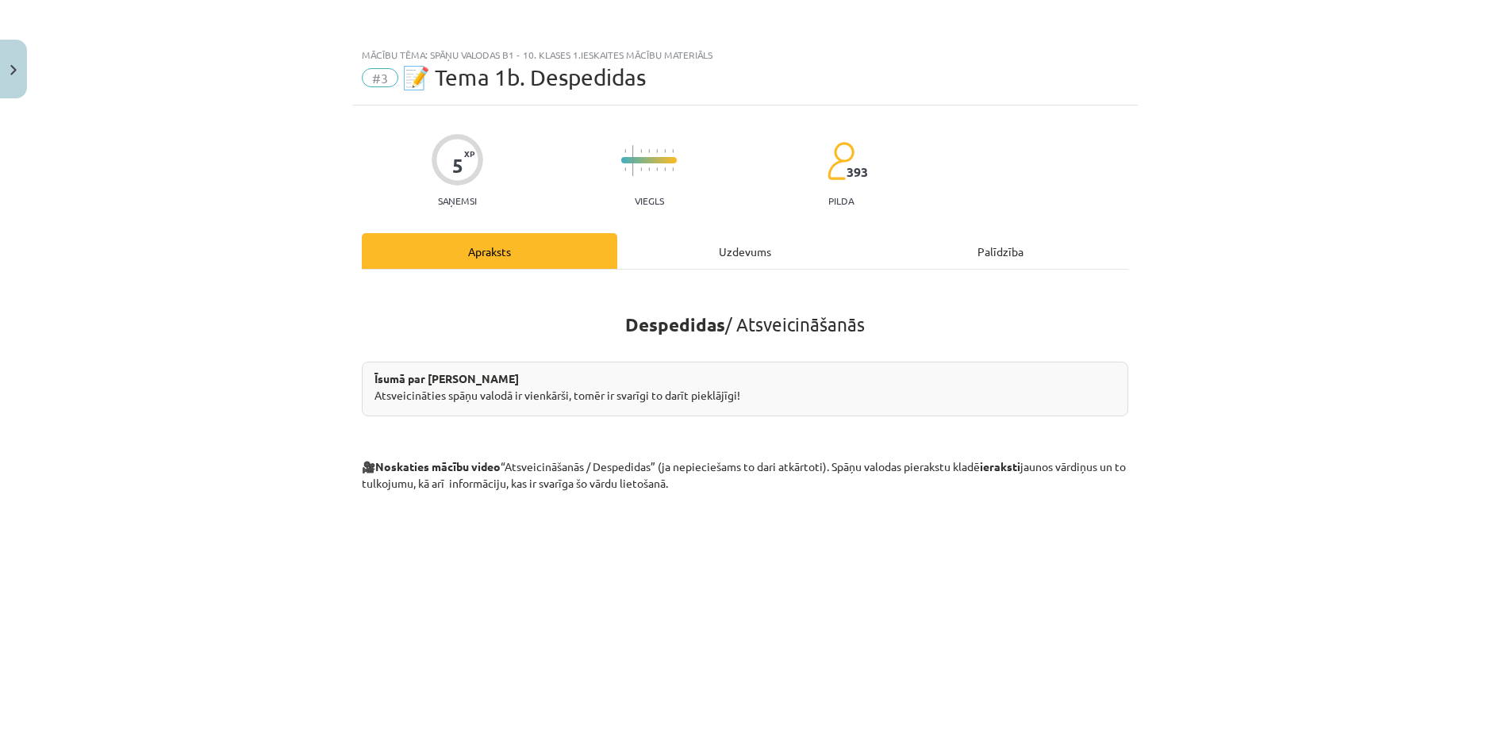
click at [701, 248] on div "Uzdevums" at bounding box center [744, 251] width 255 height 36
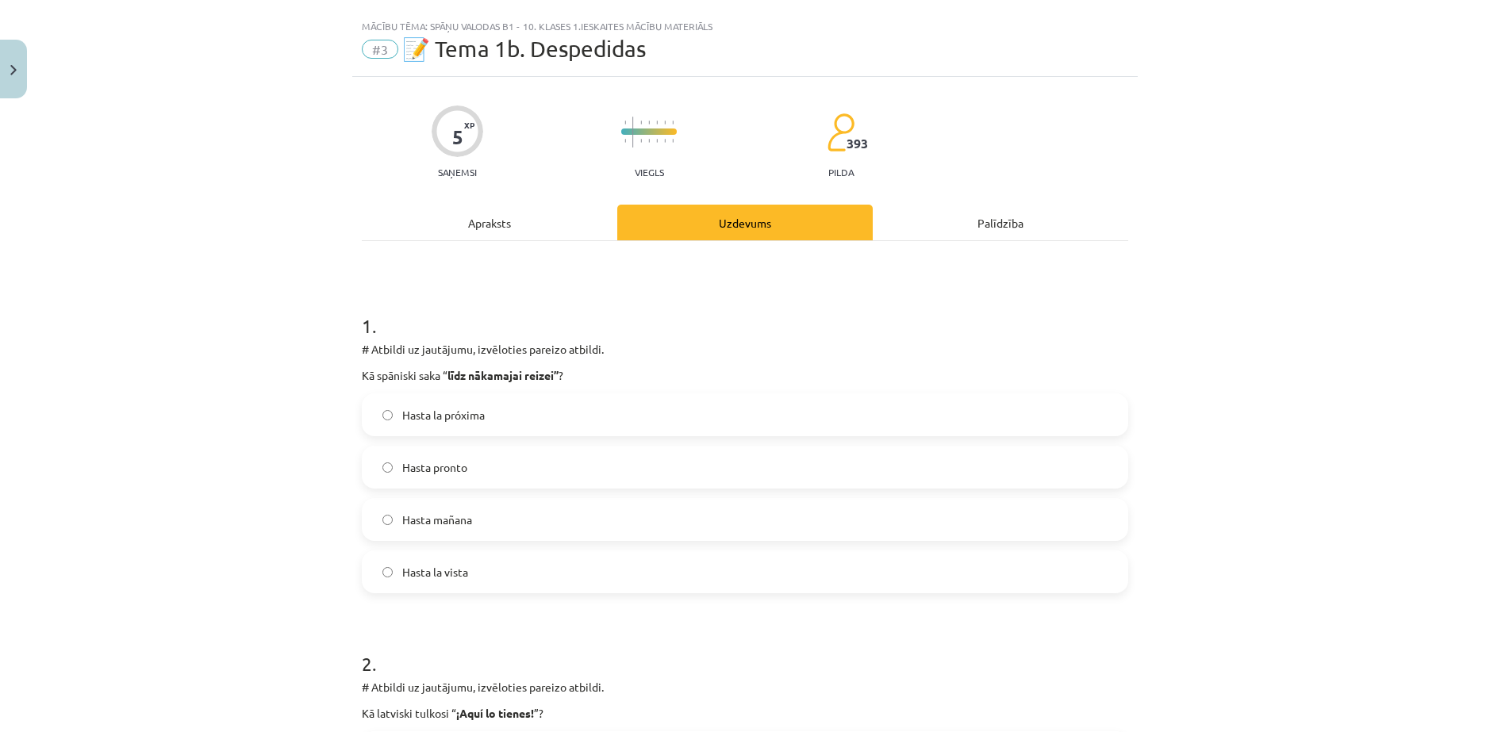
scroll to position [40, 0]
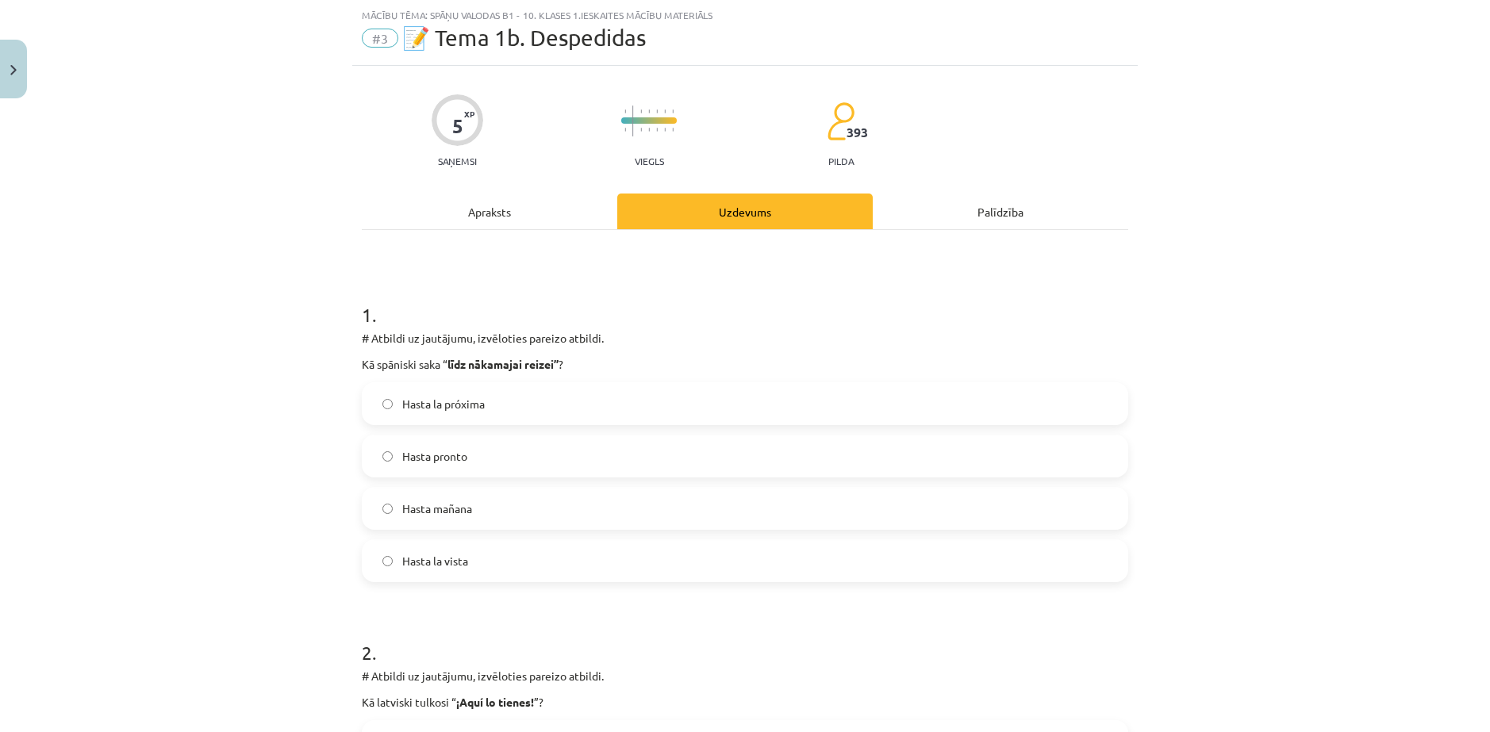
click at [556, 394] on label "Hasta la próxima" at bounding box center [744, 404] width 763 height 40
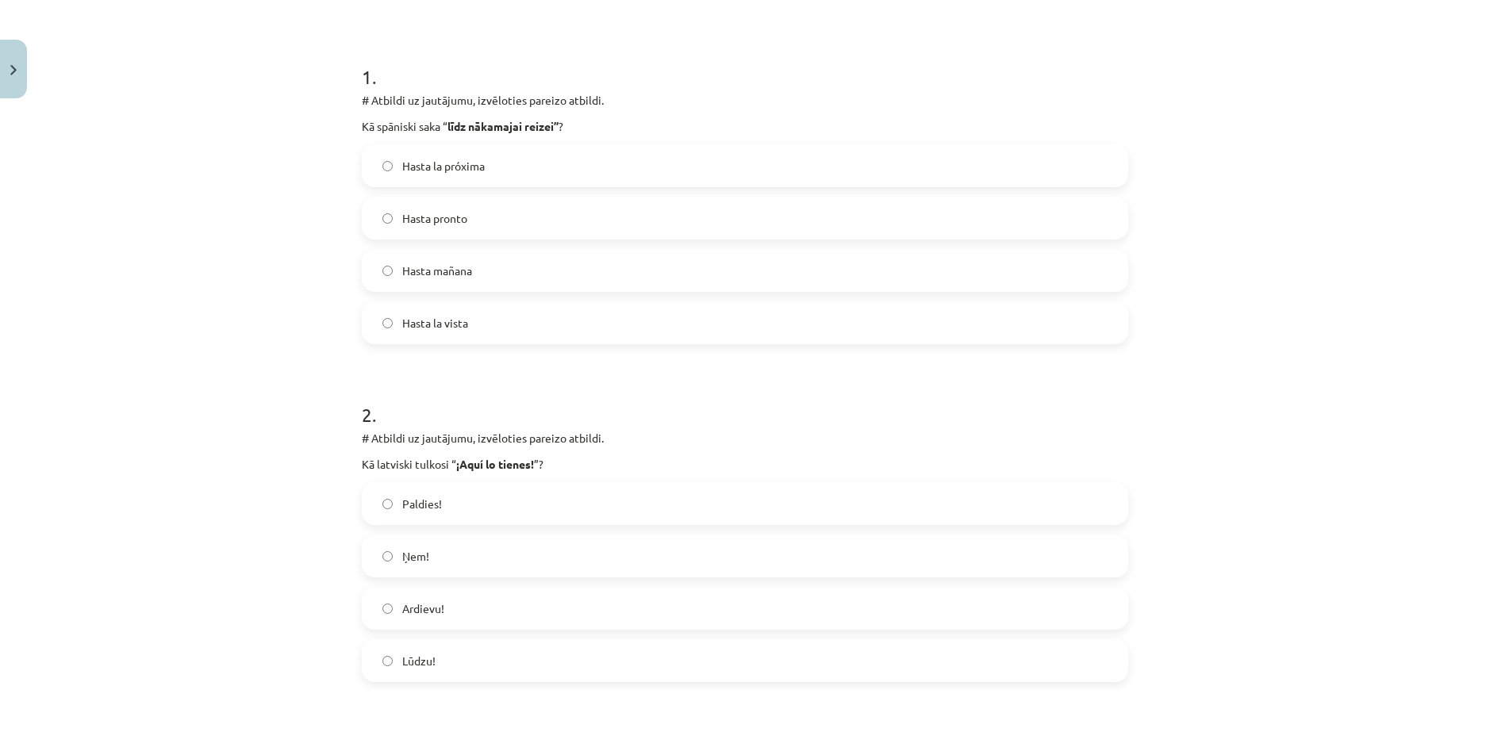
scroll to position [516, 0]
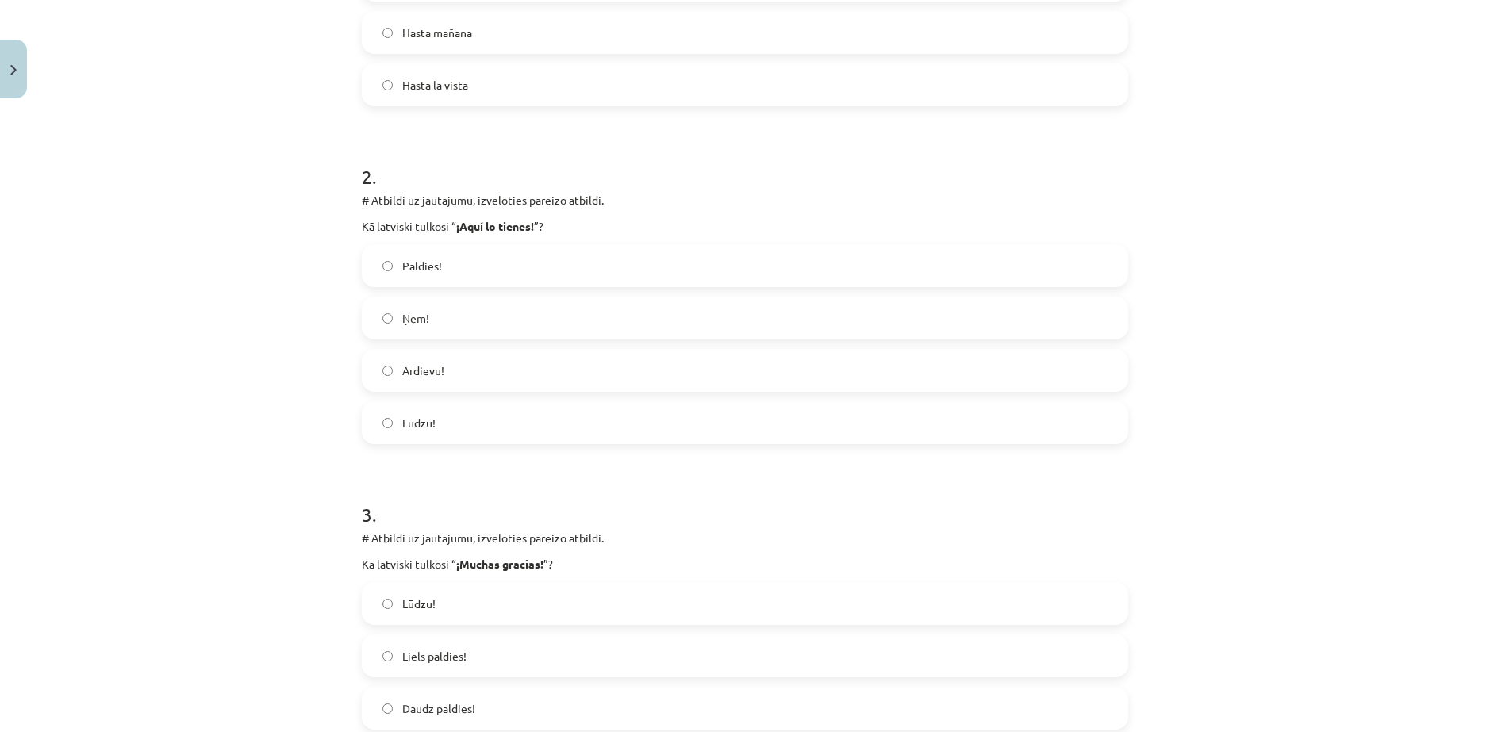
click at [509, 328] on label "Ņem!" at bounding box center [744, 318] width 763 height 40
drag, startPoint x: 455, startPoint y: 227, endPoint x: 540, endPoint y: 231, distance: 85.0
click at [540, 231] on p "Kā latviski tulkosi “ ¡Aquí lo tienes! ”?" at bounding box center [745, 226] width 766 height 17
click at [558, 225] on p "Kā latviski tulkosi “ ¡Aquí lo tienes! ”?" at bounding box center [745, 226] width 766 height 17
drag, startPoint x: 455, startPoint y: 227, endPoint x: 538, endPoint y: 230, distance: 83.4
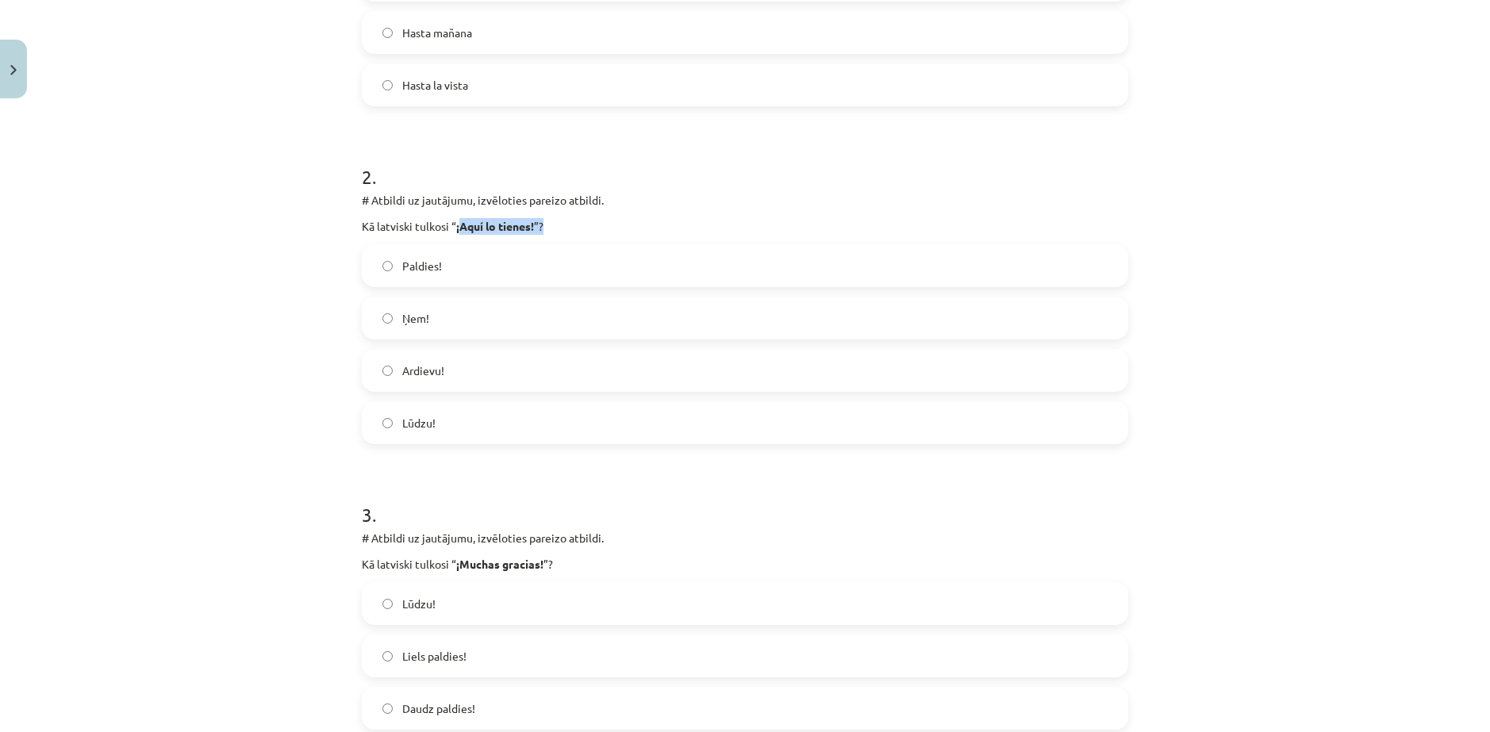
click at [538, 230] on p "Kā latviski tulkosi “ ¡Aquí lo tienes! ”?" at bounding box center [745, 226] width 766 height 17
click at [614, 212] on div "# Atbildi uz jautājumu, izvēloties pareizo atbildi. Kā latviski tulkosi “ ¡Aquí…" at bounding box center [745, 213] width 766 height 43
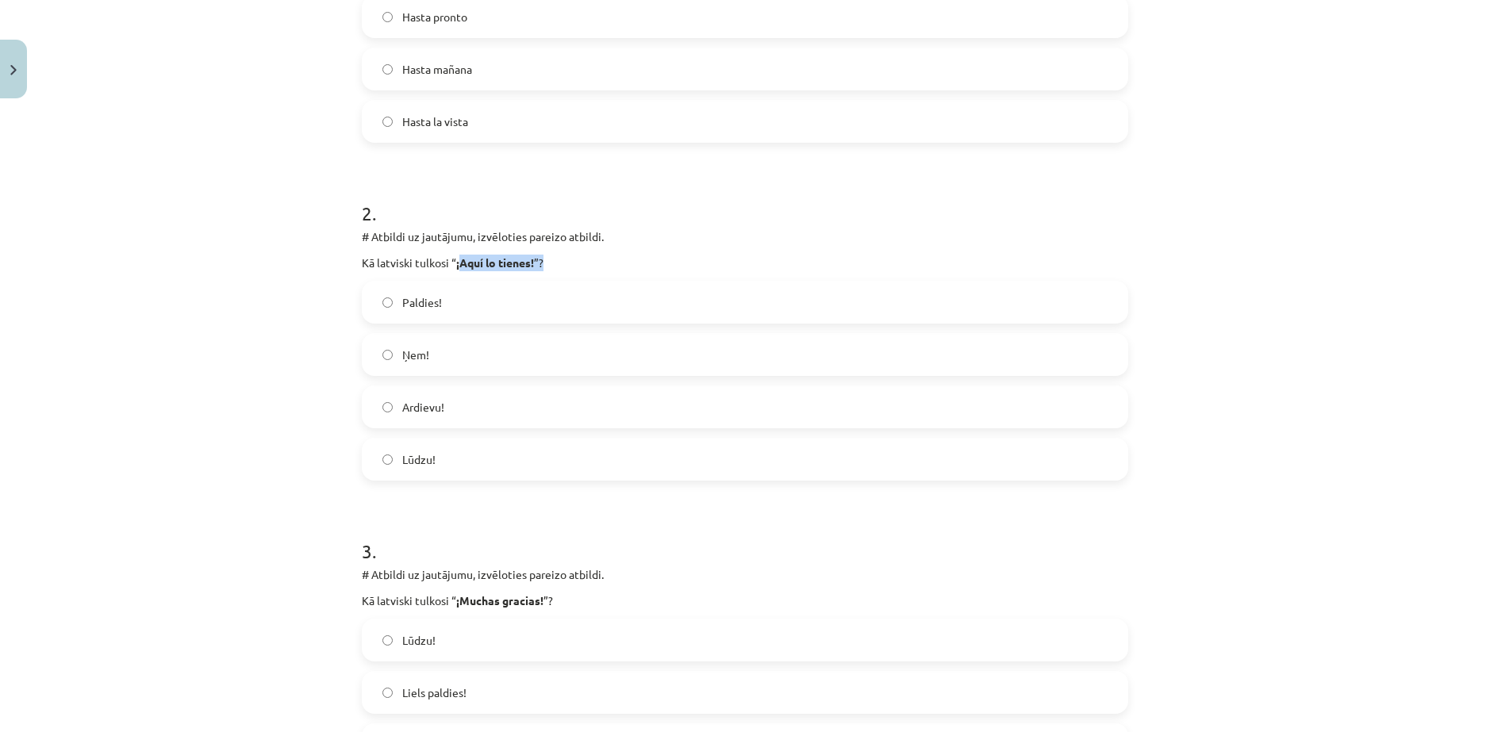
scroll to position [278, 0]
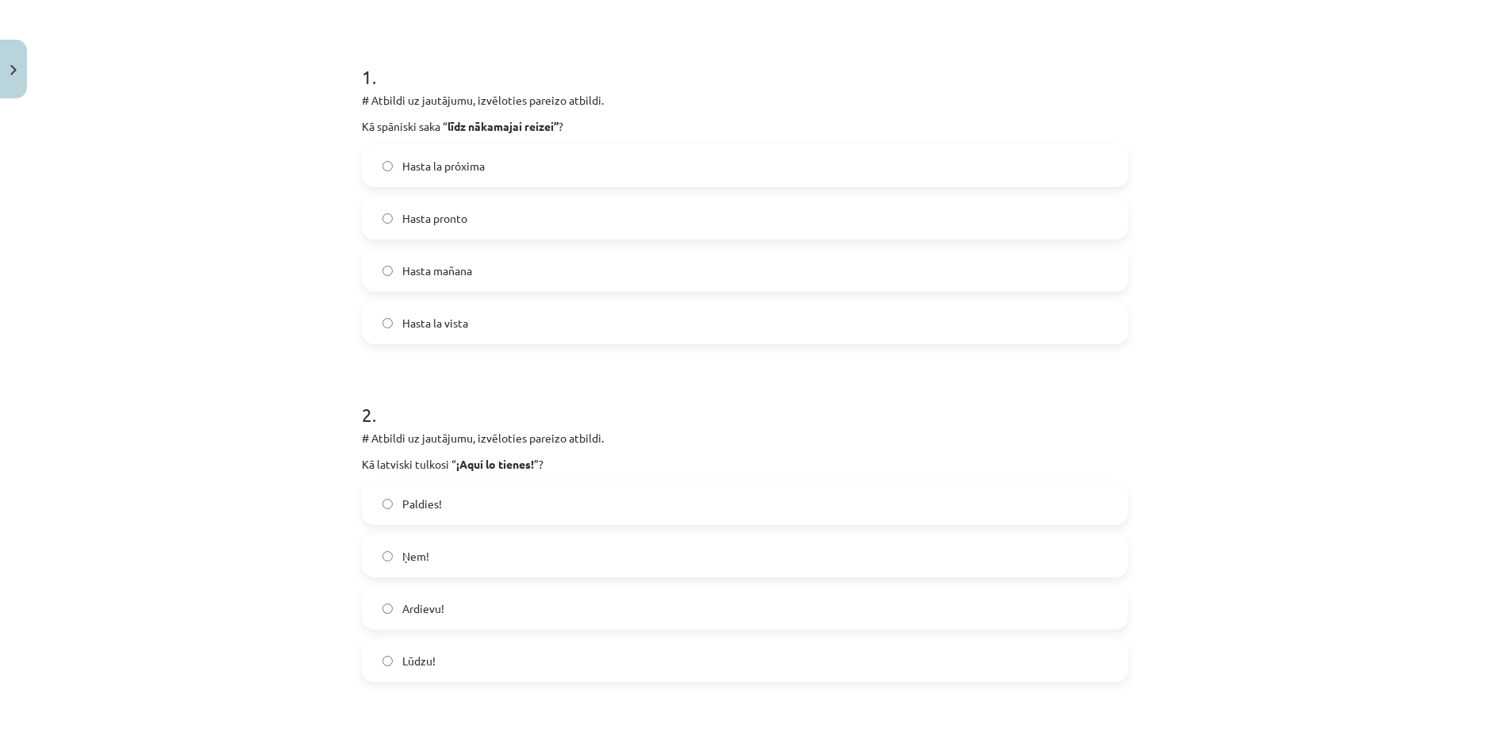
click at [676, 386] on h1 "2 ." at bounding box center [745, 400] width 766 height 49
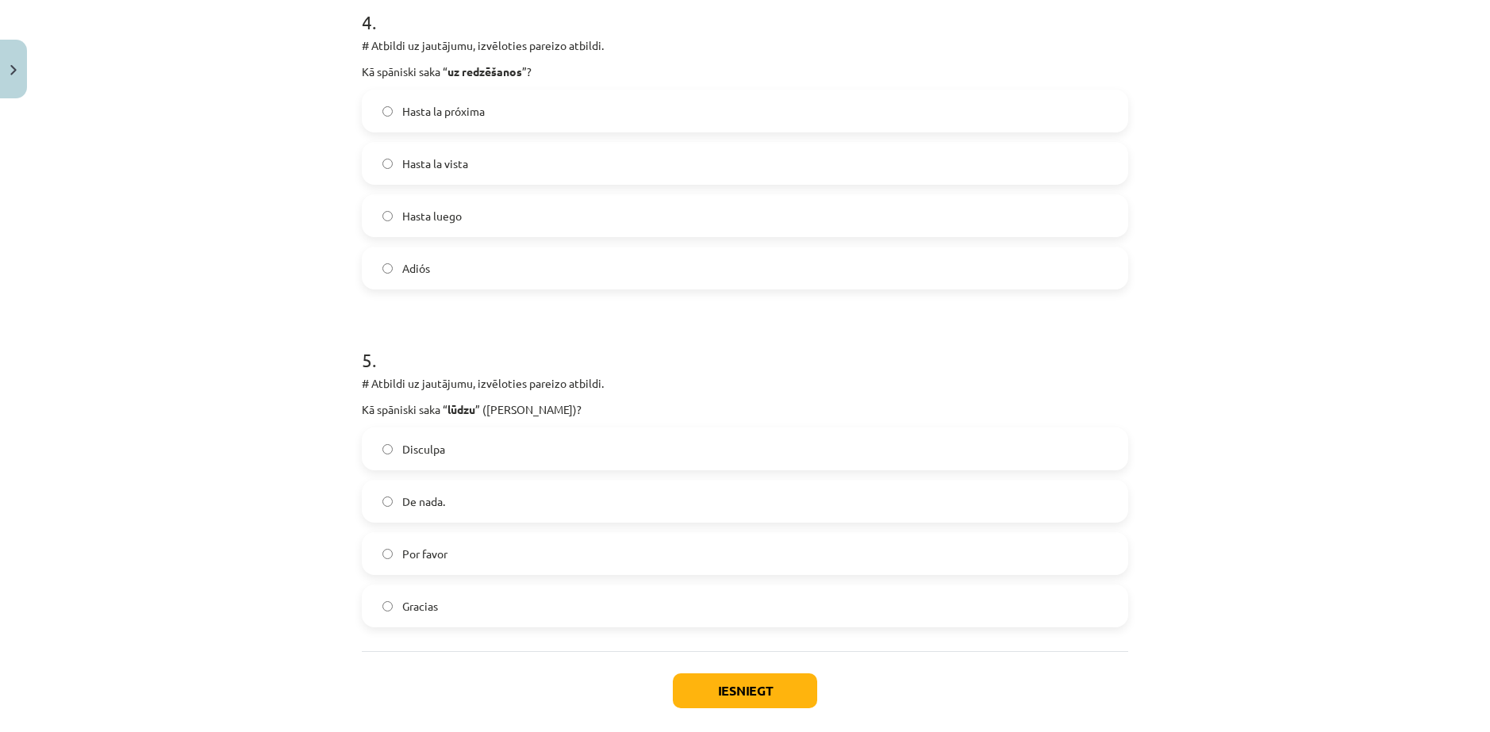
scroll to position [1426, 0]
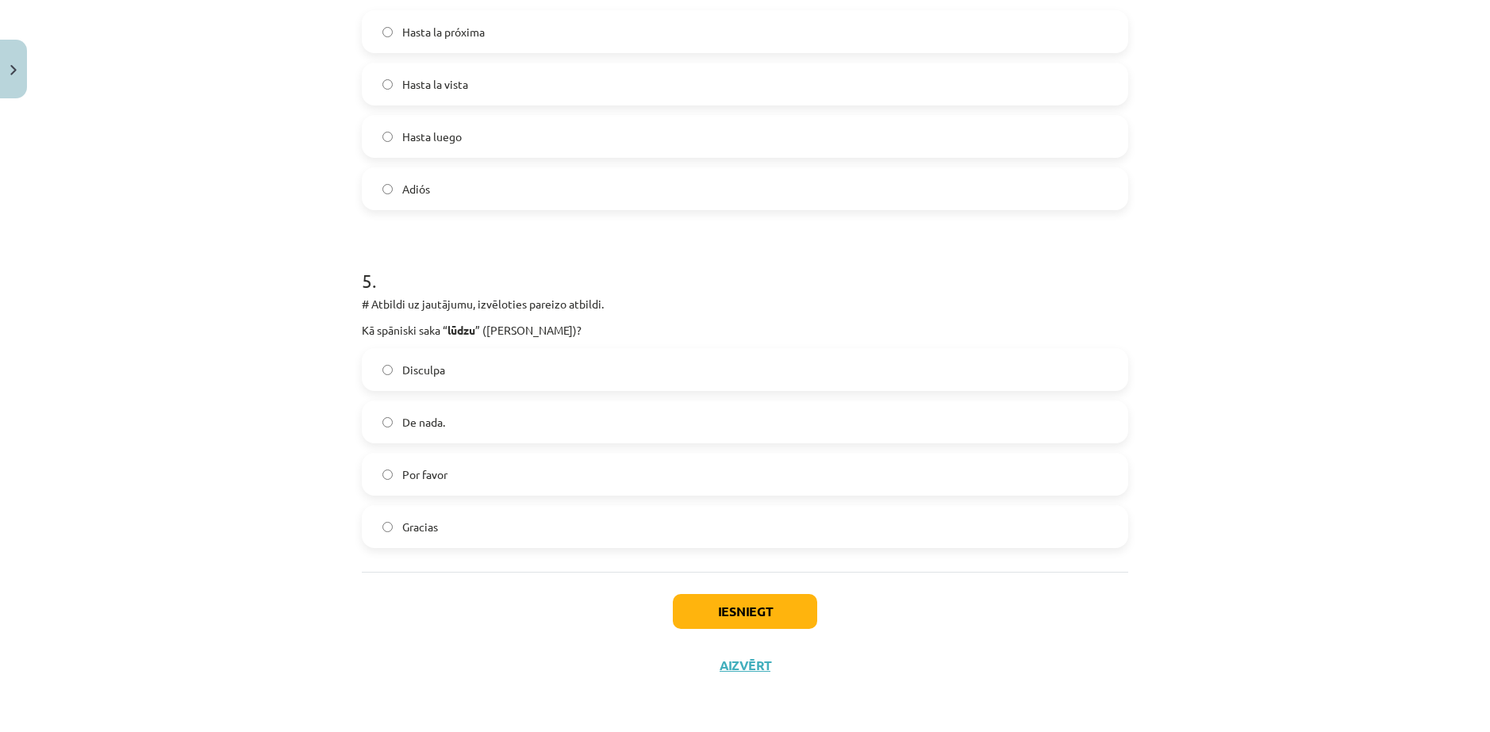
click at [458, 476] on label "Por favor" at bounding box center [744, 475] width 763 height 40
click at [716, 598] on button "Iesniegt" at bounding box center [745, 611] width 144 height 35
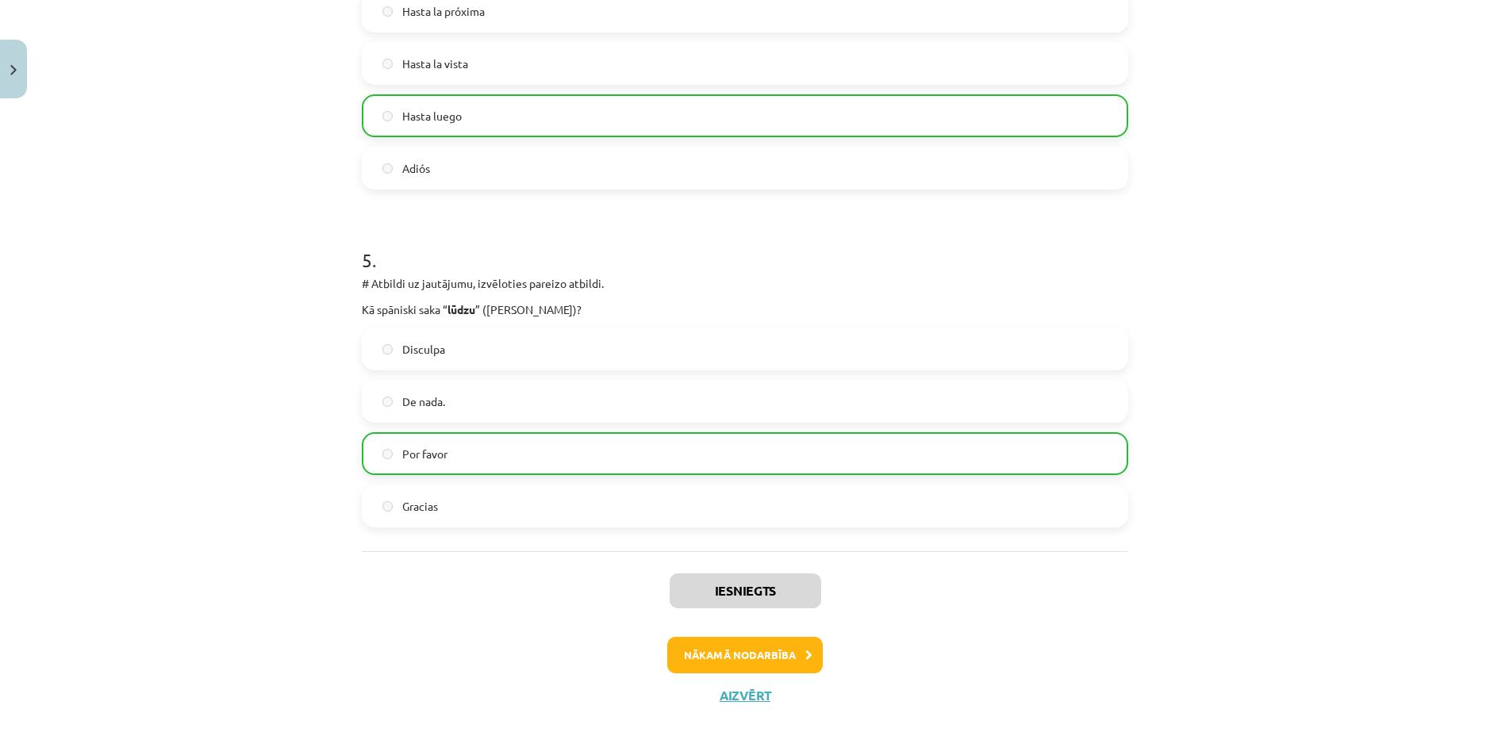
scroll to position [1477, 0]
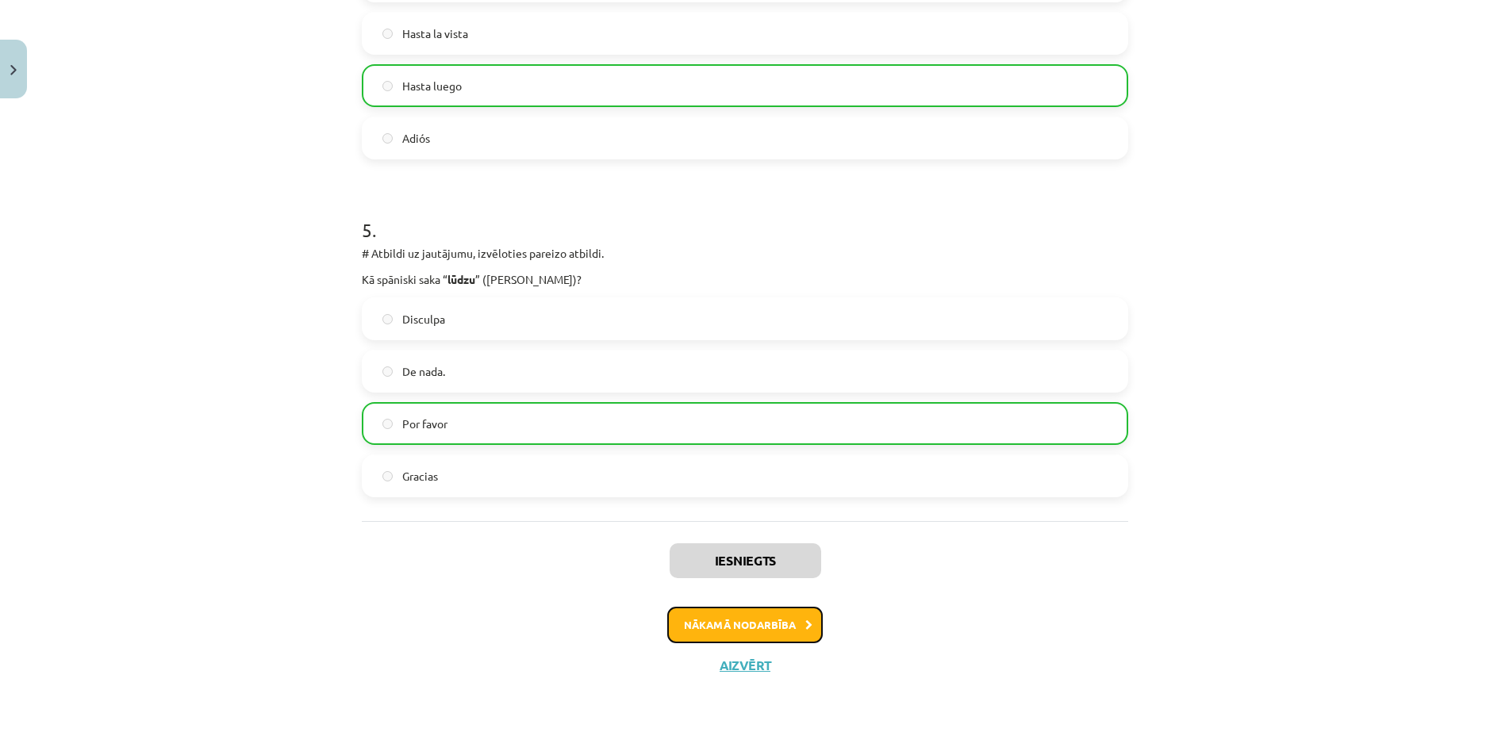
click at [768, 621] on button "Nākamā nodarbība" at bounding box center [745, 625] width 156 height 36
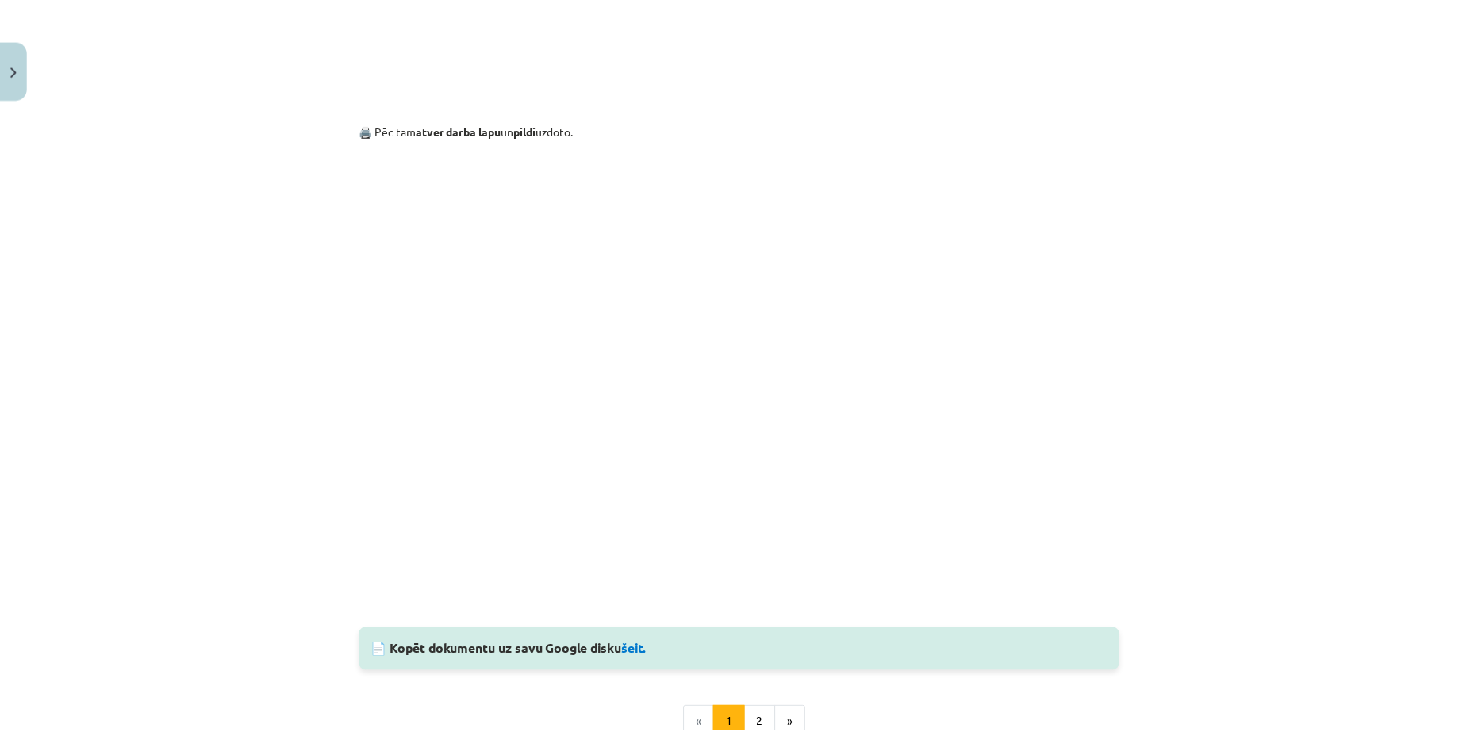
scroll to position [1288, 0]
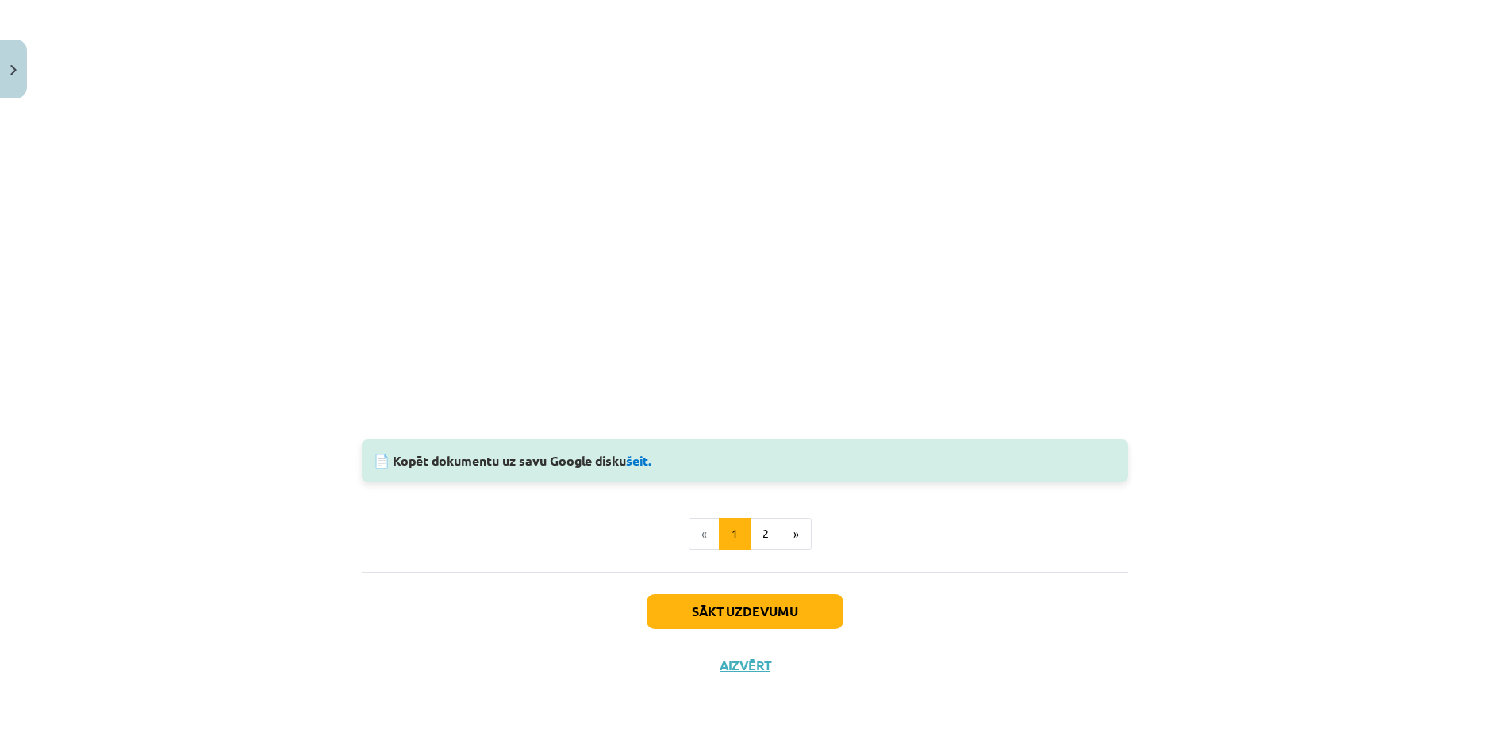
click at [697, 533] on li "«" at bounding box center [704, 534] width 31 height 32
click at [733, 663] on button "Aizvērt" at bounding box center [745, 666] width 60 height 16
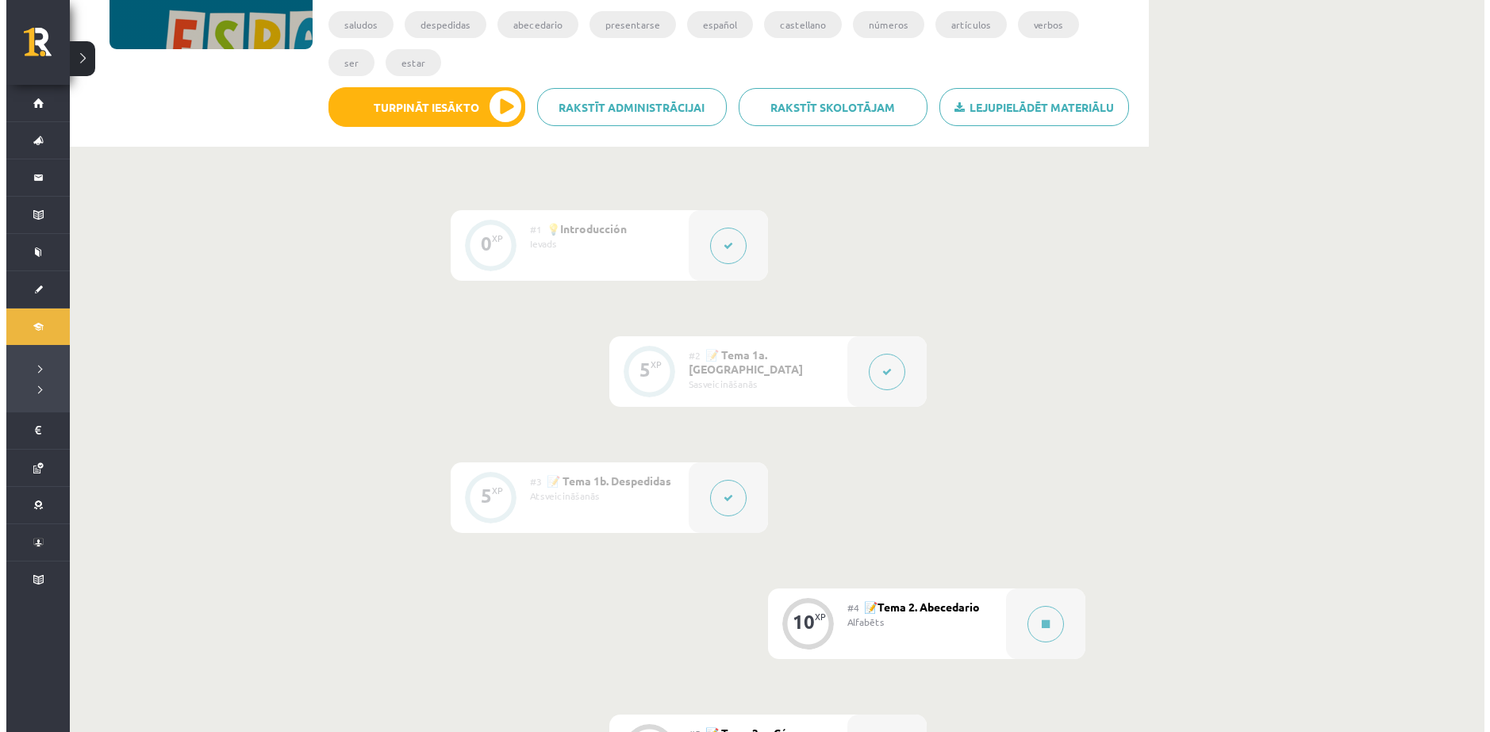
scroll to position [317, 0]
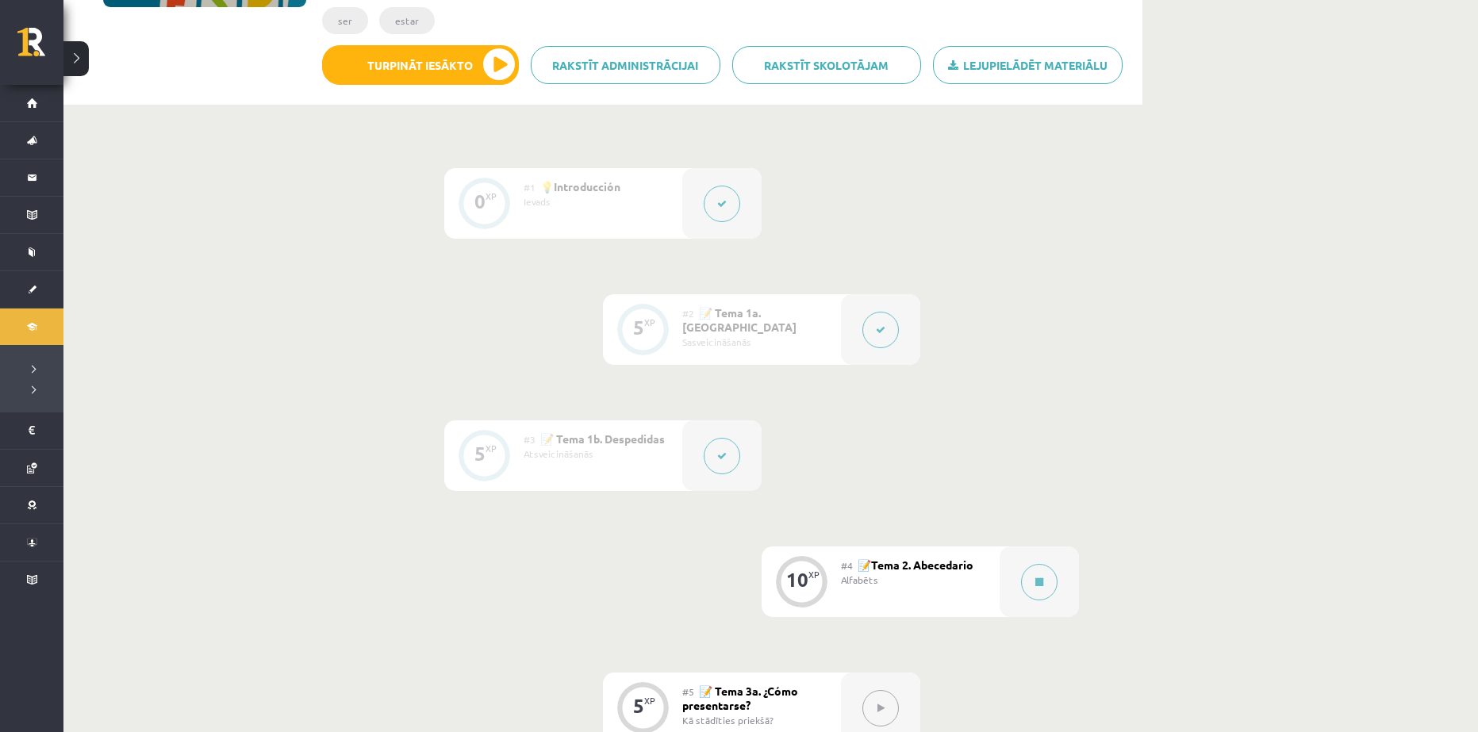
click at [873, 329] on button at bounding box center [880, 330] width 36 height 36
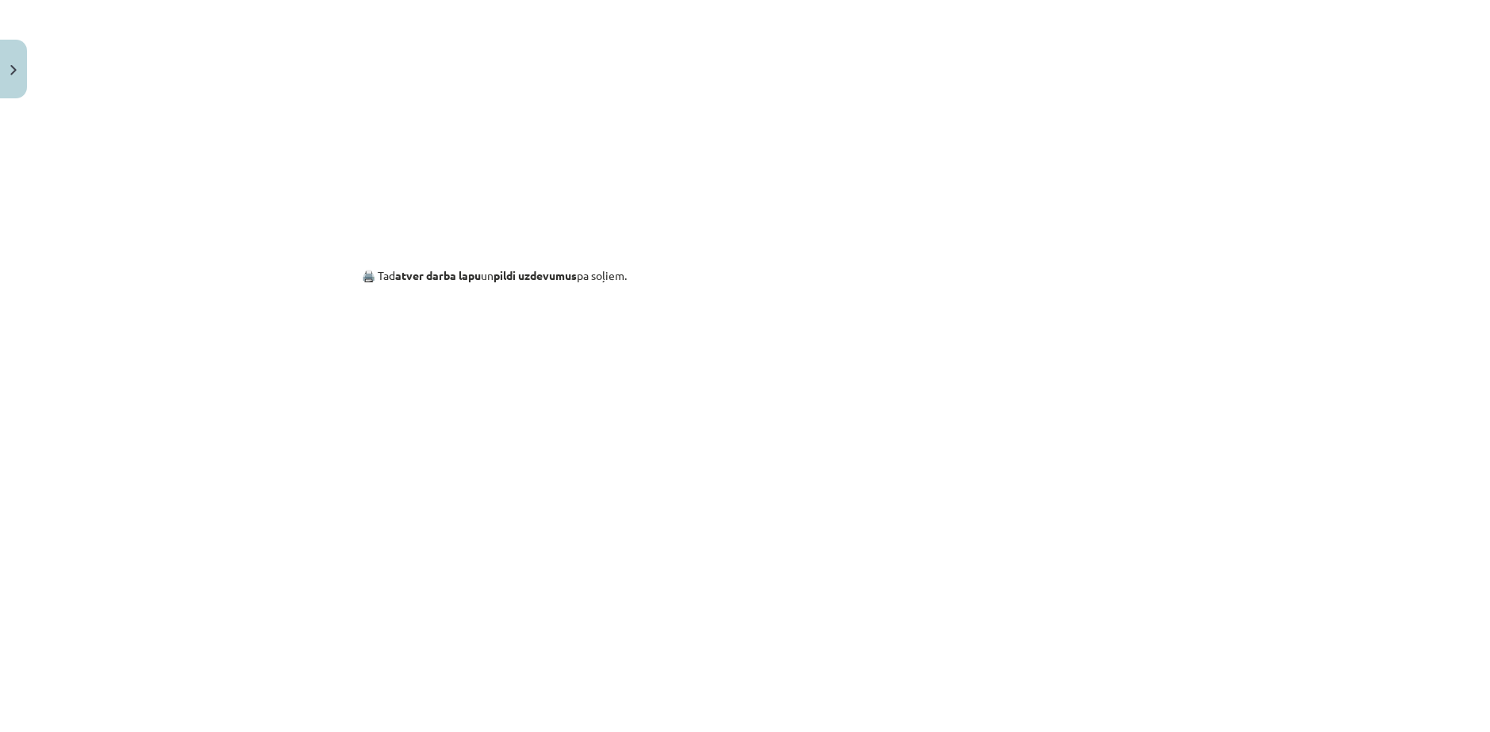
scroll to position [1351, 0]
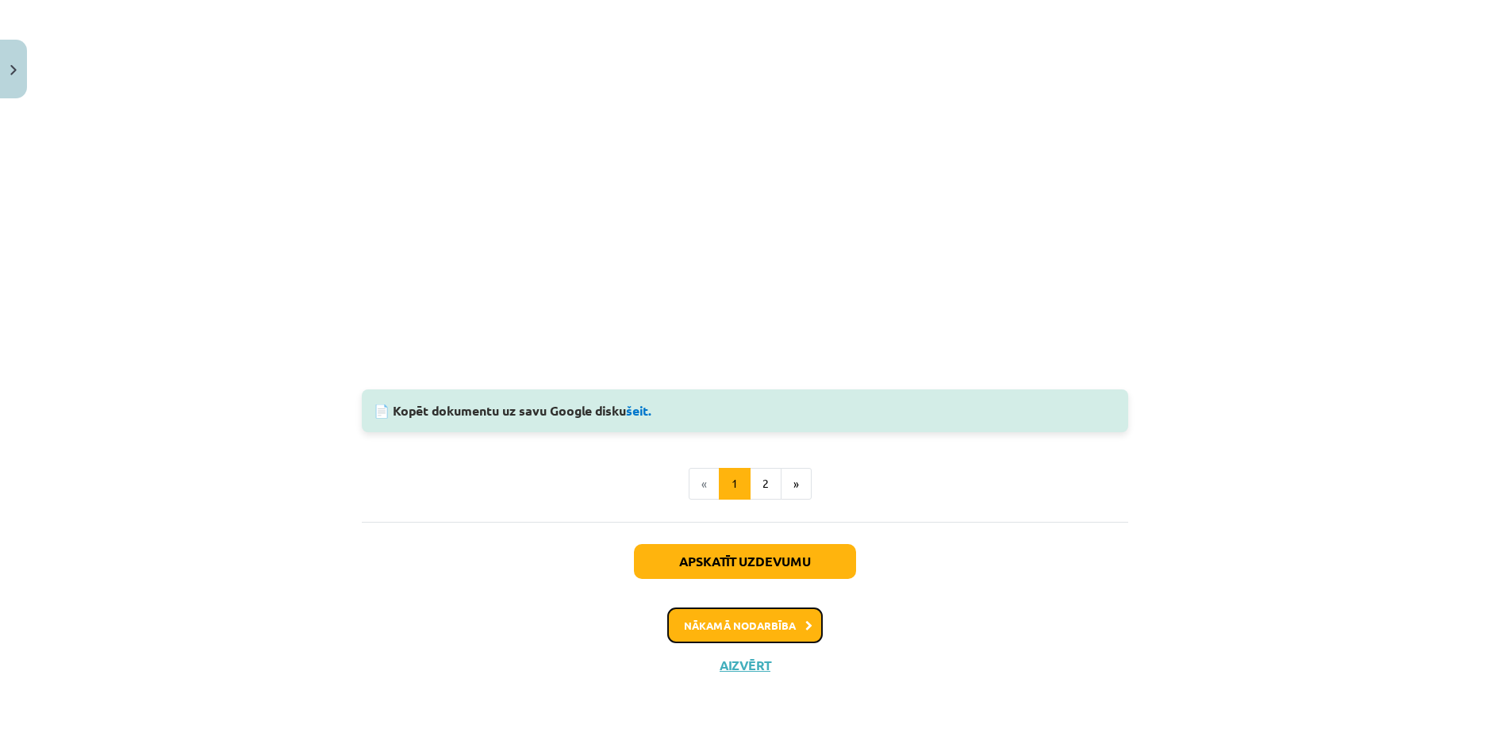
click at [801, 637] on button "Nākamā nodarbība" at bounding box center [745, 626] width 156 height 36
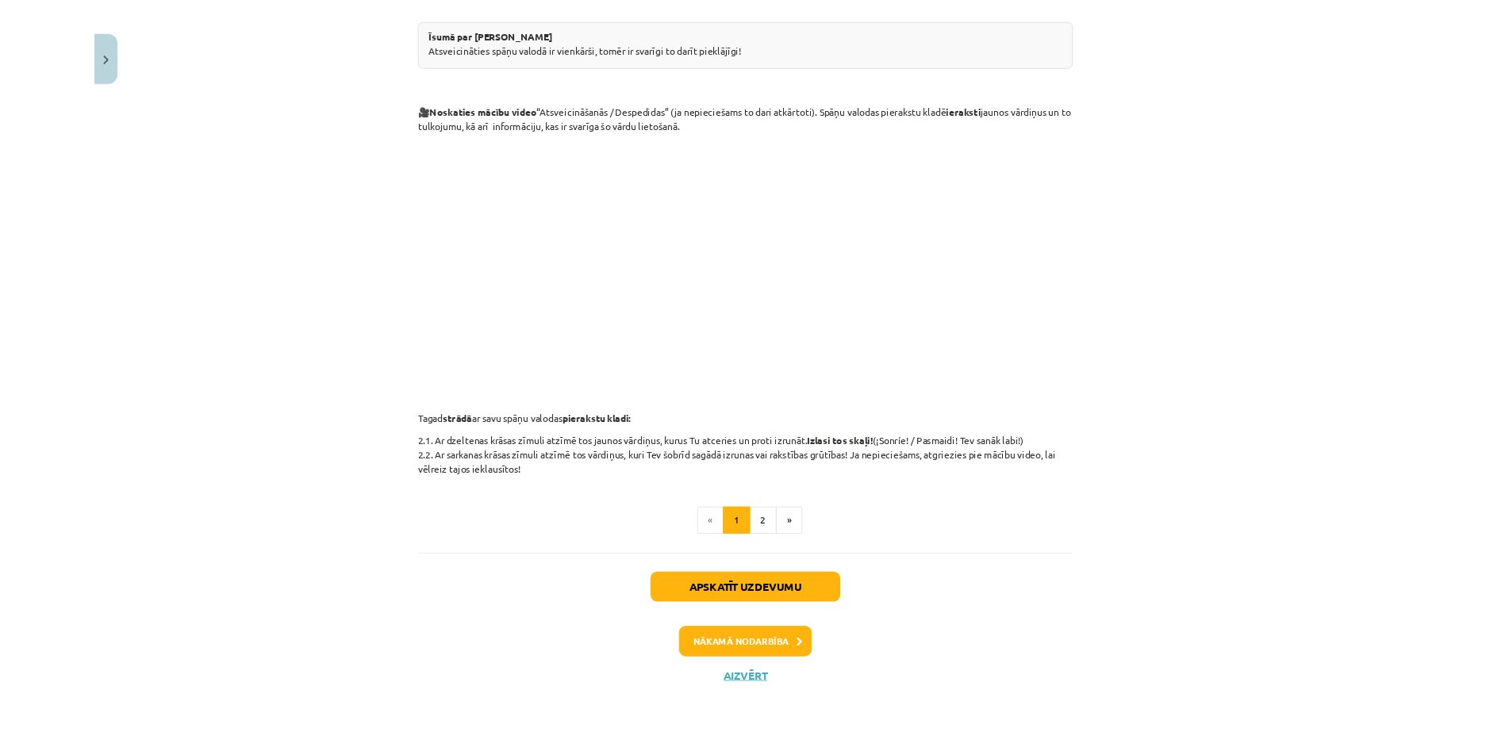
scroll to position [36, 0]
